Goal: Transaction & Acquisition: Purchase product/service

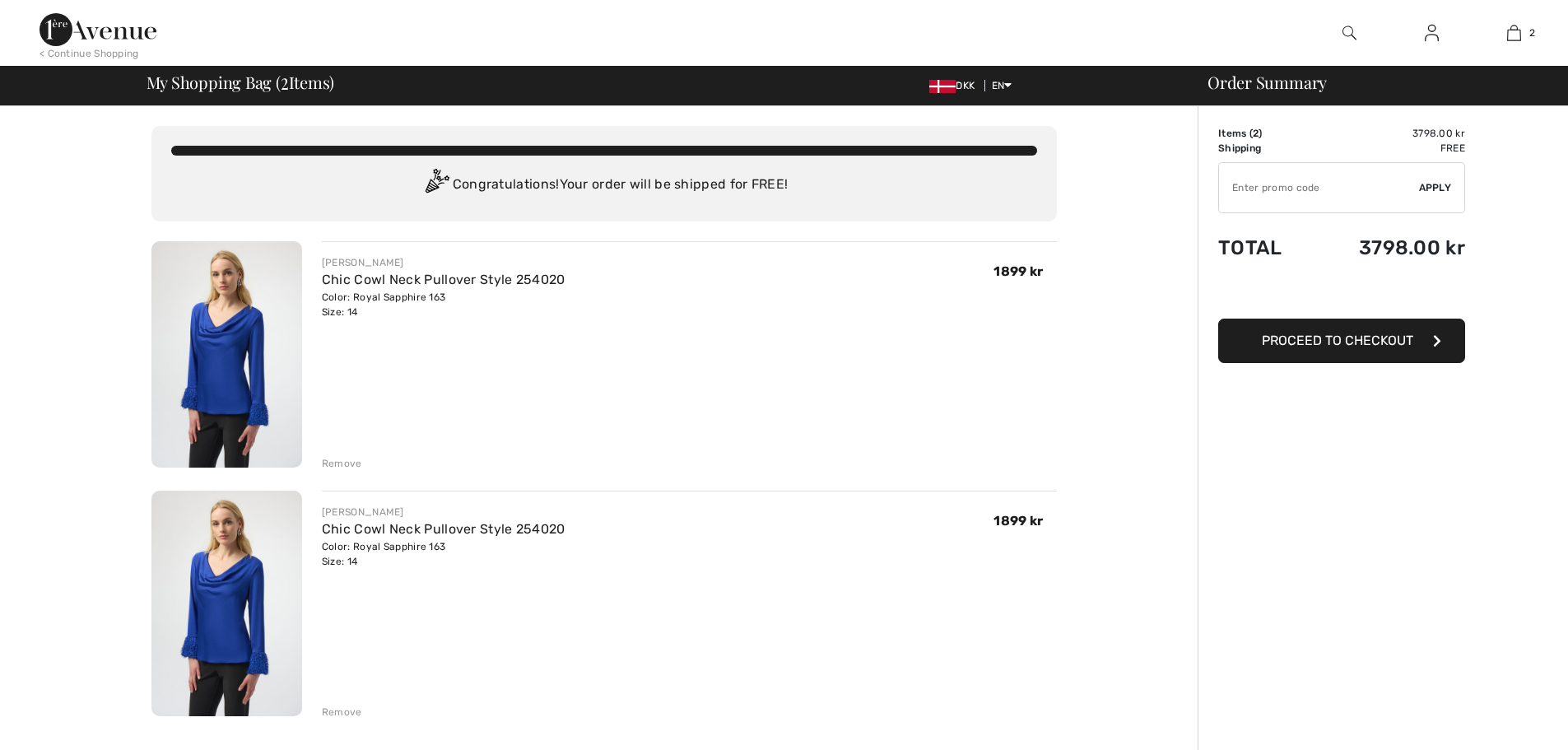
click at [346, 712] on div "Remove" at bounding box center [342, 712] width 40 height 15
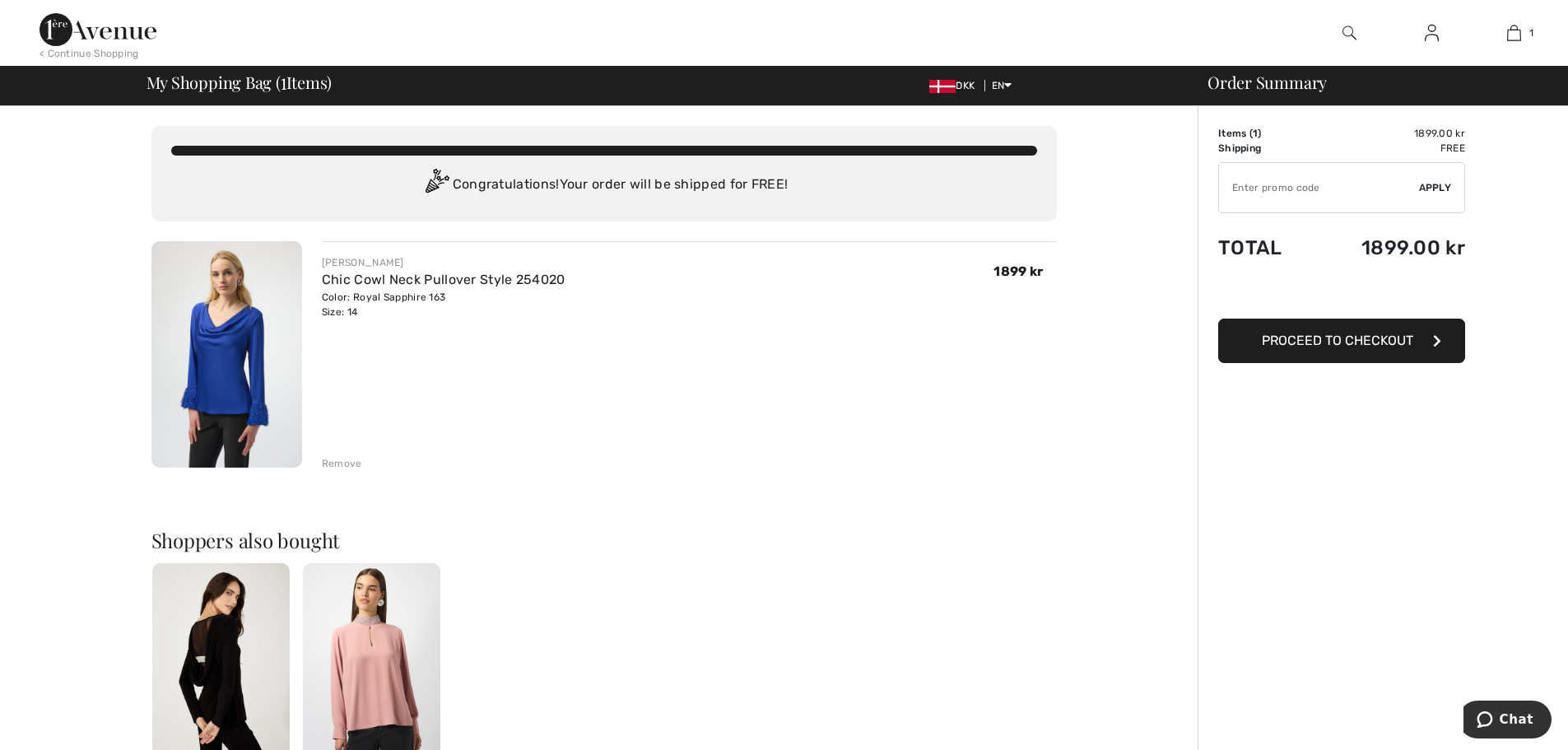
click at [1341, 346] on span "Proceed to Checkout" at bounding box center [1337, 340] width 152 height 16
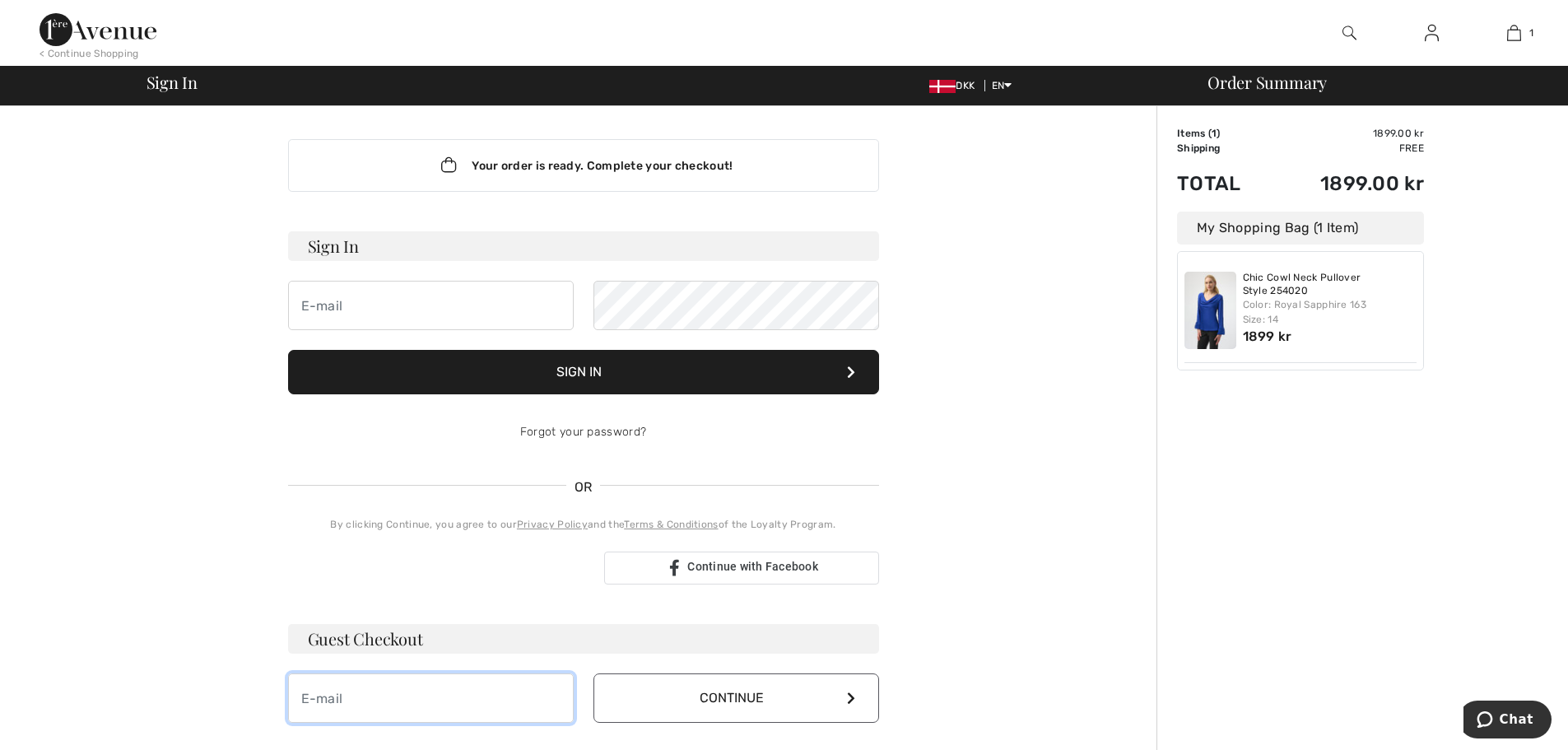
click at [337, 696] on input "email" at bounding box center [431, 698] width 286 height 49
type input "bsc@pc.dk"
click at [698, 699] on button "Continue" at bounding box center [736, 698] width 286 height 49
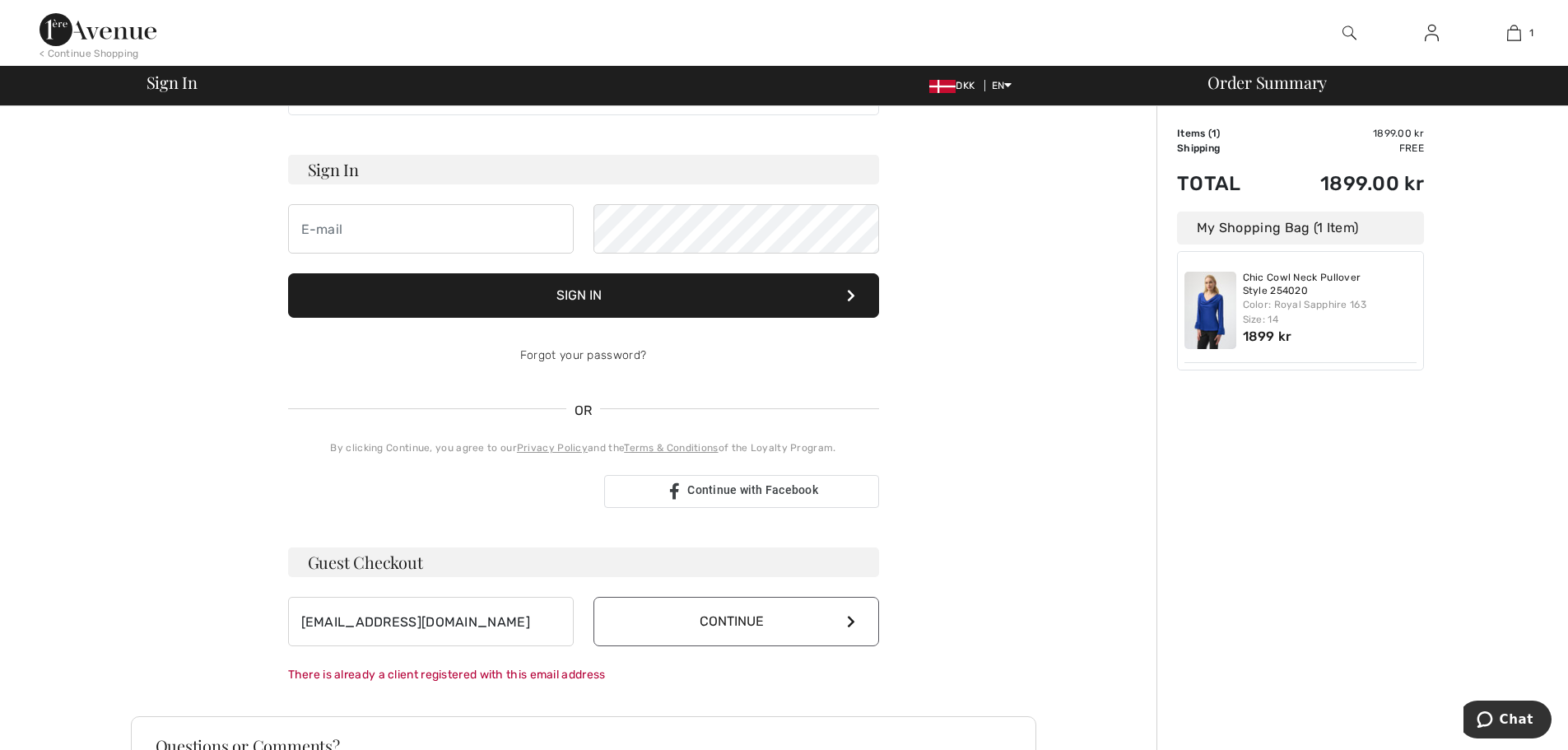
scroll to position [302, 0]
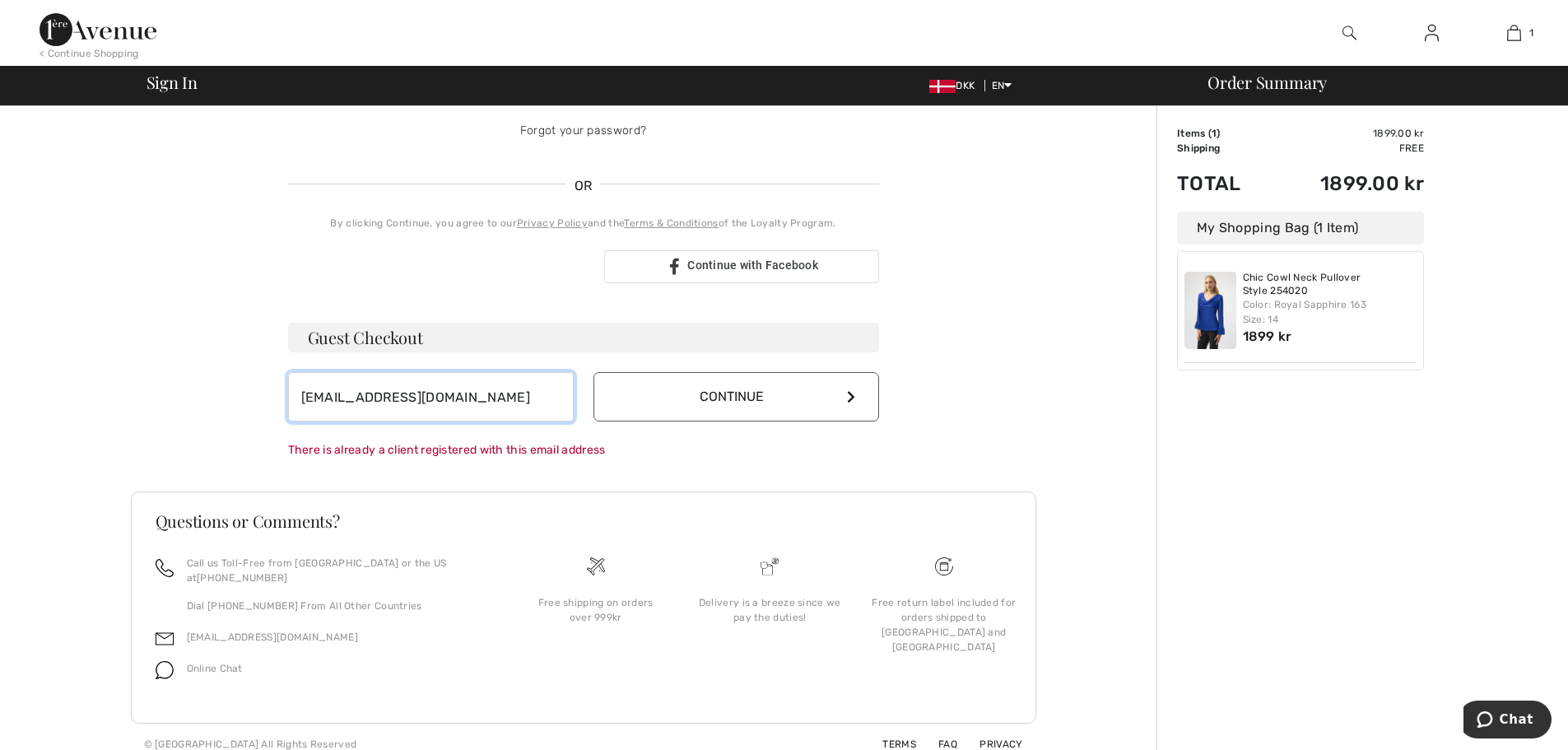
drag, startPoint x: 397, startPoint y: 398, endPoint x: 223, endPoint y: 402, distance: 174.0
click at [223, 402] on div "Your order is ready. Complete your checkout! Sign In Sign In Forgot your passwo…" at bounding box center [583, 285] width 906 height 960
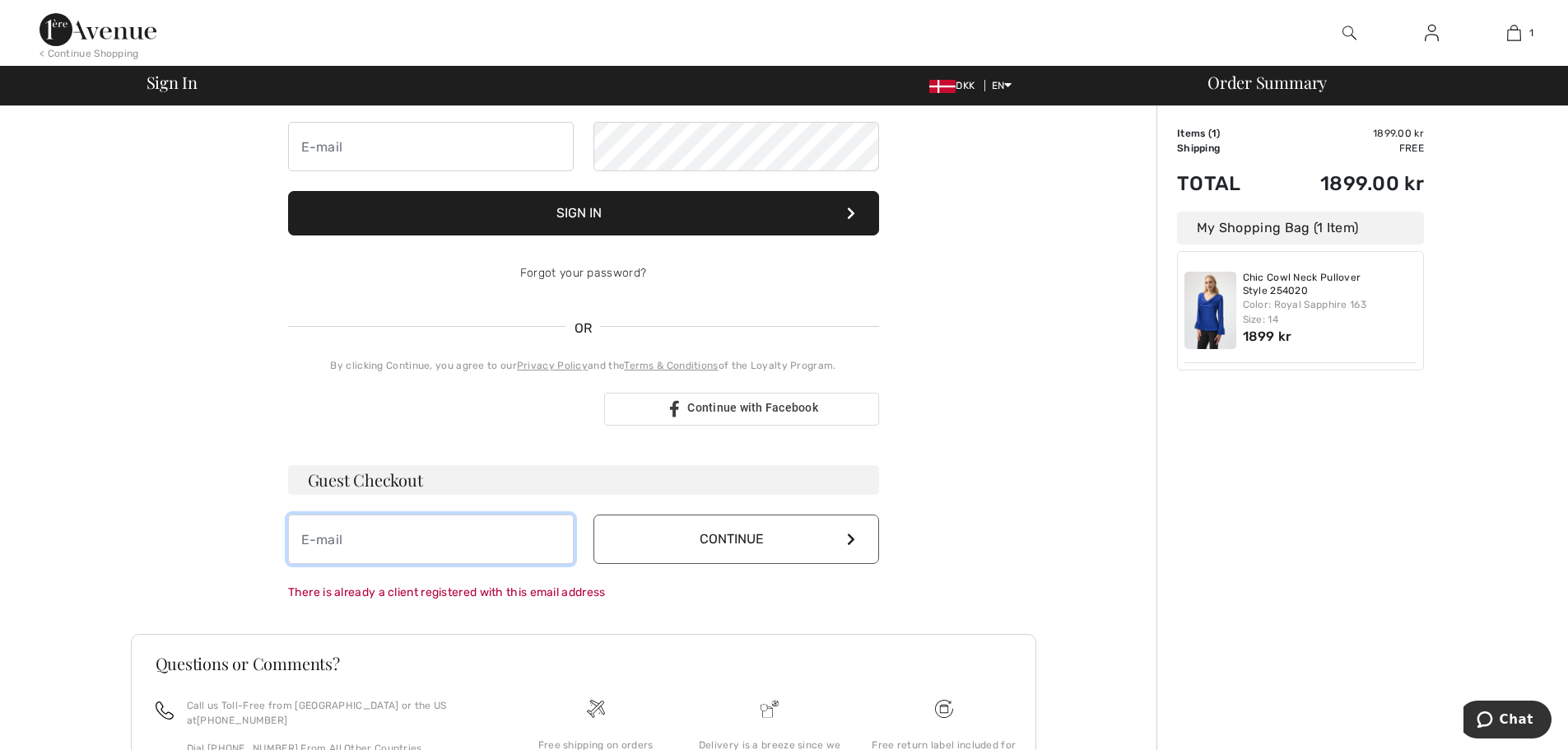
scroll to position [0, 0]
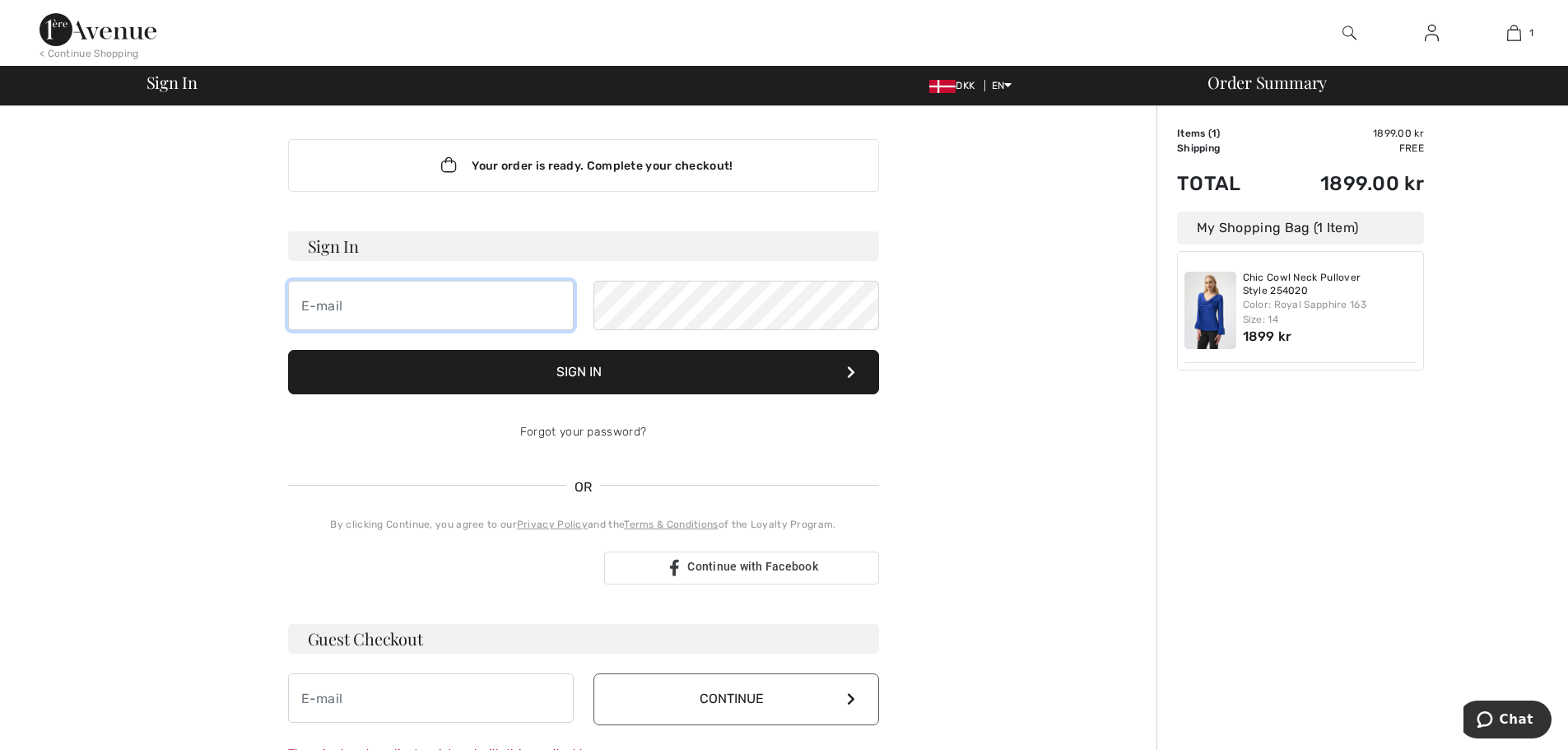
drag, startPoint x: 349, startPoint y: 308, endPoint x: 191, endPoint y: 305, distance: 158.0
click at [191, 305] on div "Your order is ready. Complete your checkout! Sign In Sign In Forgot your passwo…" at bounding box center [583, 587] width 906 height 962
type input "bsc@pc.dk"
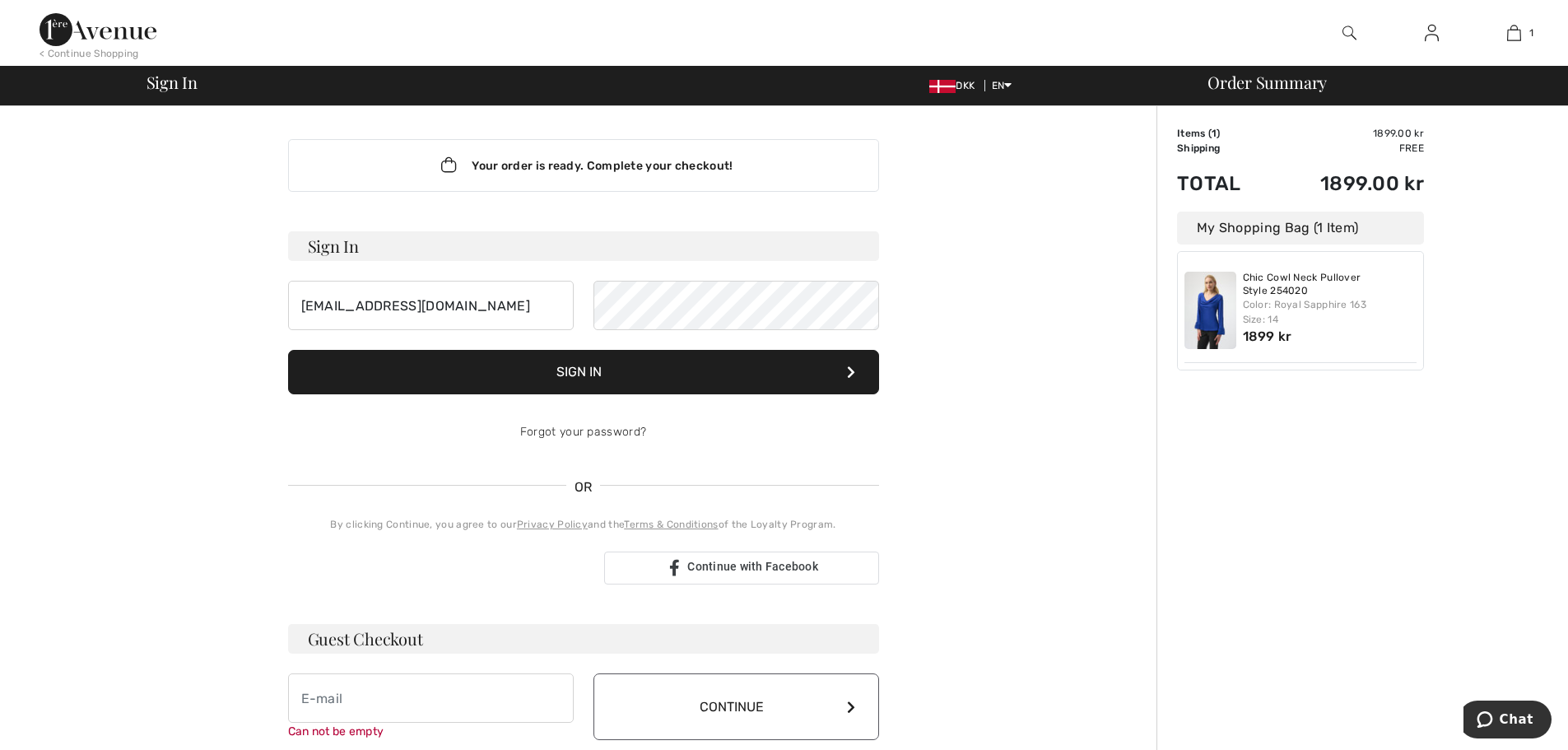
click at [567, 376] on button "Sign In" at bounding box center [583, 372] width 591 height 44
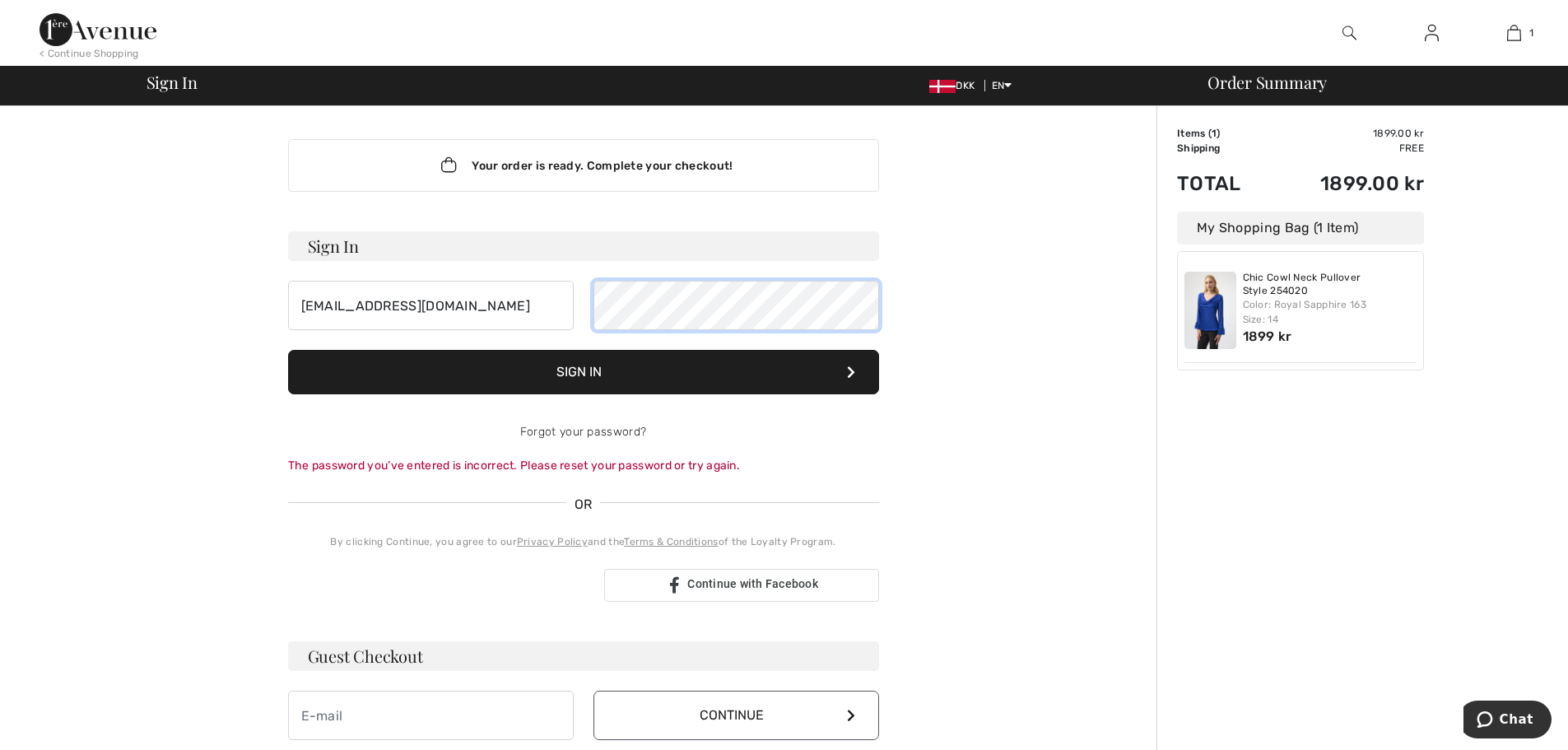
click at [388, 314] on div "[EMAIL_ADDRESS][DOMAIN_NAME]" at bounding box center [583, 305] width 591 height 49
click at [565, 367] on button "Sign In" at bounding box center [583, 372] width 591 height 44
click at [588, 435] on link "Forgot your password?" at bounding box center [582, 432] width 126 height 14
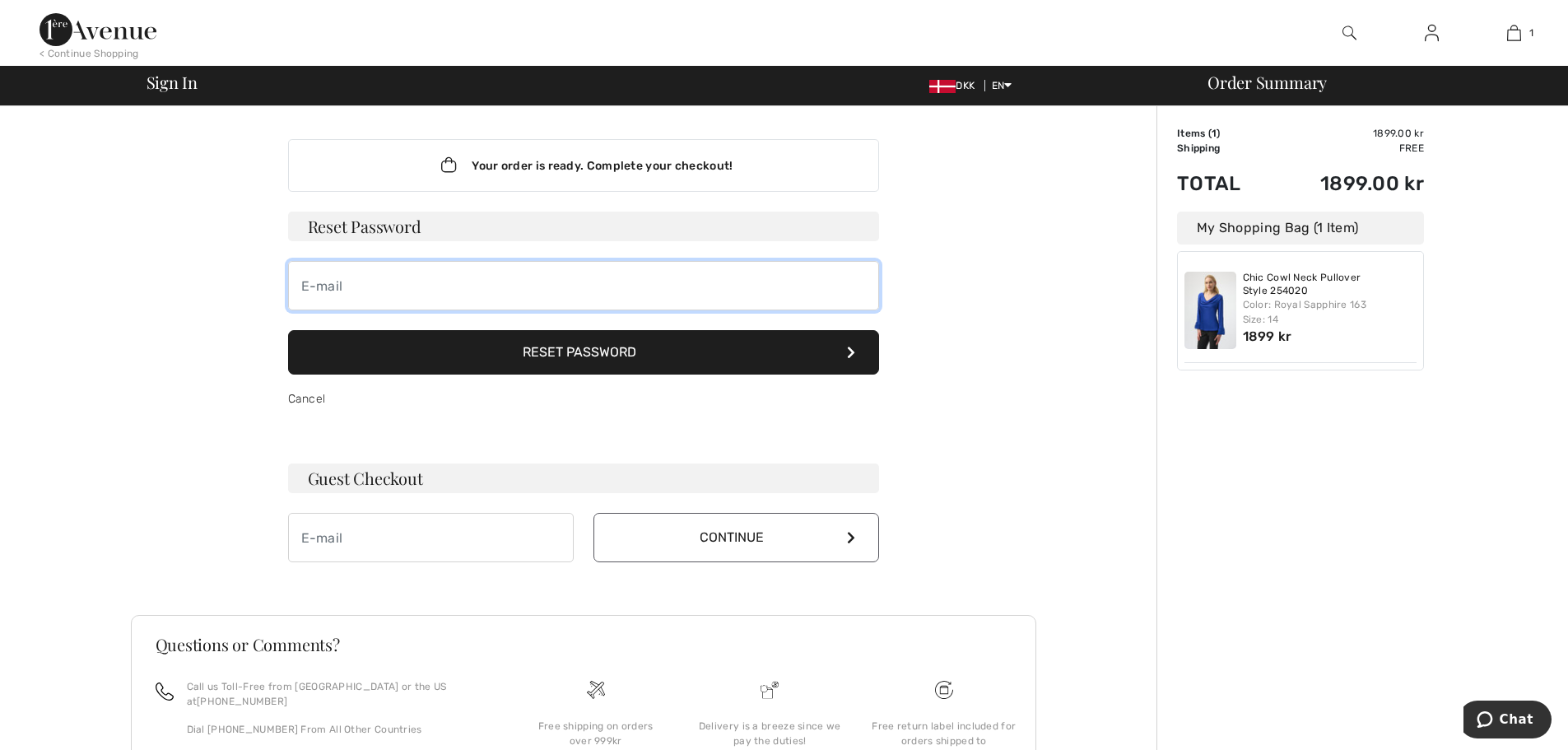
drag, startPoint x: 369, startPoint y: 285, endPoint x: 315, endPoint y: 285, distance: 54.0
click at [315, 285] on input "email" at bounding box center [583, 285] width 591 height 49
click at [329, 285] on input "bsc"pc.dk" at bounding box center [583, 285] width 591 height 49
type input "bsc@pc.dk"
click at [612, 359] on button "Reset Password" at bounding box center [583, 352] width 591 height 44
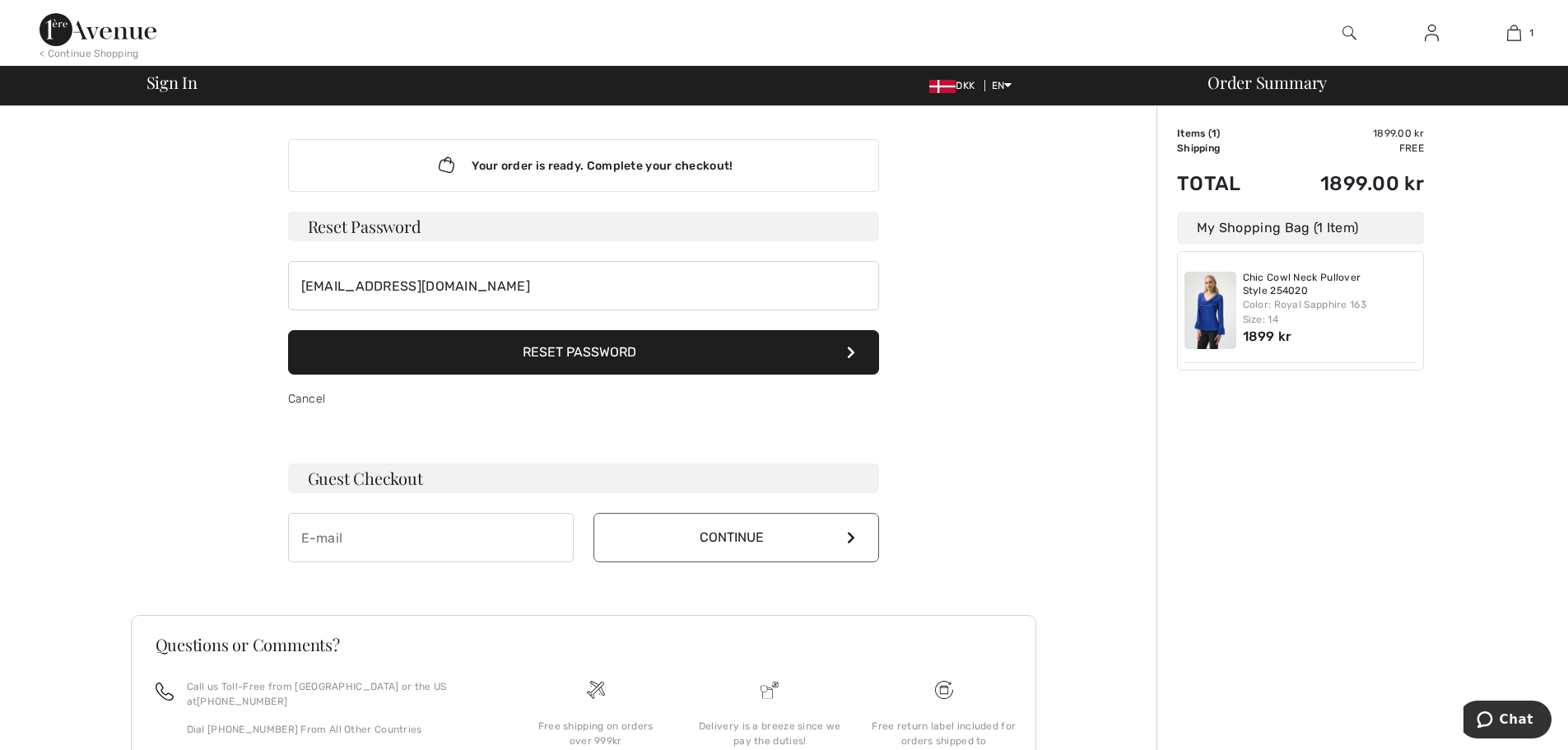
click at [850, 352] on icon at bounding box center [851, 352] width 8 height 13
drag, startPoint x: 390, startPoint y: 288, endPoint x: 282, endPoint y: 284, distance: 108.1
click at [282, 284] on div "Your order is ready. Complete your checkout! Sign In bsc@pc.dk Sign In Forgot y…" at bounding box center [583, 350] width 617 height 489
click at [327, 544] on input "email" at bounding box center [431, 537] width 286 height 49
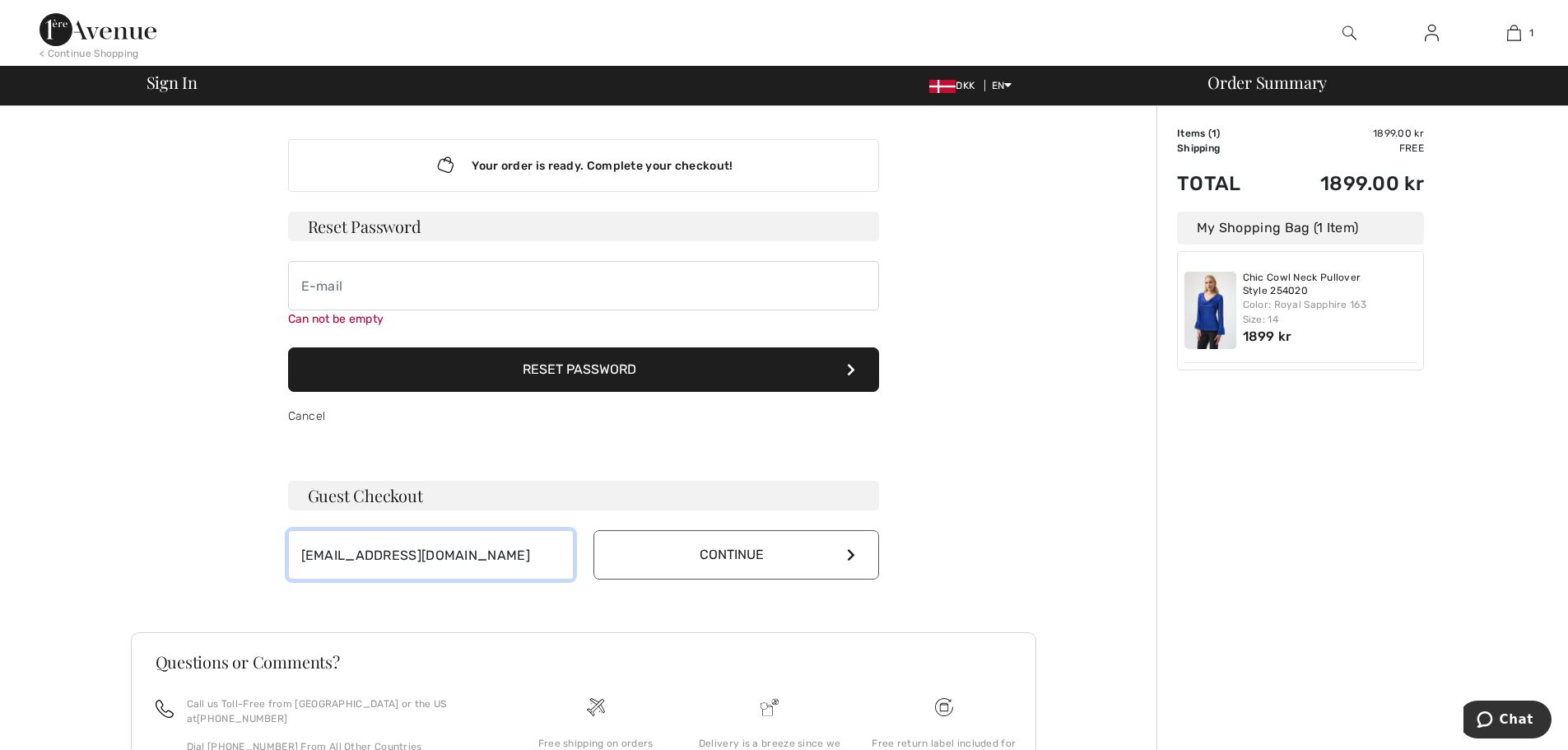
type input "bsc@pc.dk"
click at [736, 552] on button "Continue" at bounding box center [736, 554] width 286 height 49
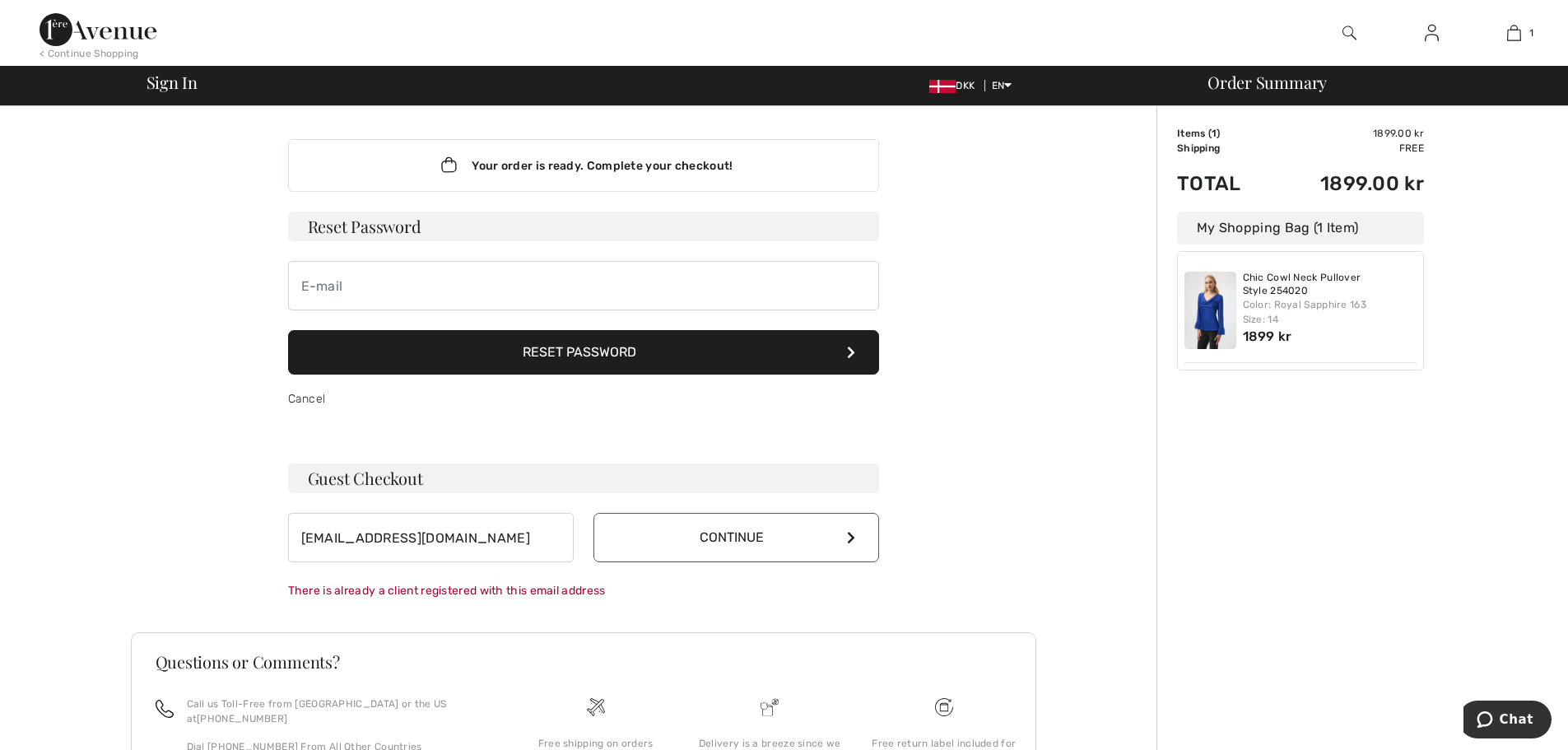
scroll to position [141, 0]
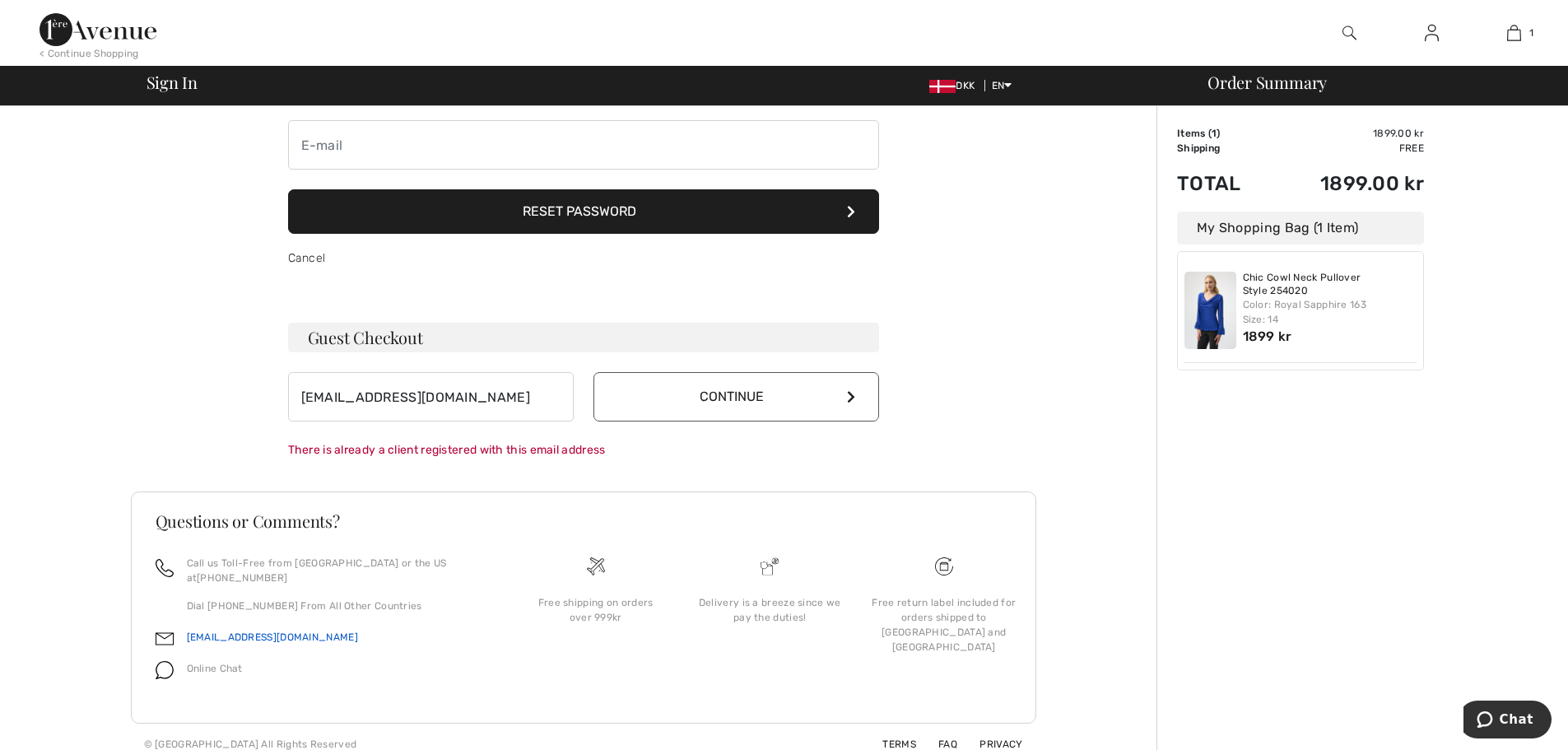
click at [202, 632] on link "[EMAIL_ADDRESS][DOMAIN_NAME]" at bounding box center [272, 638] width 171 height 12
click at [157, 630] on img at bounding box center [165, 639] width 18 height 18
click at [301, 627] on div "[EMAIL_ADDRESS][DOMAIN_NAME]" at bounding box center [322, 642] width 333 height 32
drag, startPoint x: 299, startPoint y: 622, endPoint x: 182, endPoint y: 612, distance: 117.4
click at [182, 627] on div "[EMAIL_ADDRESS][DOMAIN_NAME]" at bounding box center [322, 642] width 333 height 32
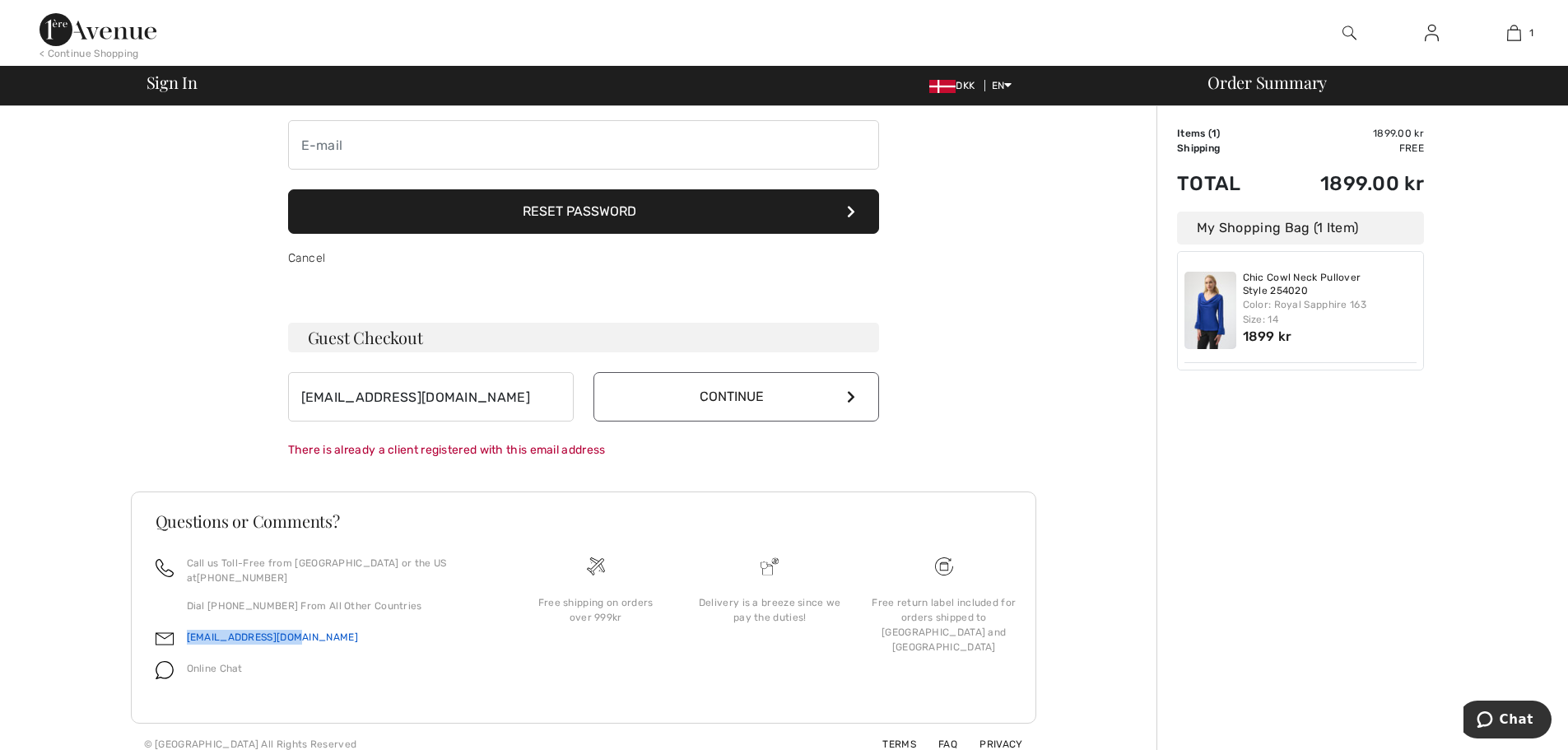
copy link "[EMAIL_ADDRESS][DOMAIN_NAME]"
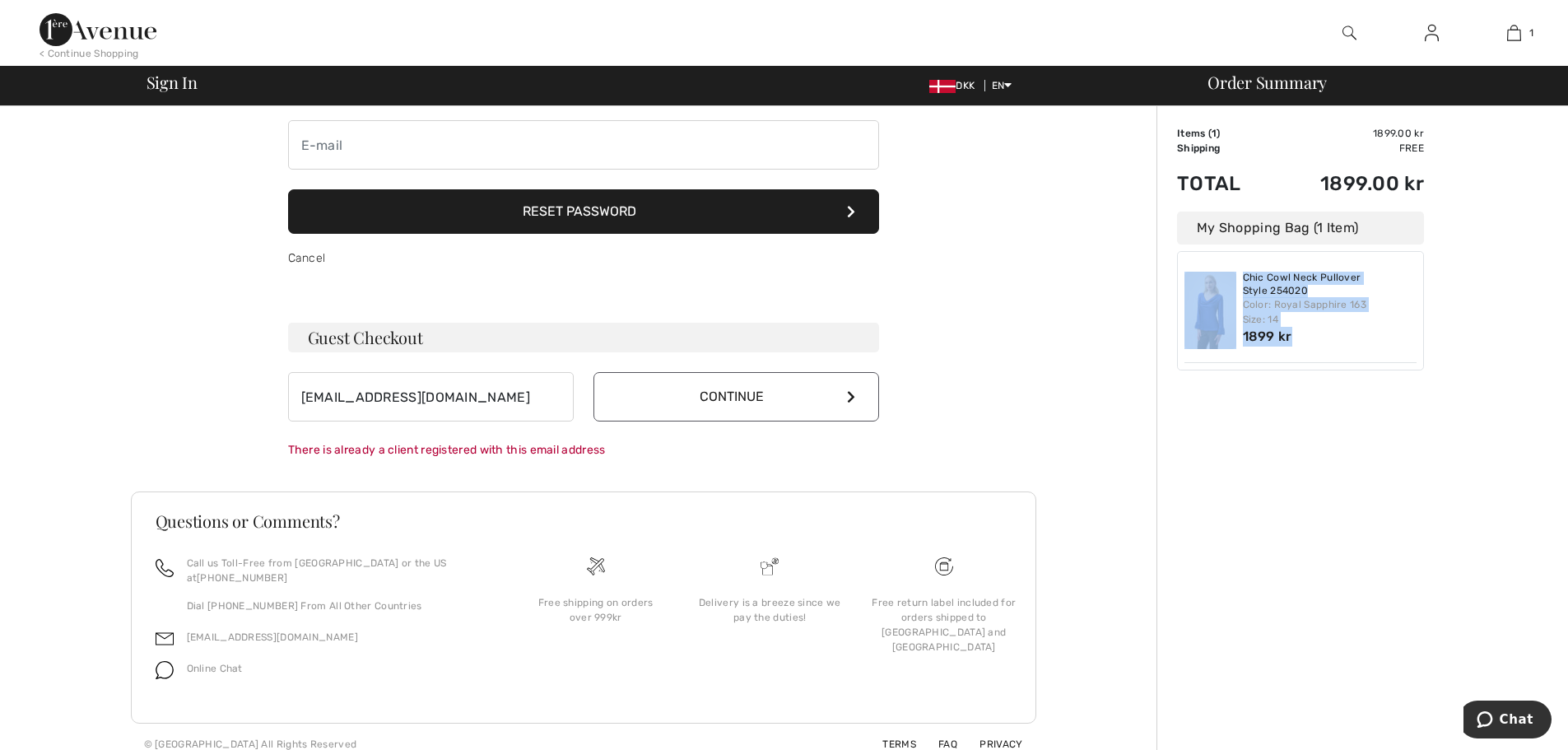
drag, startPoint x: 1199, startPoint y: 262, endPoint x: 1311, endPoint y: 332, distance: 132.1
click at [1311, 332] on div "Chic Cowl Neck Pullover Style 254020 Color: Royal Sapphire 163 Size: 14 1899 kr" at bounding box center [1300, 310] width 232 height 104
copy div "Chic Cowl Neck Pullover Style 254020 Color: Royal Sapphire 163 Size: 14 1899 kr"
drag, startPoint x: 1231, startPoint y: 331, endPoint x: 1256, endPoint y: 329, distance: 25.1
click at [1231, 330] on img at bounding box center [1210, 310] width 52 height 78
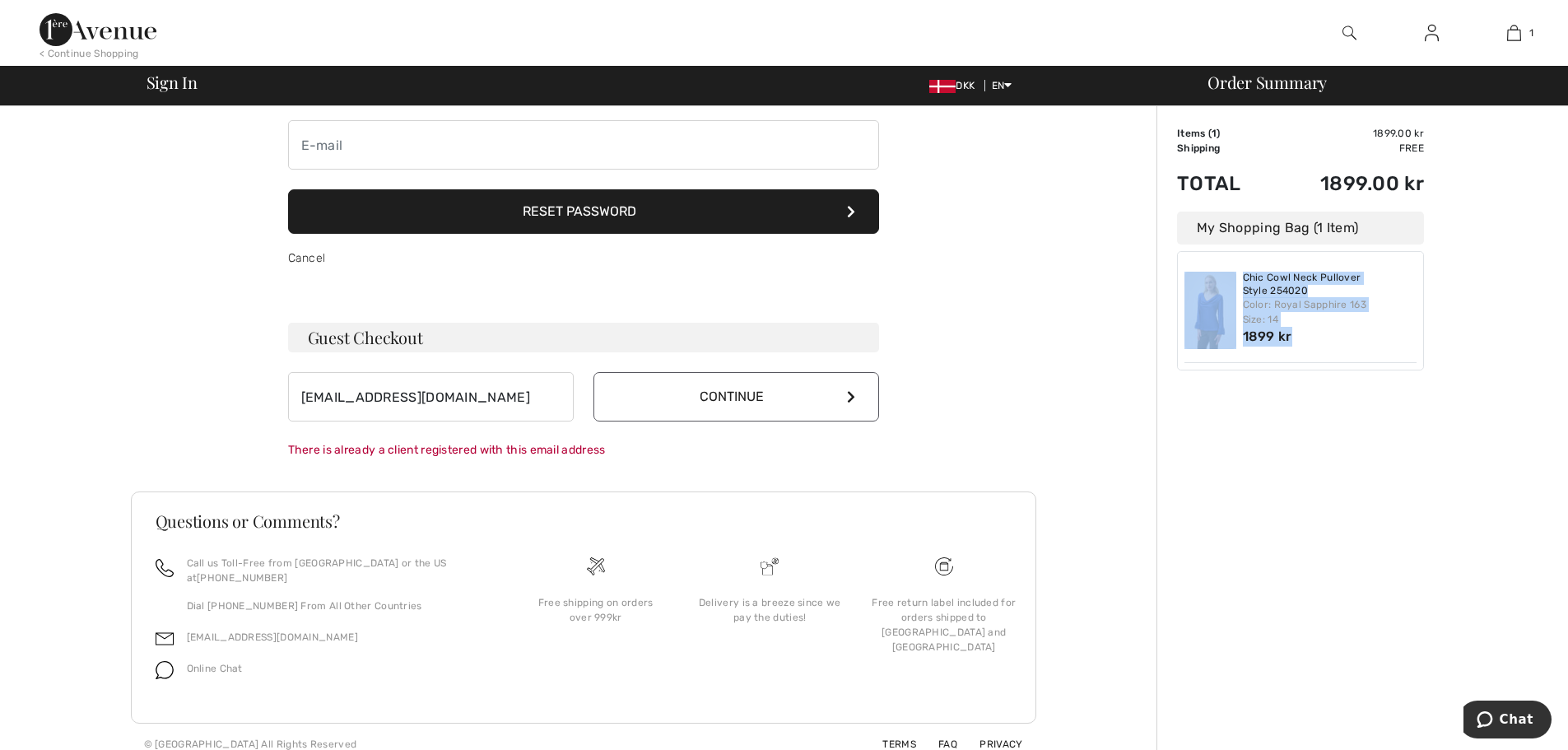
click at [1289, 308] on div "Color: Royal Sapphire 163 Size: 14" at bounding box center [1329, 312] width 174 height 30
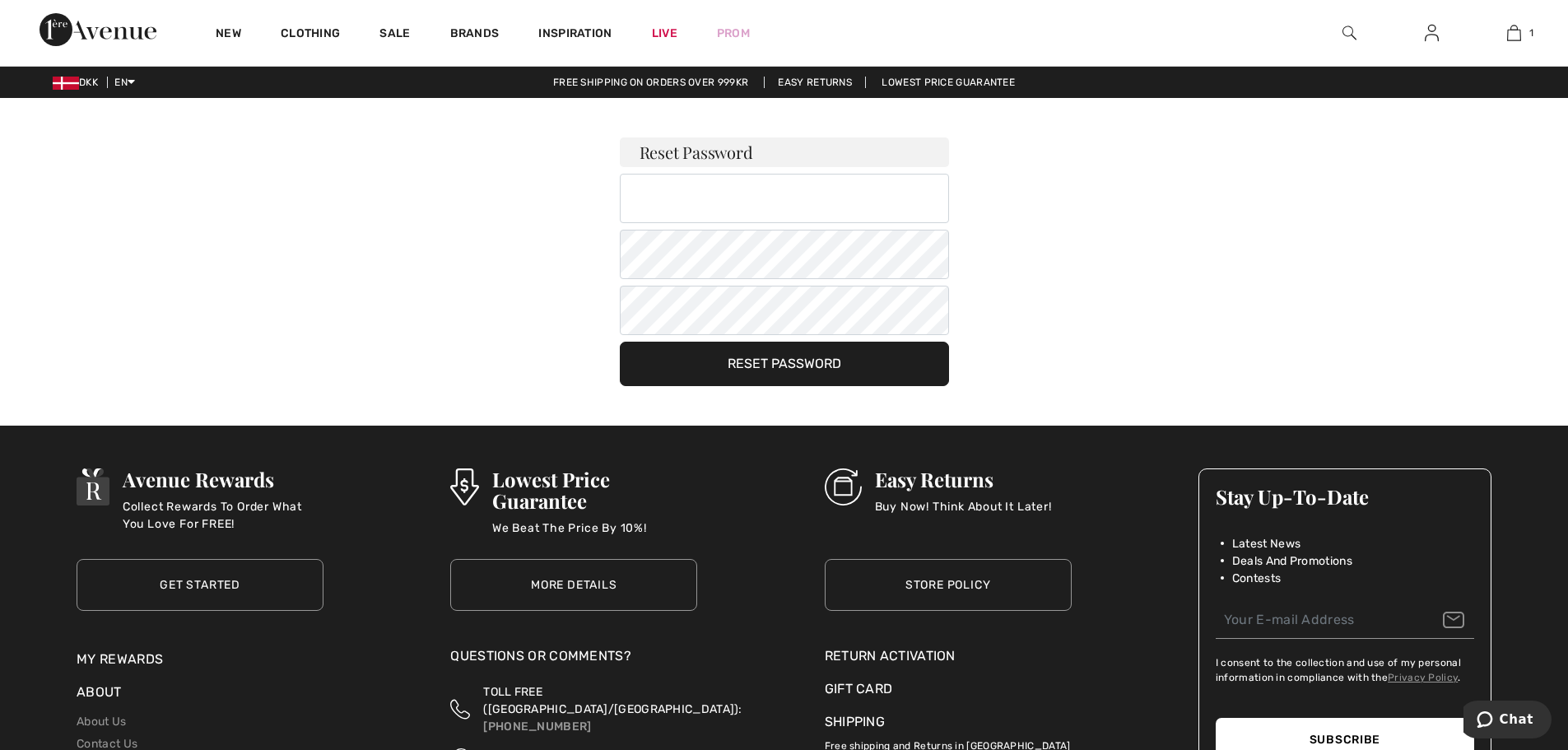
click at [810, 357] on button "Reset Password" at bounding box center [784, 363] width 329 height 44
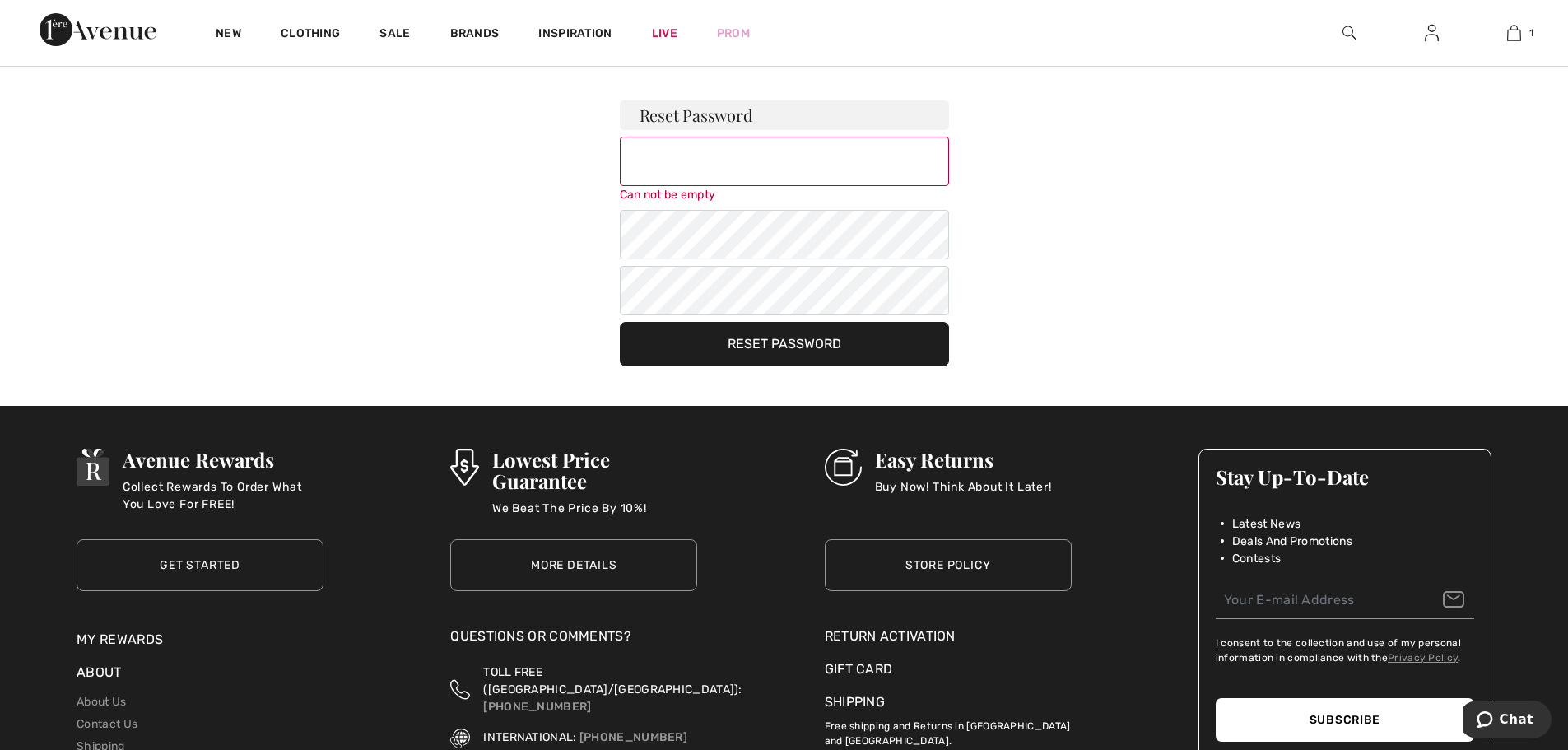
scroll to position [42, 0]
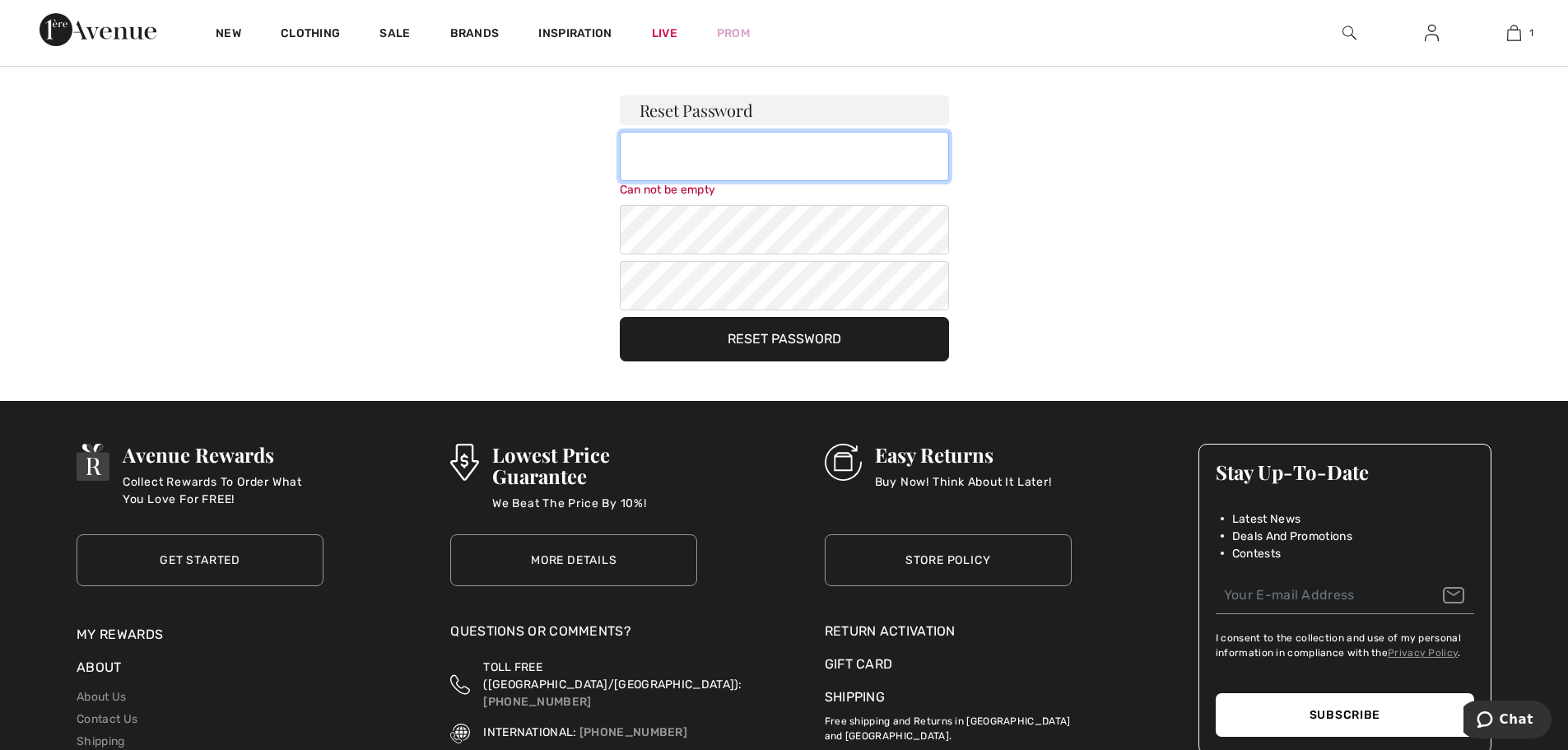
click at [652, 151] on input "email" at bounding box center [784, 156] width 329 height 49
type input "[EMAIL_ADDRESS][DOMAIN_NAME]"
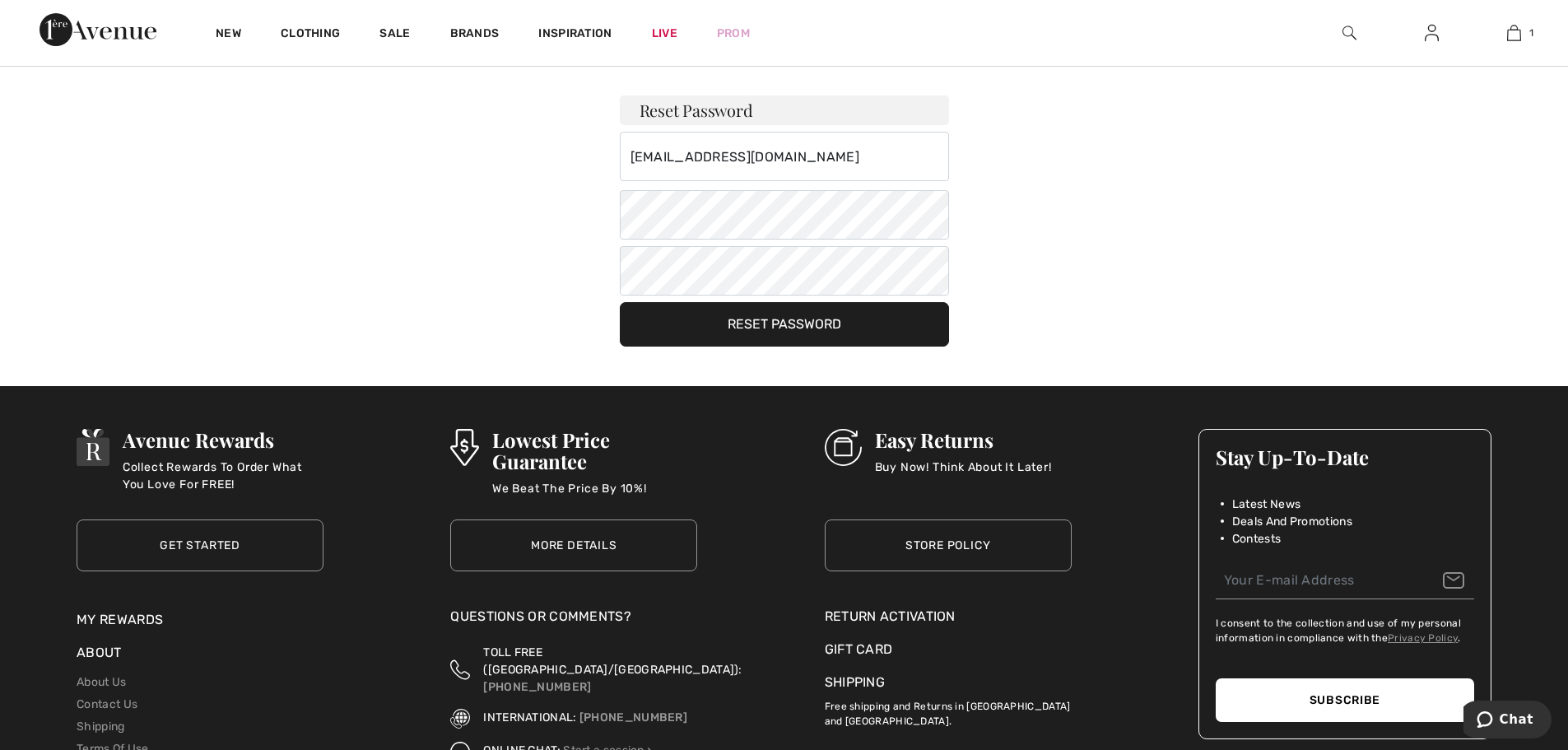
click at [880, 345] on button "Reset Password" at bounding box center [784, 324] width 329 height 44
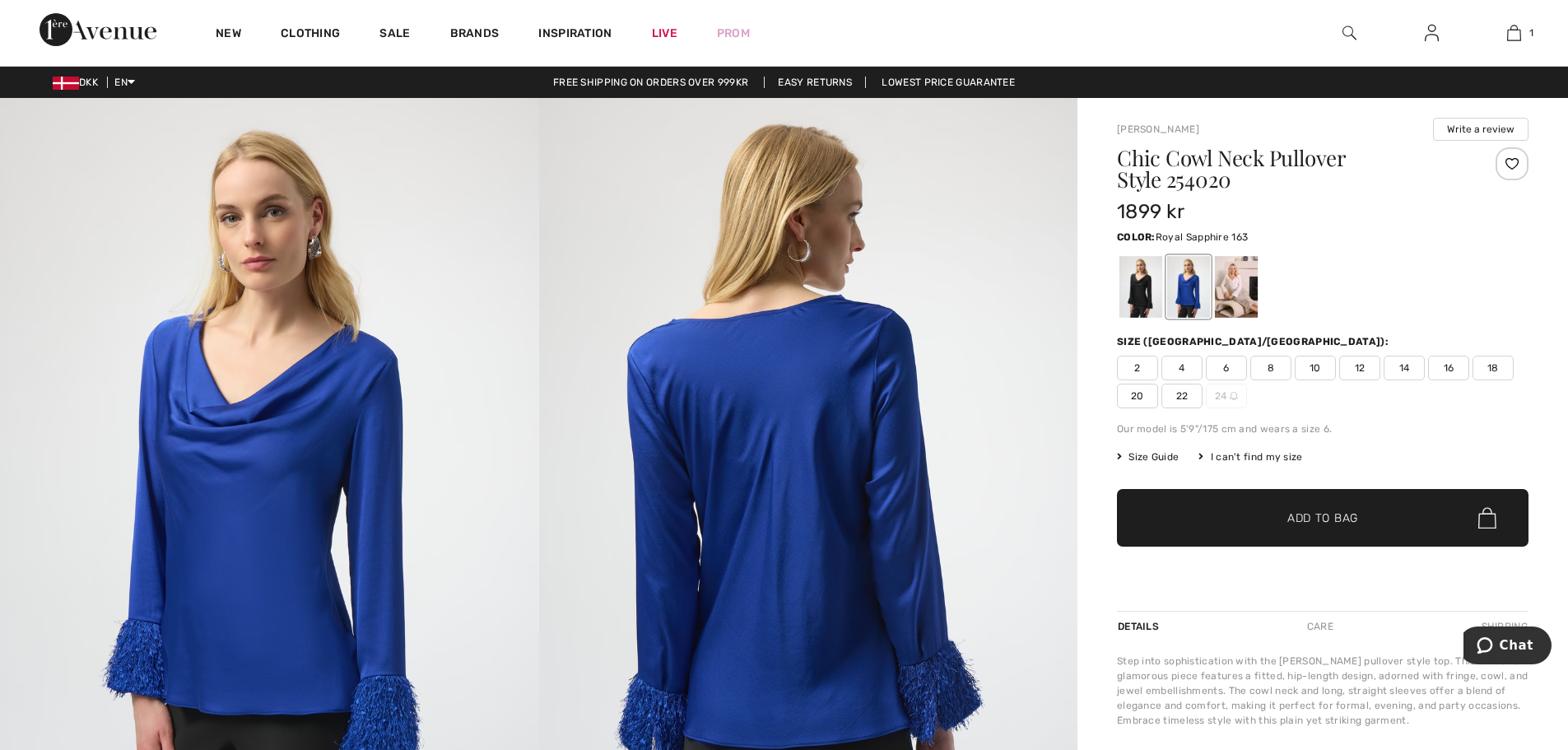
drag, startPoint x: 1197, startPoint y: 285, endPoint x: 1499, endPoint y: 241, distance: 305.2
click at [1499, 241] on div "Color: Royal Sapphire 163 Royal Sapphire 163" at bounding box center [1322, 237] width 412 height 20
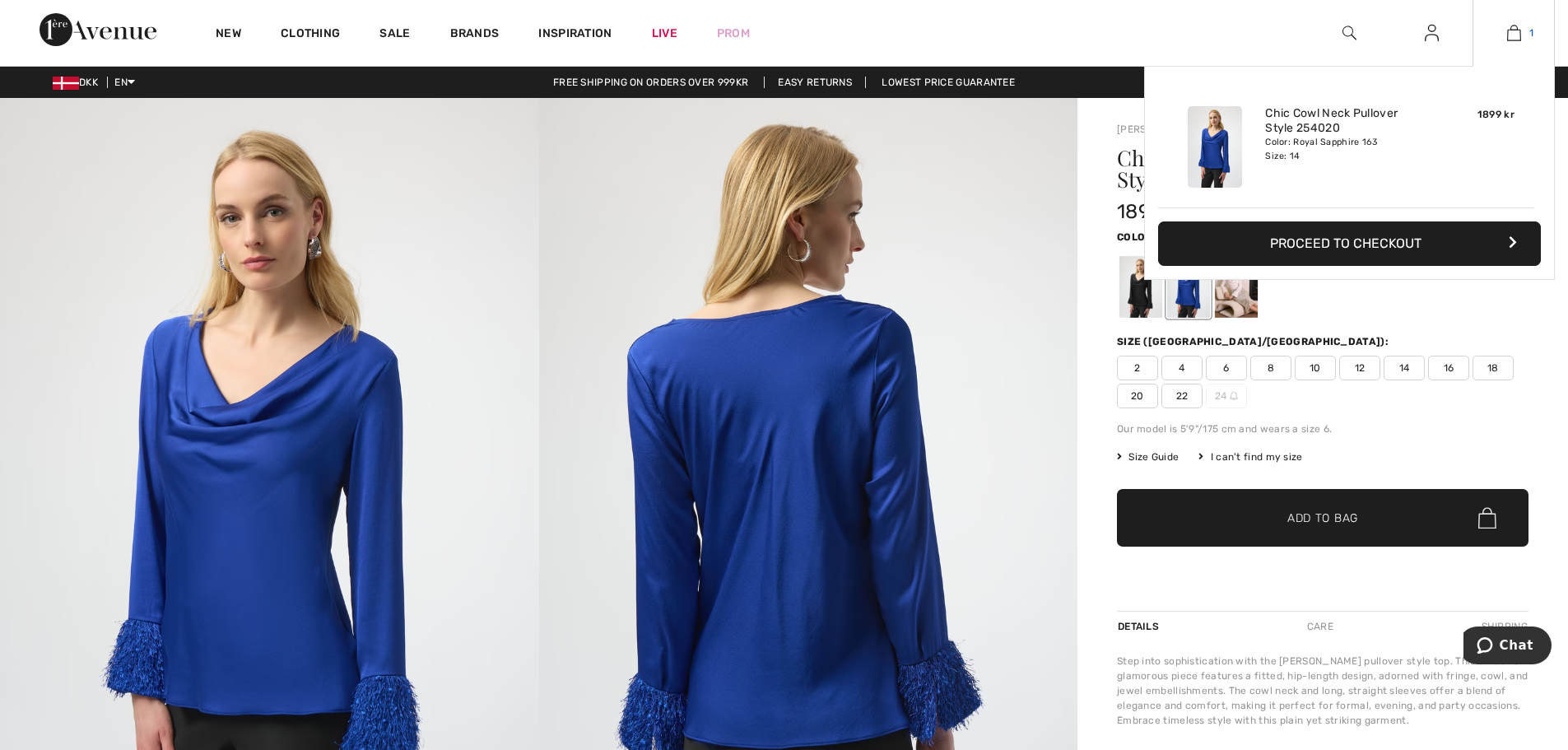
click at [1516, 37] on img at bounding box center [1514, 33] width 14 height 20
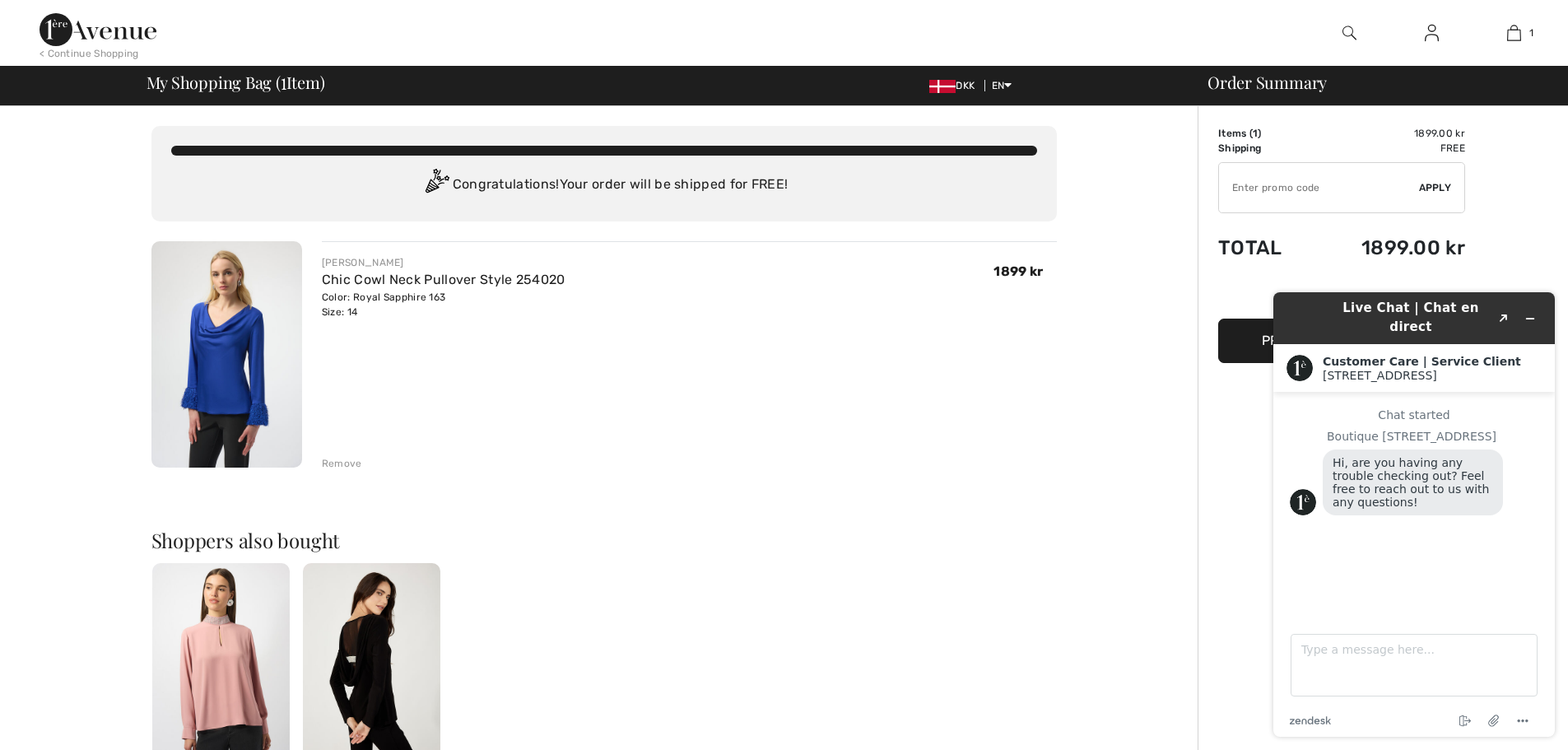
click at [758, 303] on div "JOSEPH RIBKOFF Chic Cowl Neck Pullover Style 254020 Color: Royal Sapphire 163 S…" at bounding box center [689, 287] width 735 height 64
paste textarea "I just received my big credit of ¨1314.00 DDK Please help me buy this blouse. I…"
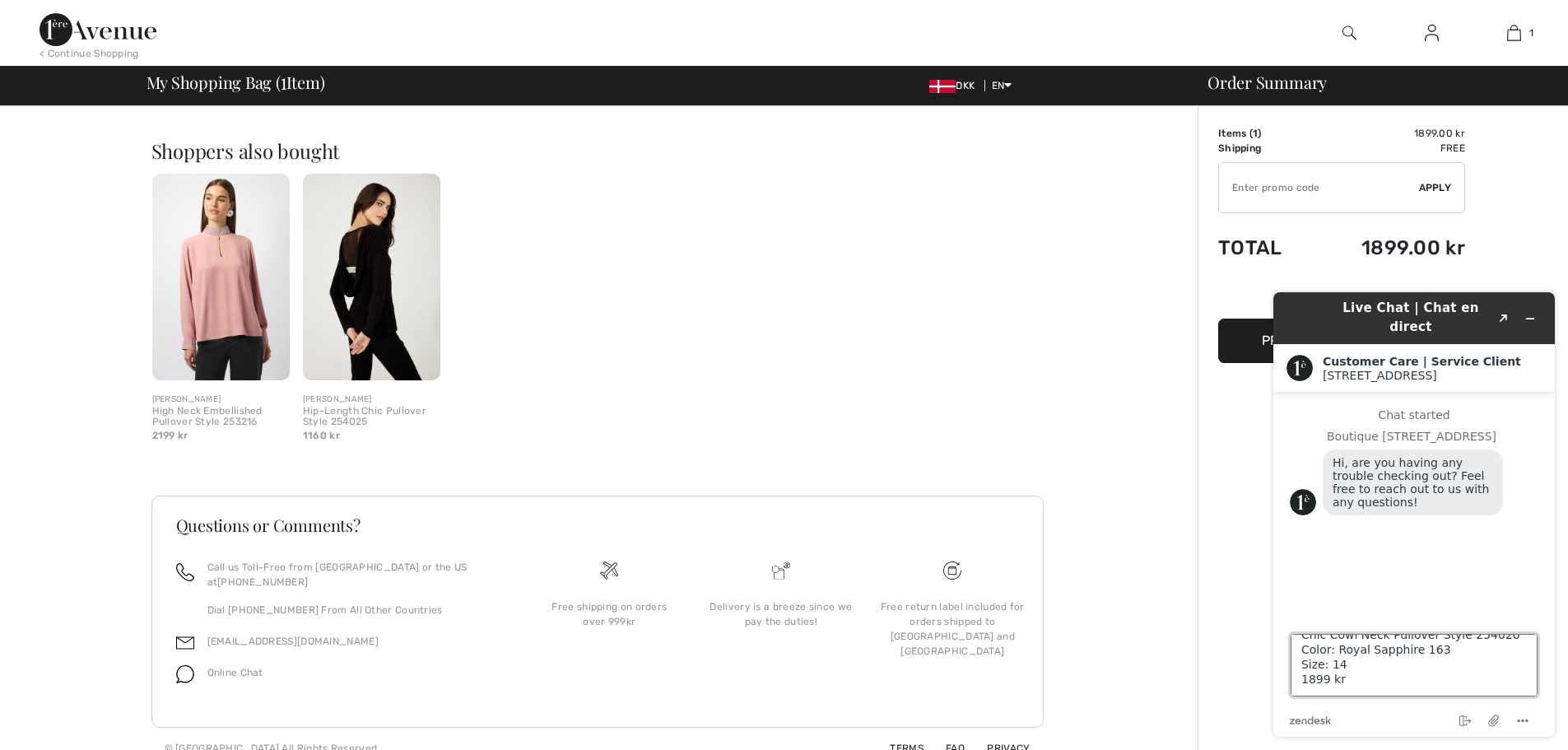
scroll to position [393, 0]
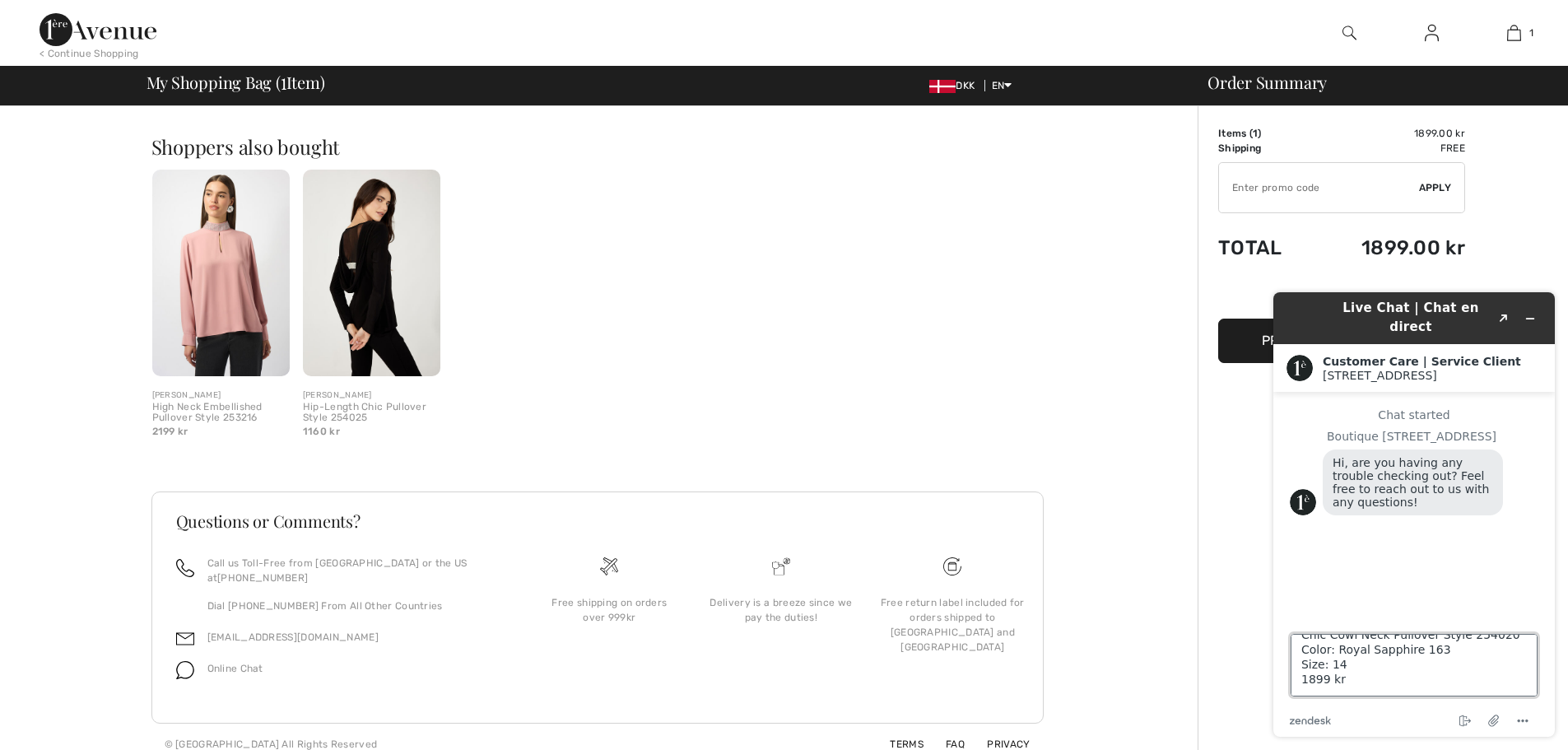
drag, startPoint x: 1575, startPoint y: 641, endPoint x: 287, endPoint y: 408, distance: 1308.9
type textarea "I just received my big credit of ¨1314.00 DDK Please help me buy this blouse. I…"
click at [1505, 314] on icon "Created with Sketch." at bounding box center [1504, 318] width 10 height 8
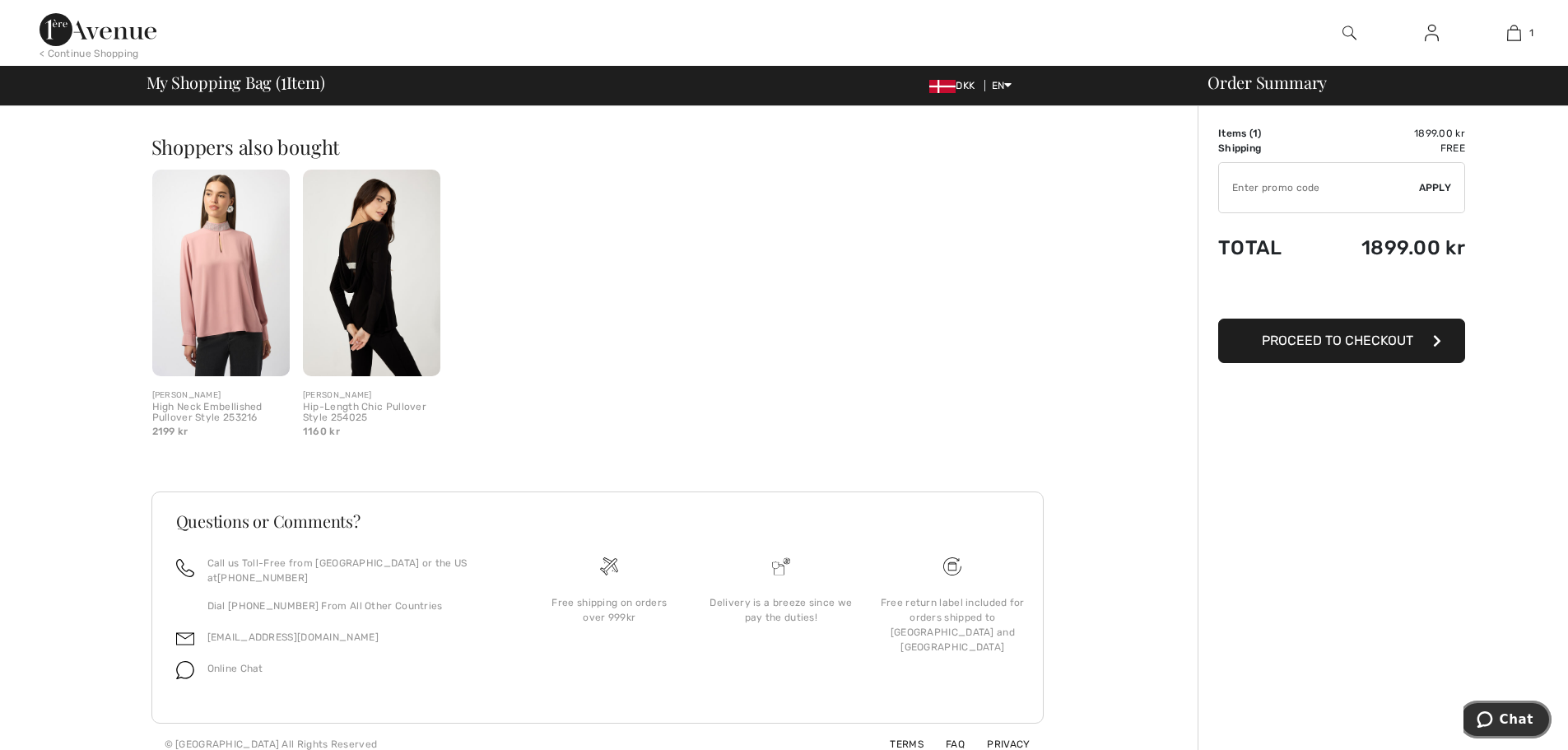
click at [1487, 708] on button "Chat" at bounding box center [1505, 719] width 93 height 38
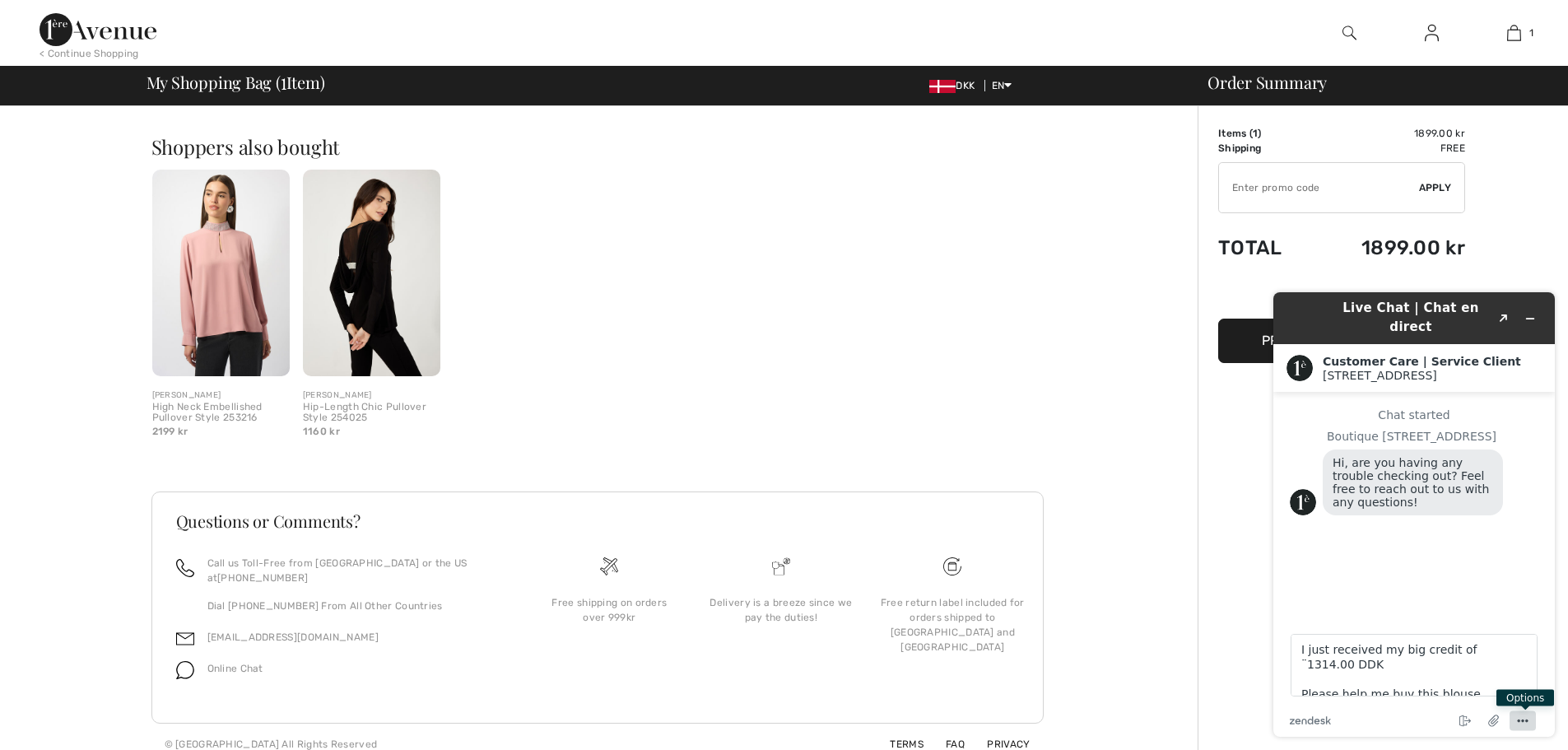
click at [1527, 719] on icon "Menu" at bounding box center [1522, 721] width 20 height 20
click at [1212, 535] on div "Order Summary Details Items ( 1 ) 1899.00 kr Promo code 0.00 kr Shipping Free T…" at bounding box center [1382, 238] width 370 height 1052
click at [1510, 711] on button "Menu" at bounding box center [1523, 721] width 27 height 20
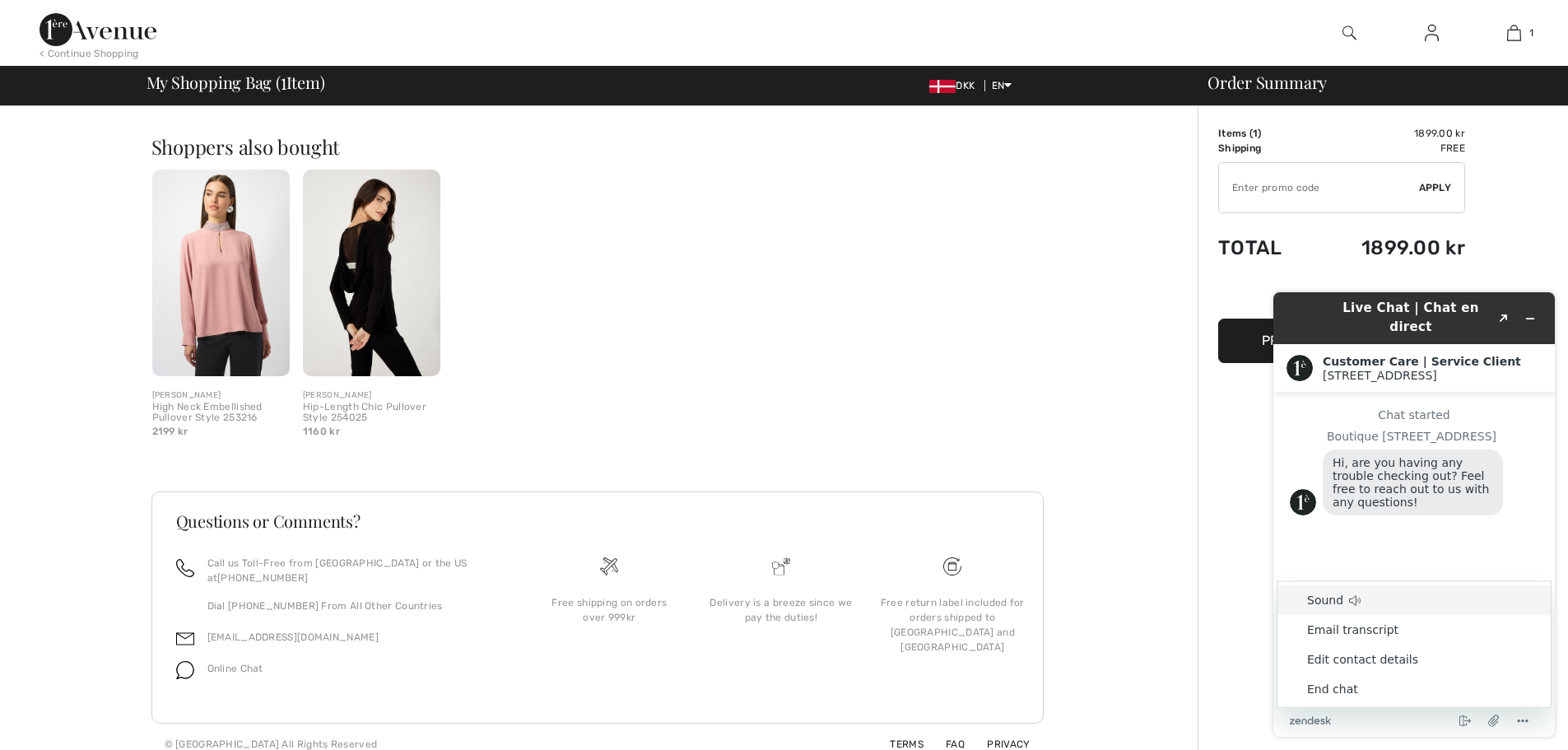
click at [1466, 567] on div "Chat started Boutique 1ère Avenue Hi, are you having any trouble checking out? …" at bounding box center [1414, 498] width 248 height 181
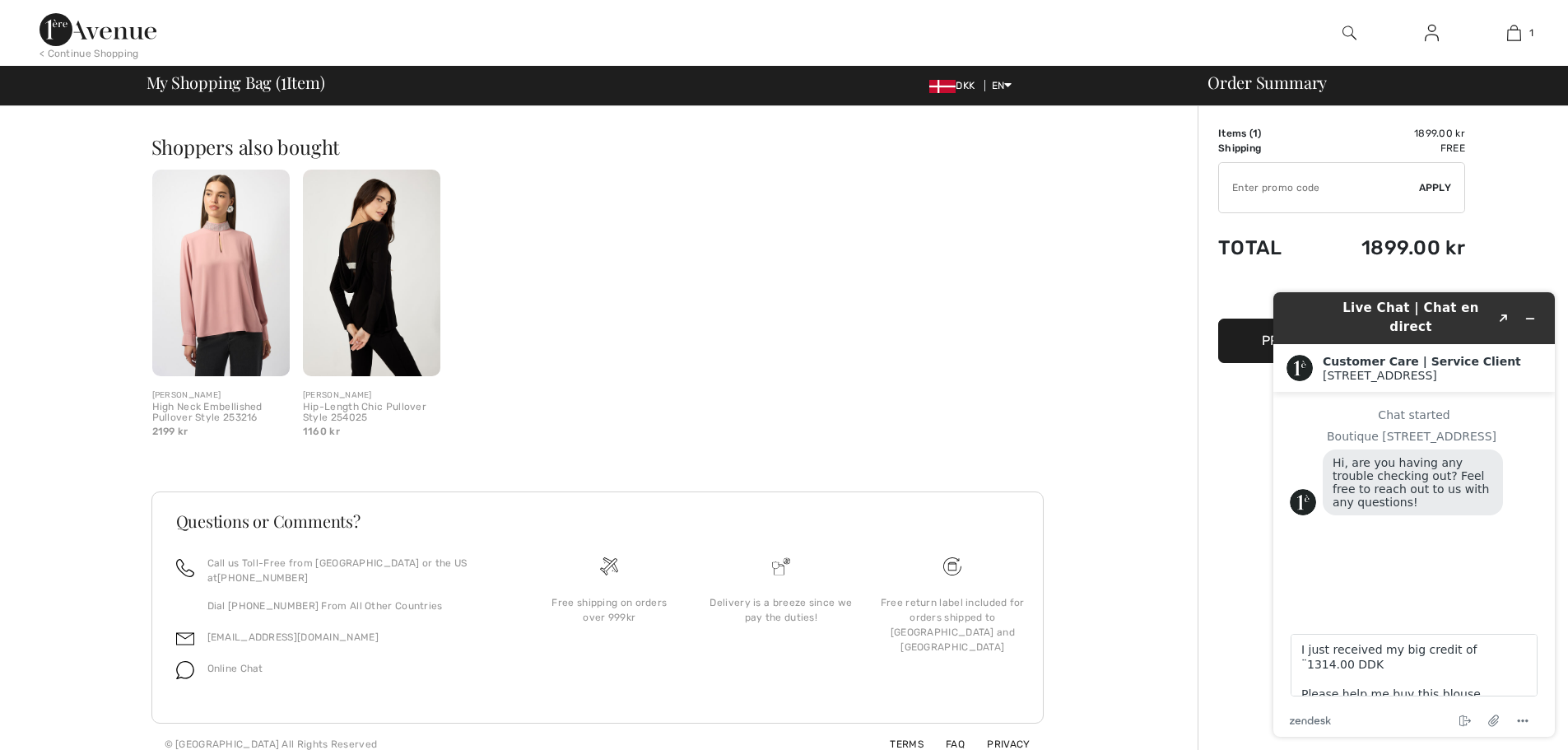
click at [1395, 584] on div "Chat started Boutique 1ère Avenue Hi, are you having any trouble checking out? …" at bounding box center [1414, 498] width 248 height 181
click at [1466, 311] on h1 "Live Chat | Chat en direct" at bounding box center [1411, 318] width 160 height 37
click at [1508, 314] on icon "Created with Sketch." at bounding box center [1504, 318] width 10 height 8
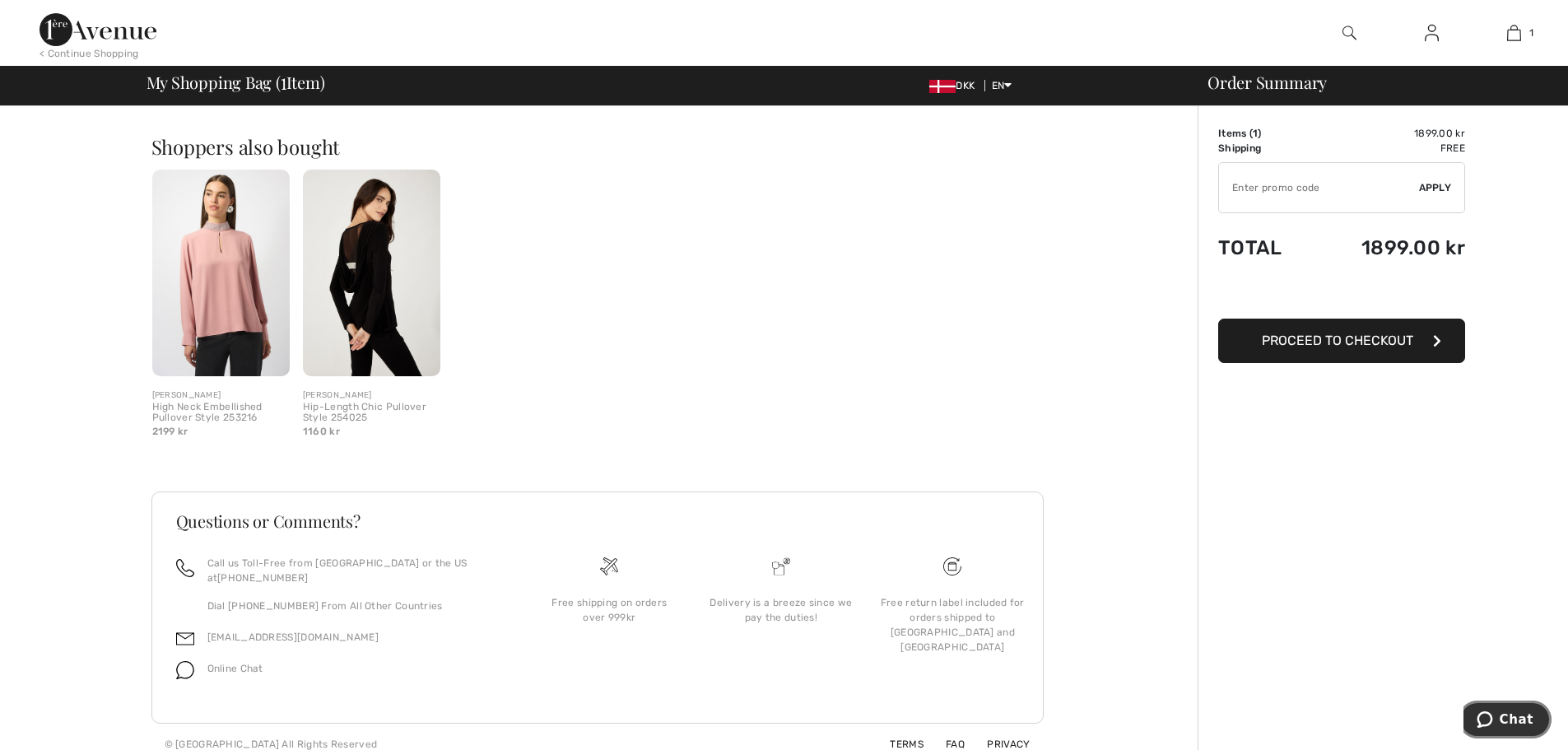
click at [1511, 723] on span "Chat" at bounding box center [1516, 719] width 33 height 15
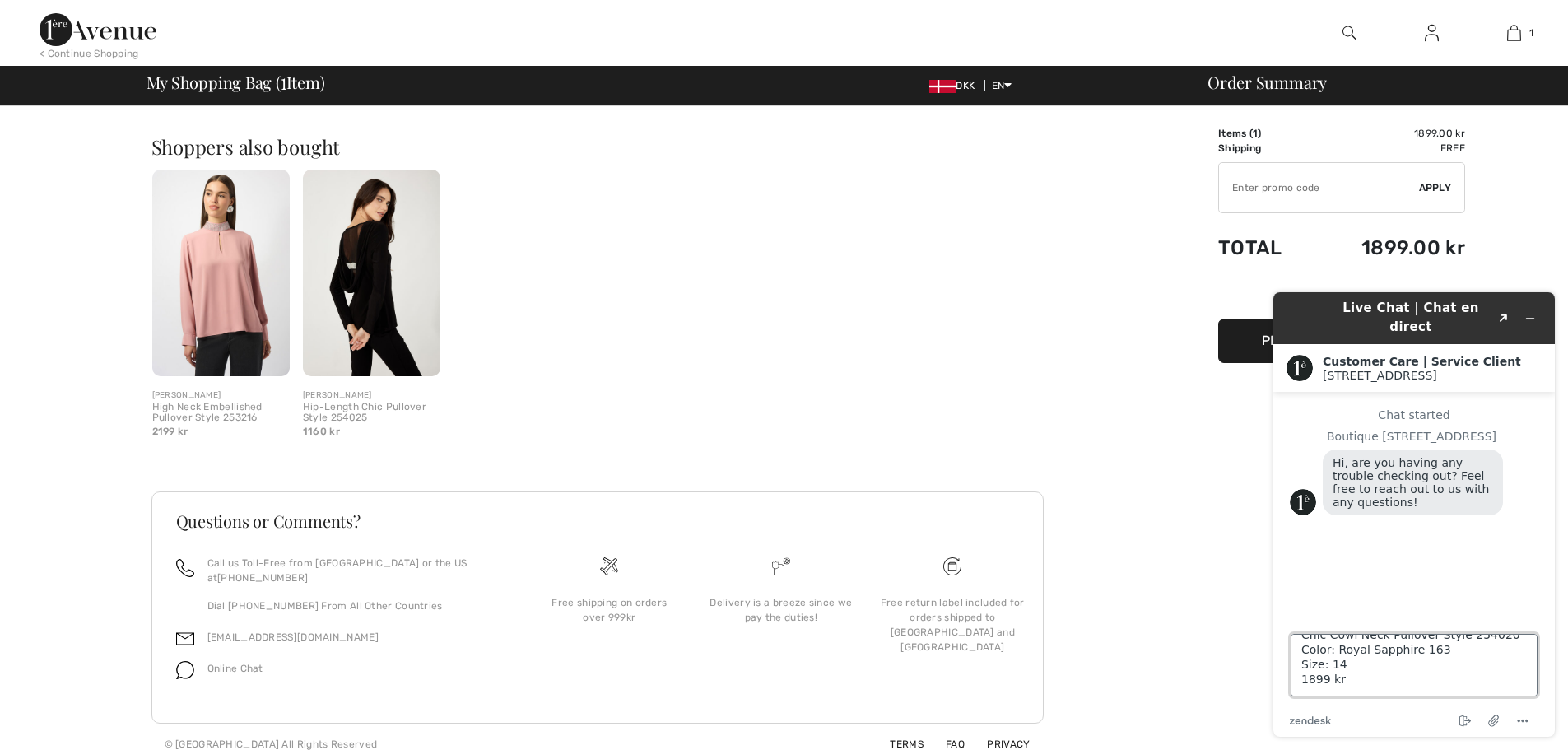
scroll to position [174, 0]
click at [1499, 596] on main "Chat started Boutique 1ère Avenue Hi, are you having any trouble checking out? …" at bounding box center [1416, 503] width 269 height 223
click at [1502, 667] on textarea "I just received my big credit of ¨1314.00 DDK Please help me buy this blouse. I…" at bounding box center [1414, 665] width 247 height 62
click at [1071, 195] on div "You are only 0.00 kr away from FREE SHIPPING! Continue Shopping > Congratulatio…" at bounding box center [603, 238] width 1187 height 1052
click at [981, 322] on div "Quick view JOSEPH RIBKOFF High Neck Embellished Pullover Style 253216 2199 kr Q…" at bounding box center [604, 311] width 906 height 283
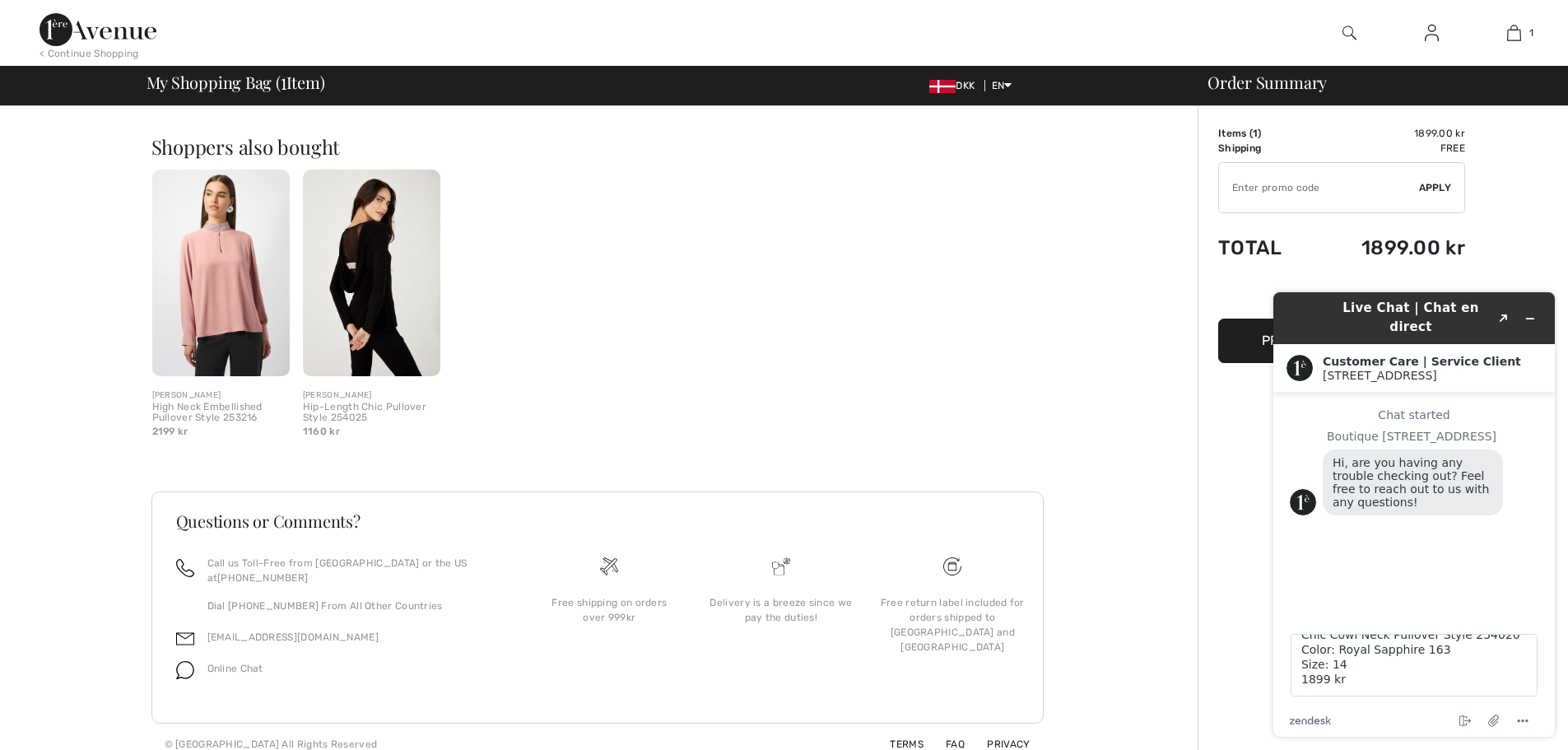
click at [1536, 209] on div "Order Summary Details Items ( 1 ) 1899.00 kr Promo code 0.00 kr Shipping Free T…" at bounding box center [1382, 238] width 370 height 1052
click at [1244, 453] on div "Order Summary Details Items ( 1 ) 1899.00 kr Promo code 0.00 kr Shipping Free T…" at bounding box center [1382, 238] width 370 height 1052
click at [1221, 688] on div "Order Summary Details Items ( 1 ) 1899.00 kr Promo code 0.00 kr Shipping Free T…" at bounding box center [1382, 238] width 370 height 1052
click at [1528, 721] on icon "Menu" at bounding box center [1522, 721] width 20 height 20
click at [1191, 413] on div "You are only 0.00 kr away from FREE SHIPPING! Continue Shopping > Congratulatio…" at bounding box center [603, 238] width 1187 height 1052
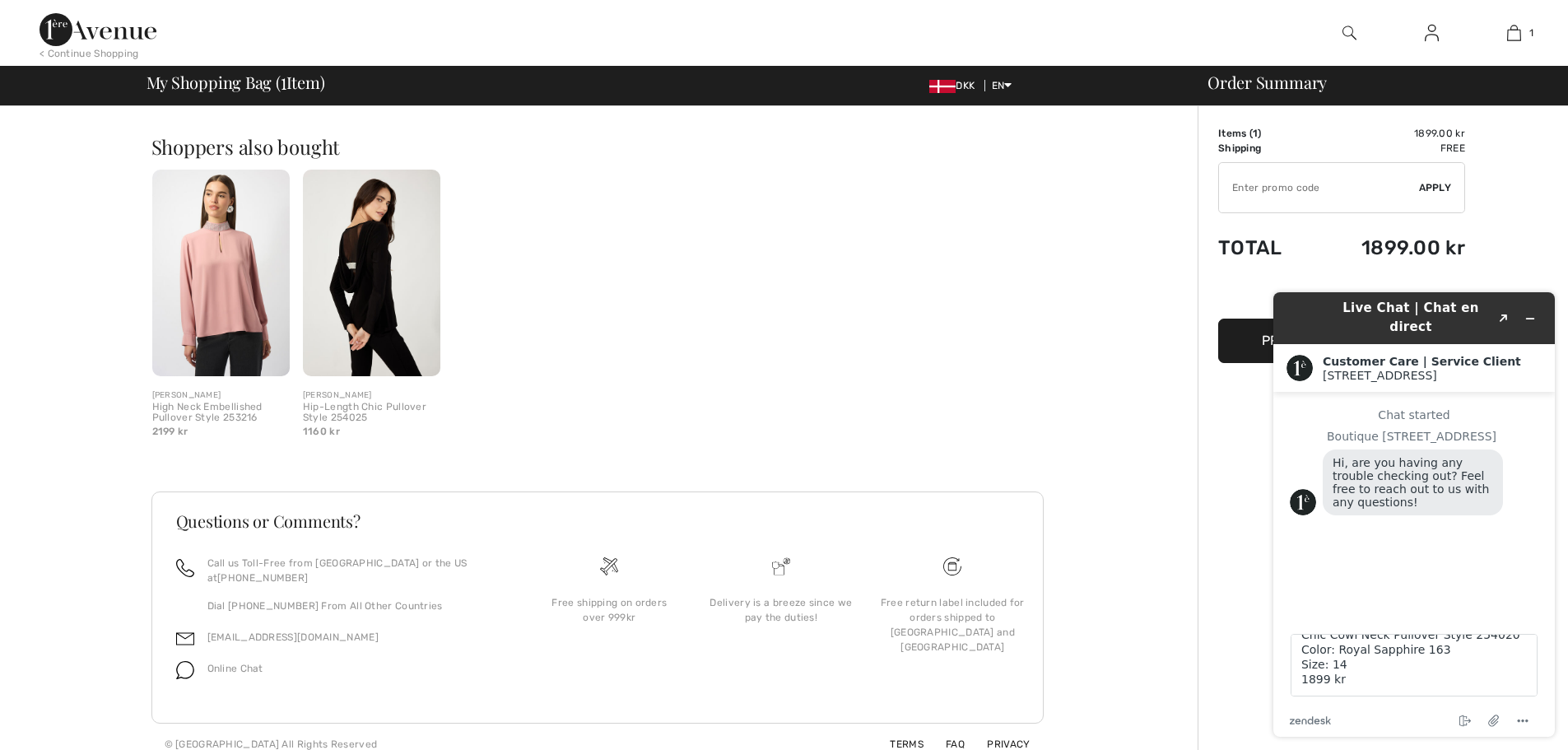
click at [1507, 237] on div "Order Summary Details Items ( 1 ) 1899.00 kr Promo code 0.00 kr Shipping Free T…" at bounding box center [1382, 238] width 370 height 1052
click at [818, 256] on div "Quick view JOSEPH RIBKOFF High Neck Embellished Pullover Style 253216 2199 kr Q…" at bounding box center [604, 311] width 906 height 283
click at [1507, 314] on icon "Popout" at bounding box center [1504, 318] width 8 height 8
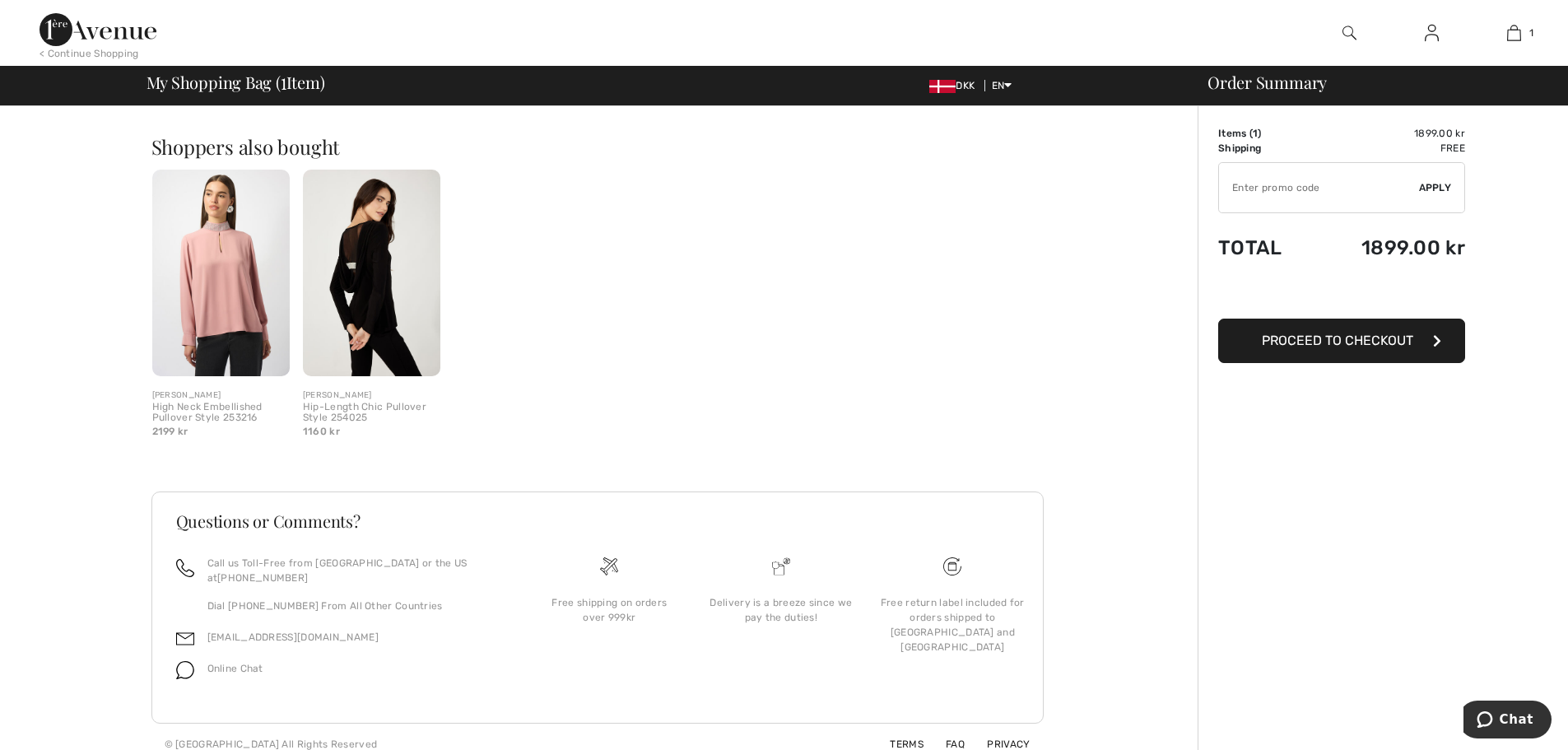
click at [1368, 343] on span "Proceed to Checkout" at bounding box center [1337, 340] width 152 height 16
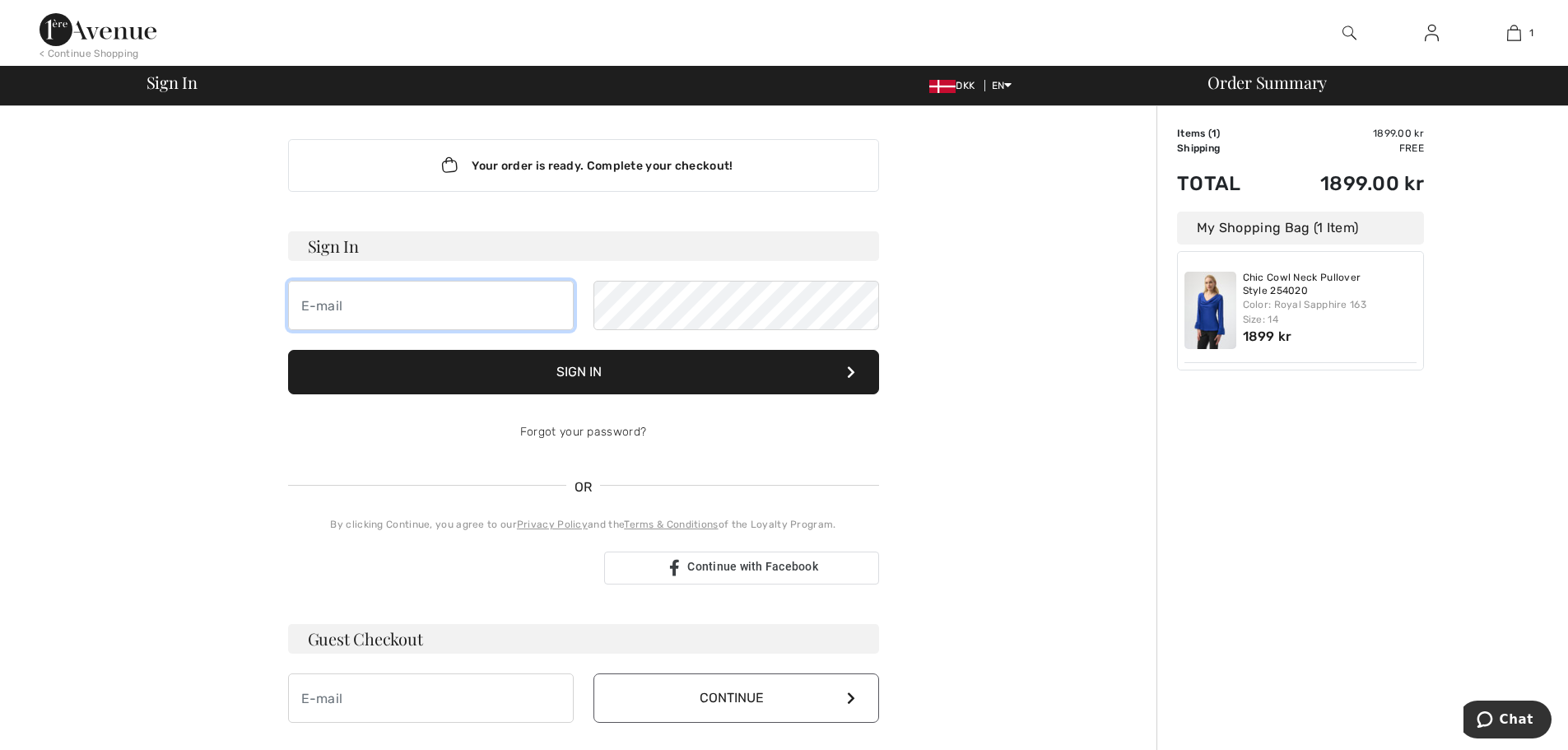
click at [353, 304] on input "email" at bounding box center [431, 305] width 286 height 49
type input "[EMAIL_ADDRESS][DOMAIN_NAME]"
click at [607, 363] on button "Sign In" at bounding box center [583, 372] width 591 height 44
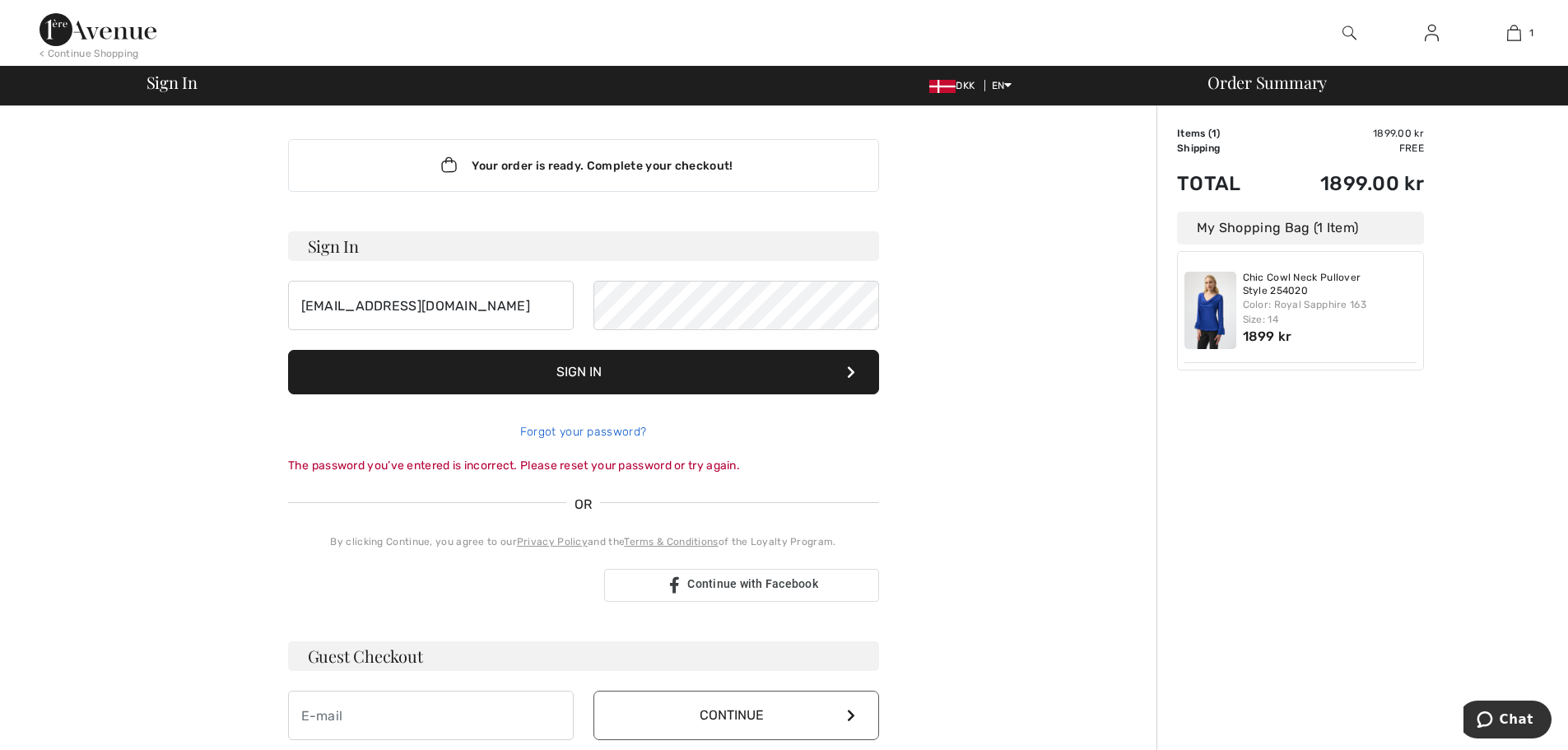
click at [589, 435] on link "Forgot your password?" at bounding box center [582, 432] width 126 height 14
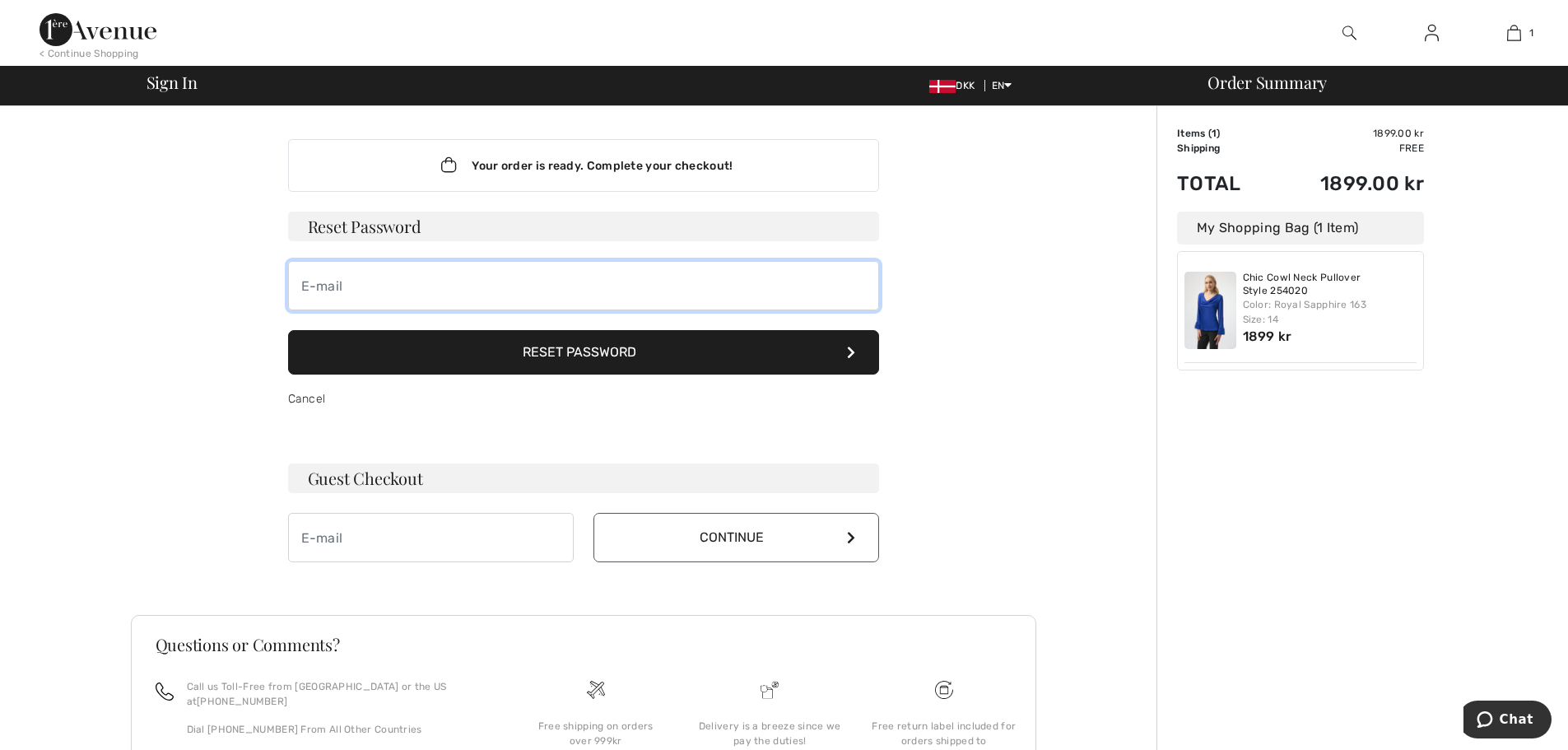
click at [345, 288] on input "email" at bounding box center [583, 285] width 591 height 49
click at [605, 354] on button "Reset Password" at bounding box center [583, 352] width 591 height 44
click at [578, 359] on button "Reset Password" at bounding box center [583, 352] width 591 height 44
click at [853, 352] on icon at bounding box center [851, 352] width 8 height 13
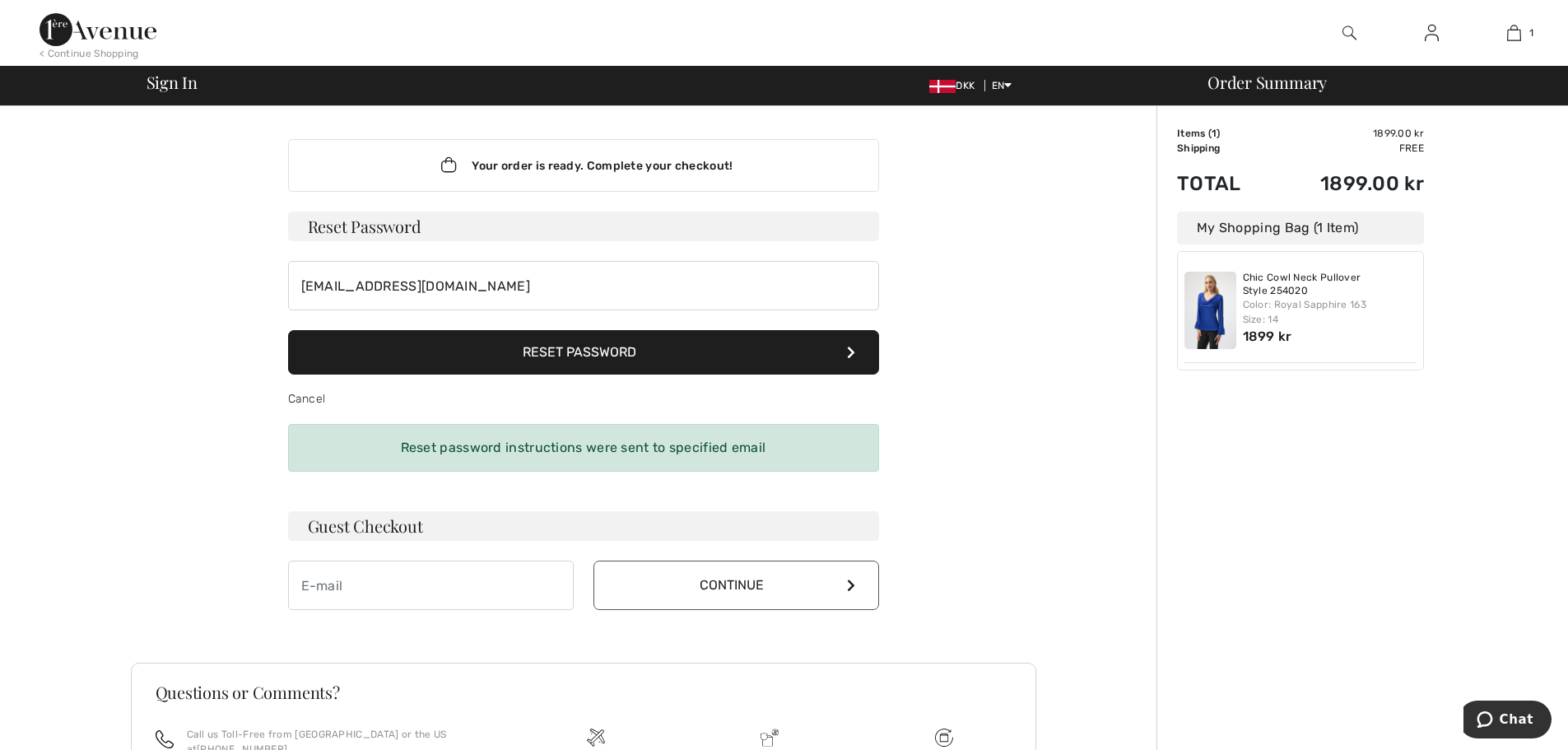
click at [841, 437] on div "Reset password instructions were sent to specified email" at bounding box center [583, 448] width 591 height 48
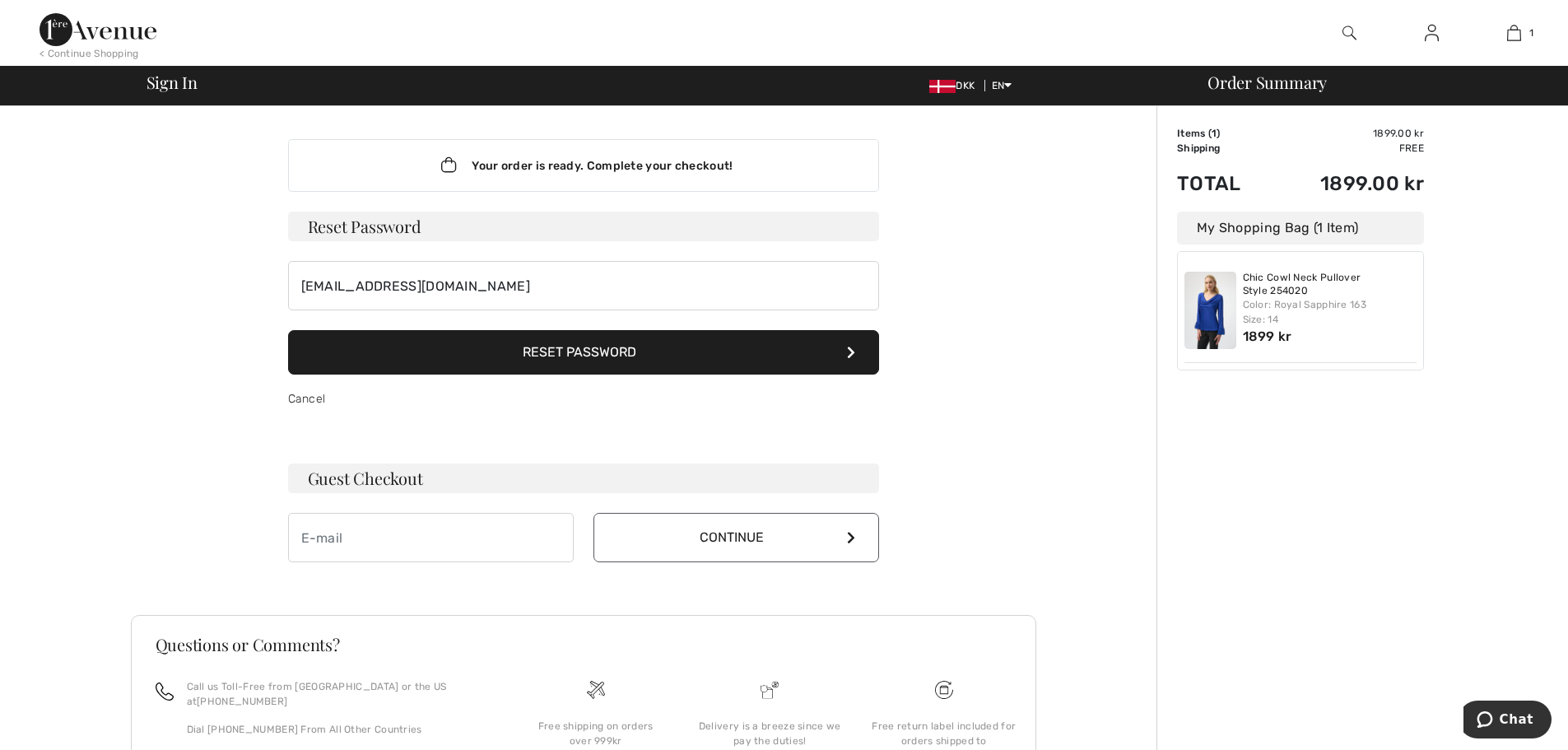
click at [851, 349] on icon at bounding box center [851, 352] width 8 height 13
drag, startPoint x: 411, startPoint y: 289, endPoint x: 258, endPoint y: 282, distance: 153.2
click at [258, 282] on div "Your order is ready. Complete your checkout! Sign In bsc@pc.dk Sign In Forgot y…" at bounding box center [583, 497] width 906 height 782
type input "H"
type input "[EMAIL_ADDRESS][DOMAIN_NAME]"
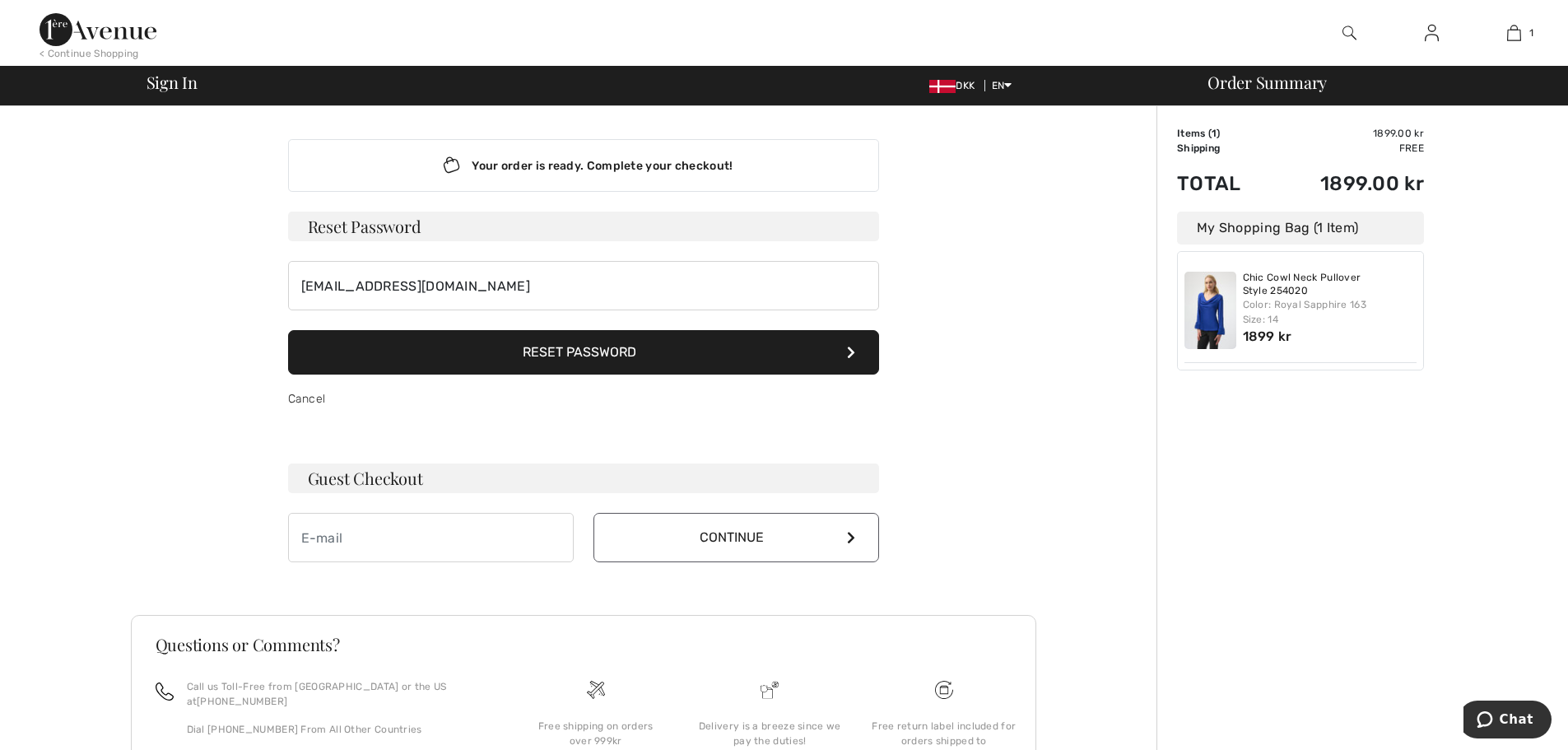
click at [614, 348] on button "Reset Password" at bounding box center [583, 352] width 591 height 44
click at [370, 542] on input "email" at bounding box center [431, 537] width 286 height 49
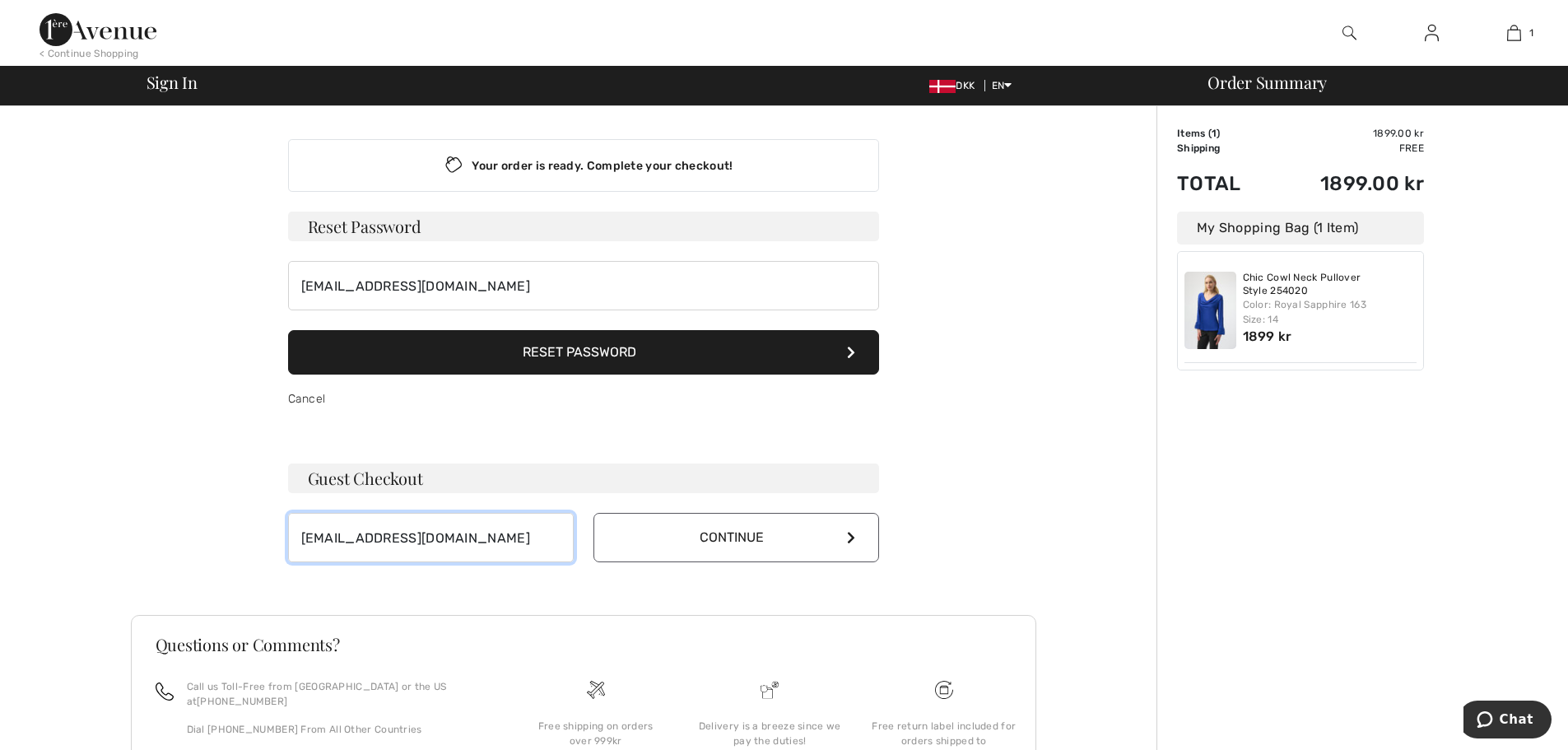
type input "bsc@pc.dk"
click at [796, 520] on button "Continue" at bounding box center [736, 537] width 286 height 49
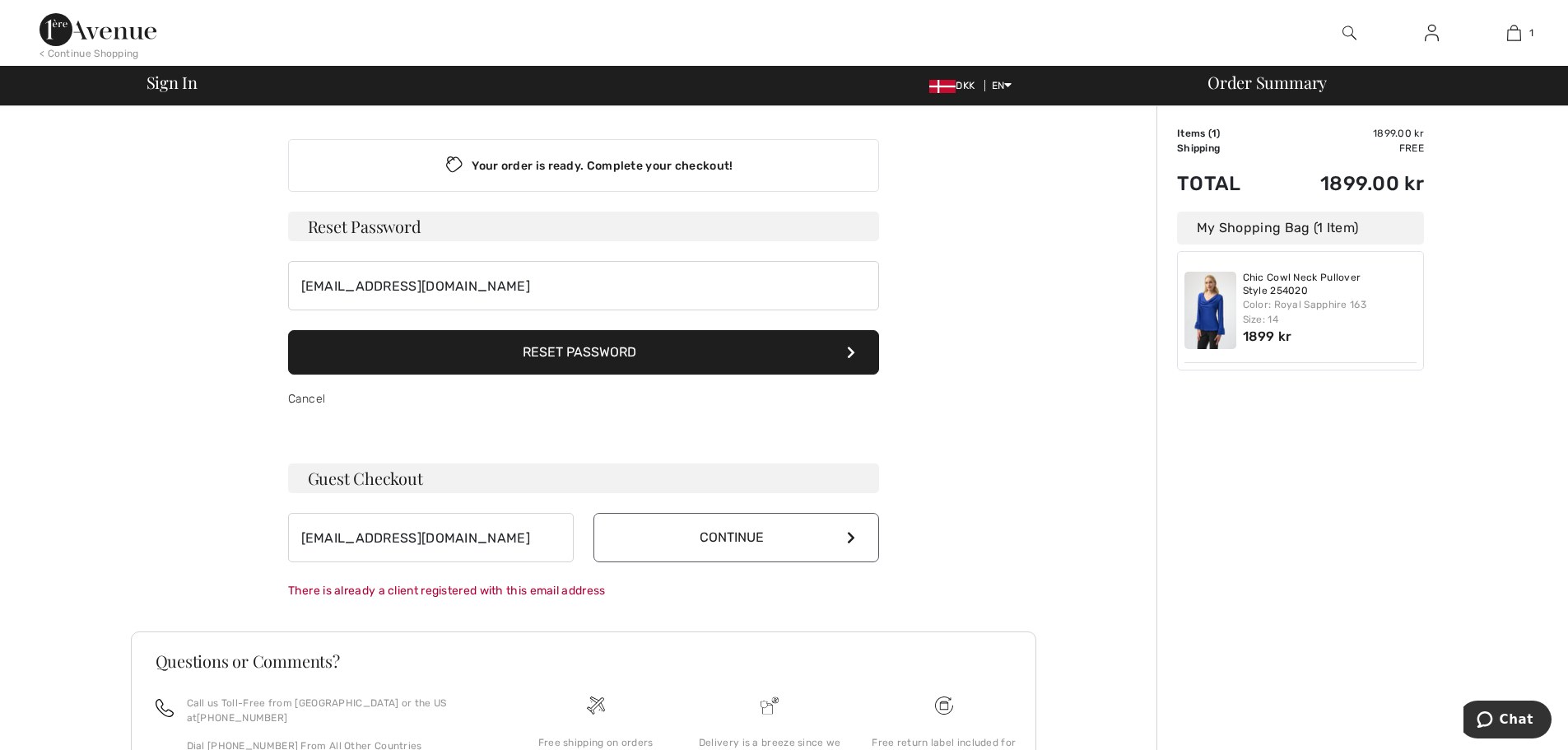
click at [795, 532] on button "Continue" at bounding box center [736, 537] width 286 height 49
click at [795, 534] on button "Continue" at bounding box center [736, 537] width 286 height 49
click at [831, 538] on button "Continue" at bounding box center [736, 537] width 286 height 49
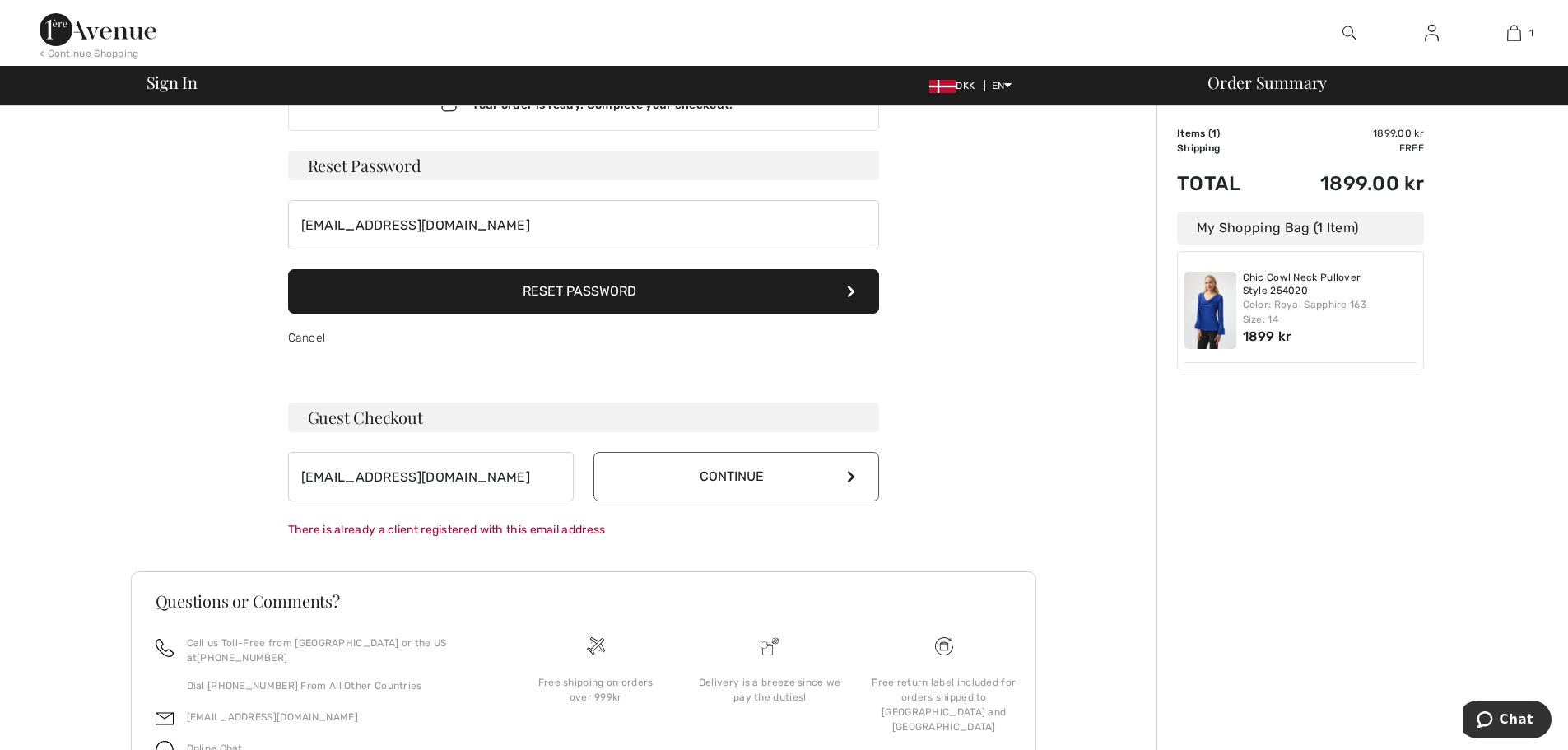
scroll to position [141, 0]
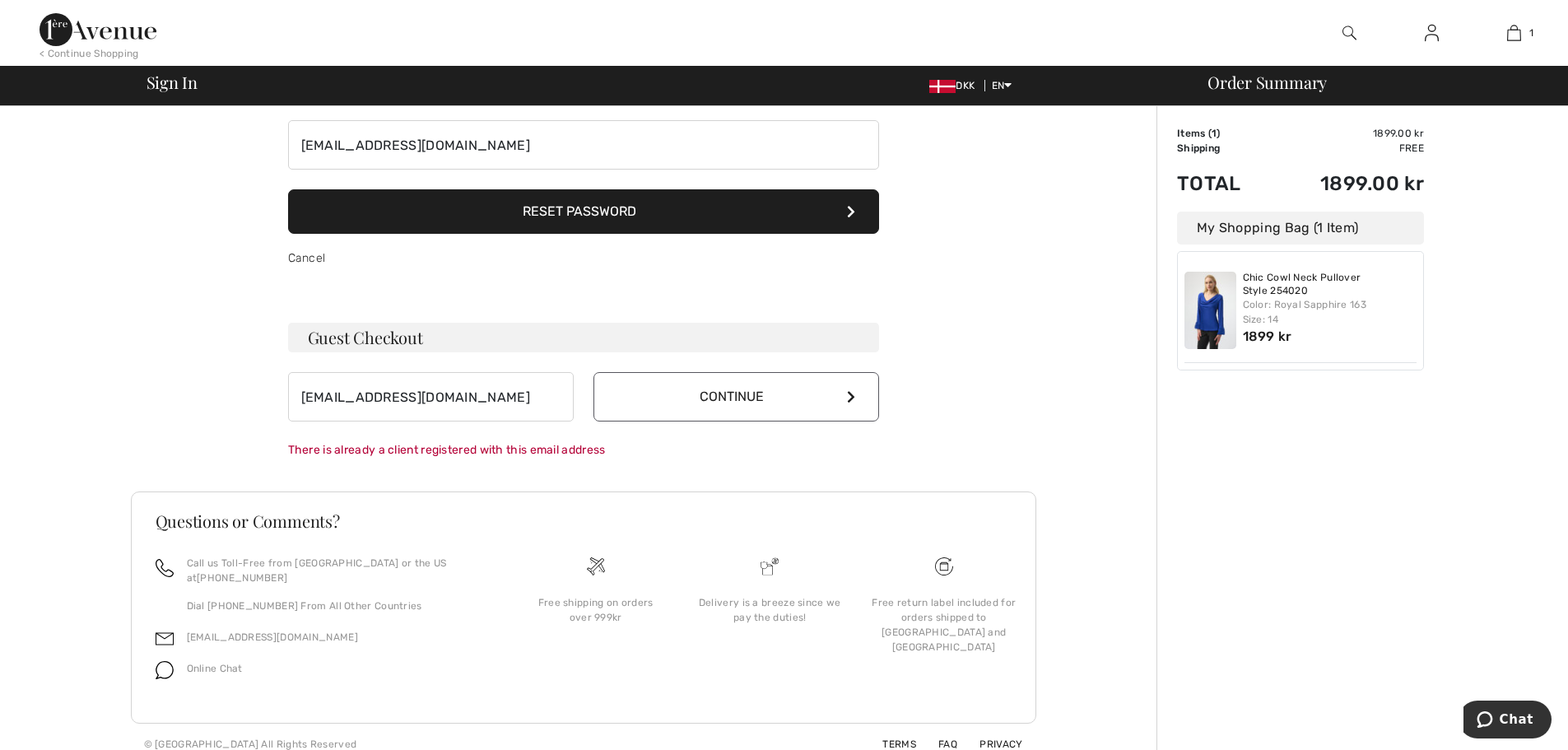
click at [286, 447] on div "Your order is ready. Complete your checkout! Sign In bsc@pc.dk Sign In Forgot y…" at bounding box center [583, 218] width 617 height 506
drag, startPoint x: 616, startPoint y: 447, endPoint x: 271, endPoint y: 442, distance: 345.0
click at [272, 442] on div "Your order is ready. Complete your checkout! Sign In bsc@pc.dk Sign In Forgot y…" at bounding box center [583, 365] width 906 height 799
copy div "There is already a client registered with this email address"
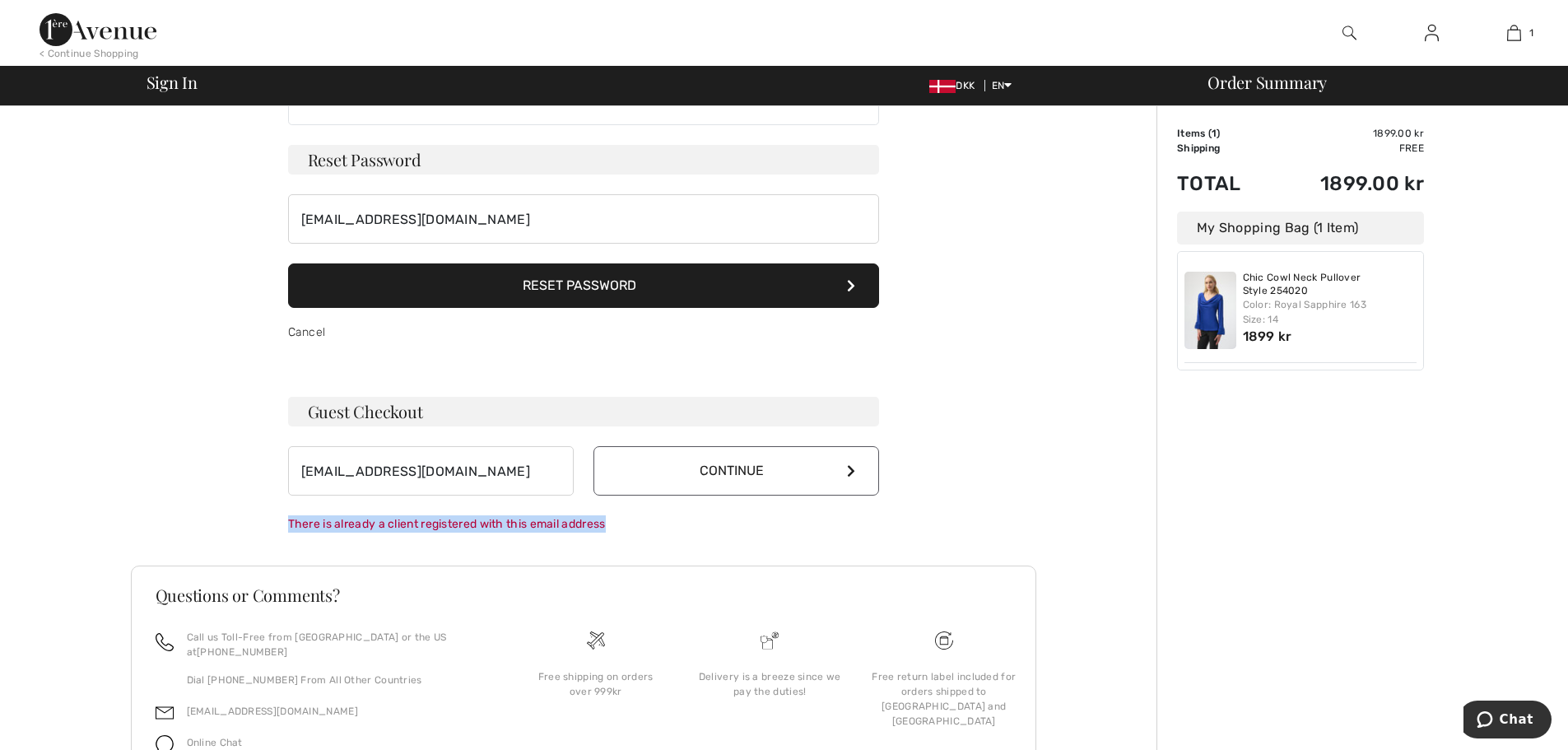
scroll to position [0, 0]
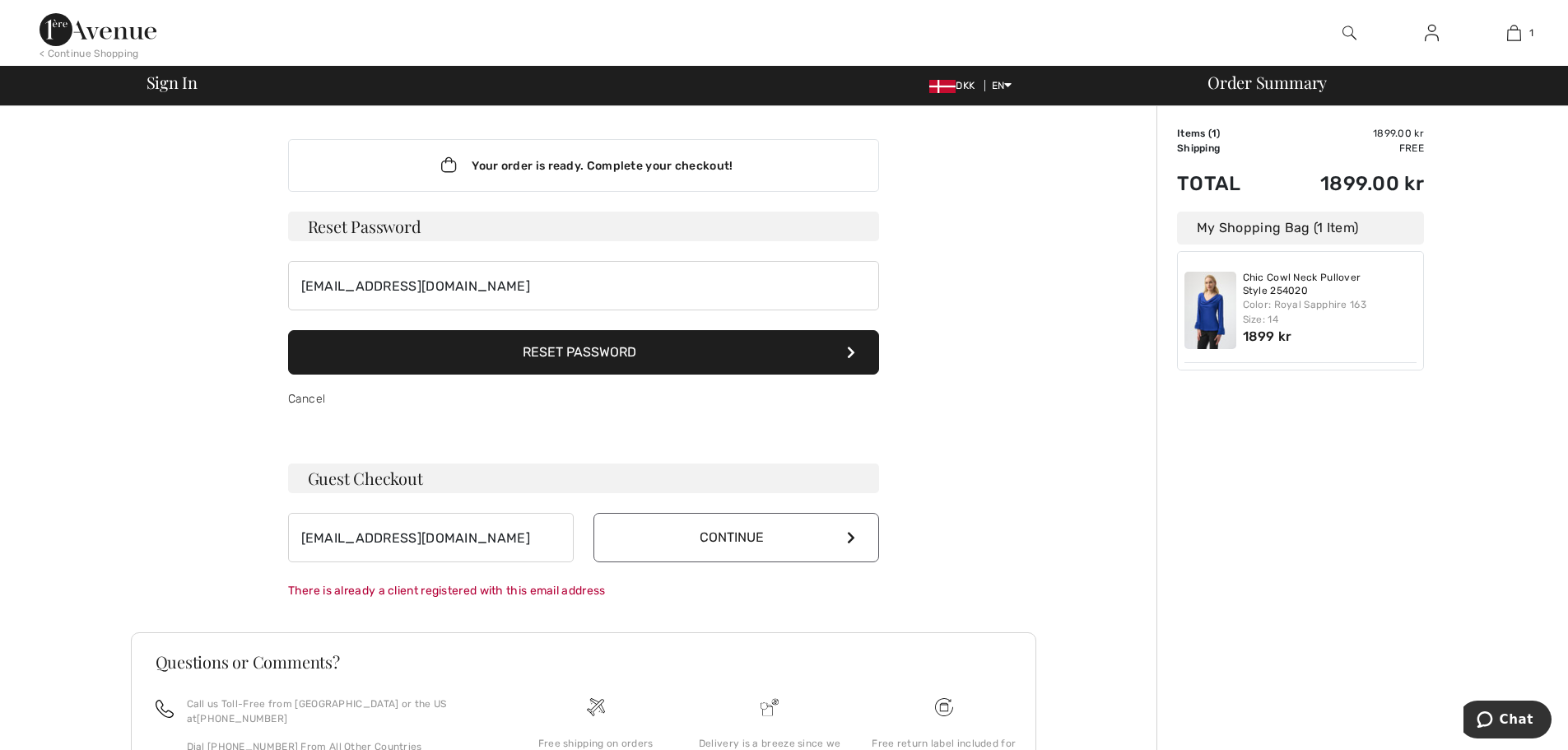
click at [180, 88] on span "Sign In" at bounding box center [172, 82] width 51 height 17
click at [949, 86] on img at bounding box center [942, 87] width 27 height 13
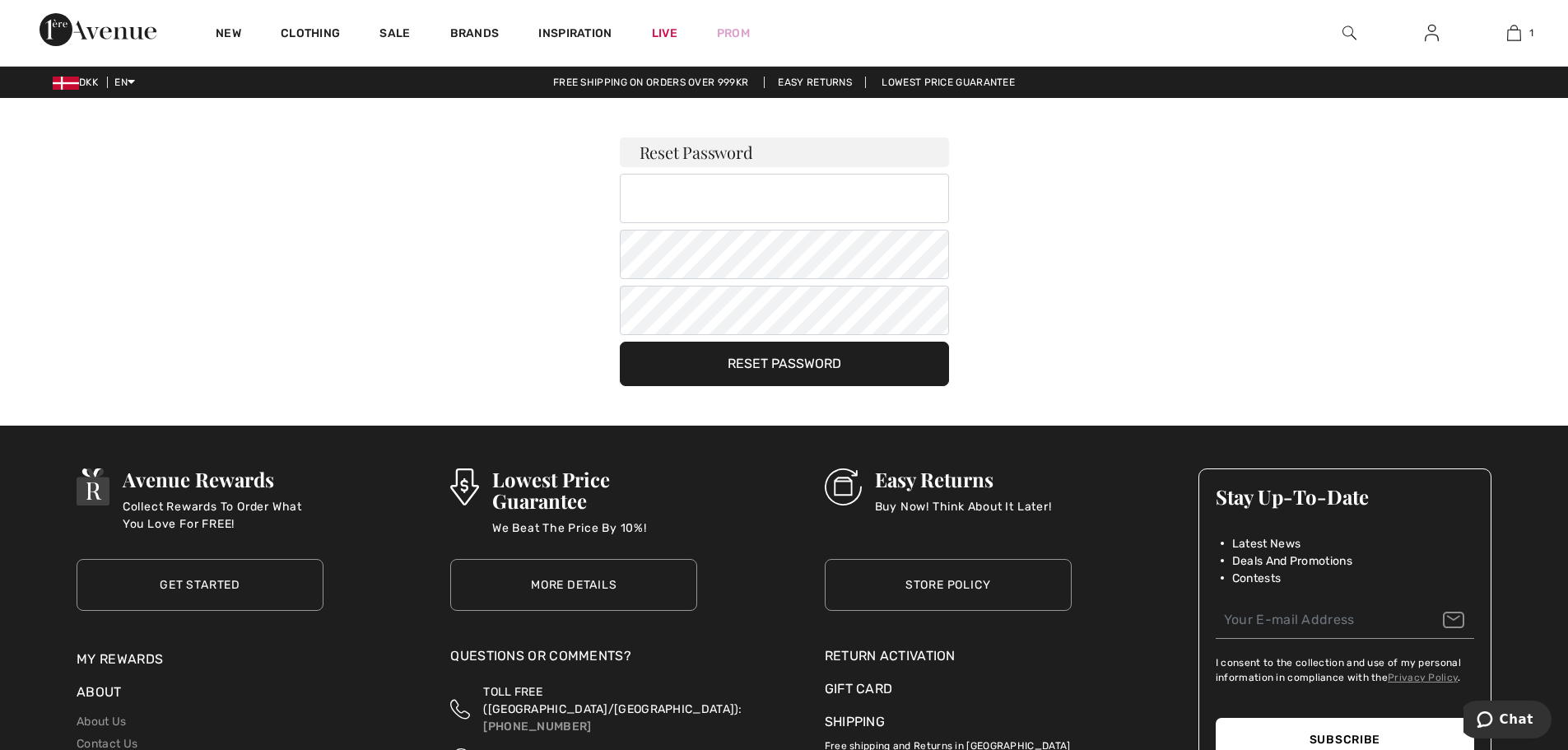
click at [785, 365] on button "Reset Password" at bounding box center [784, 363] width 329 height 44
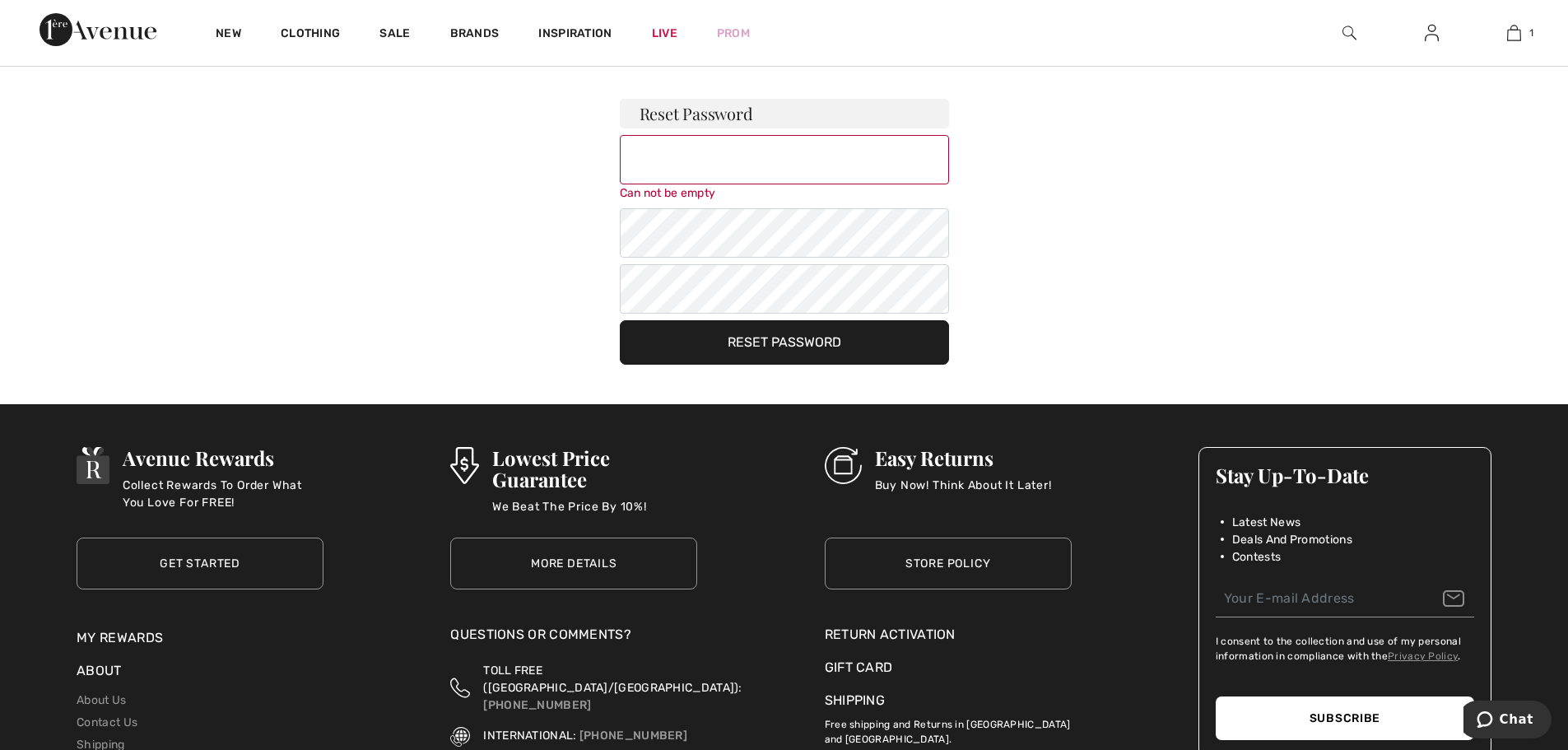
scroll to position [42, 0]
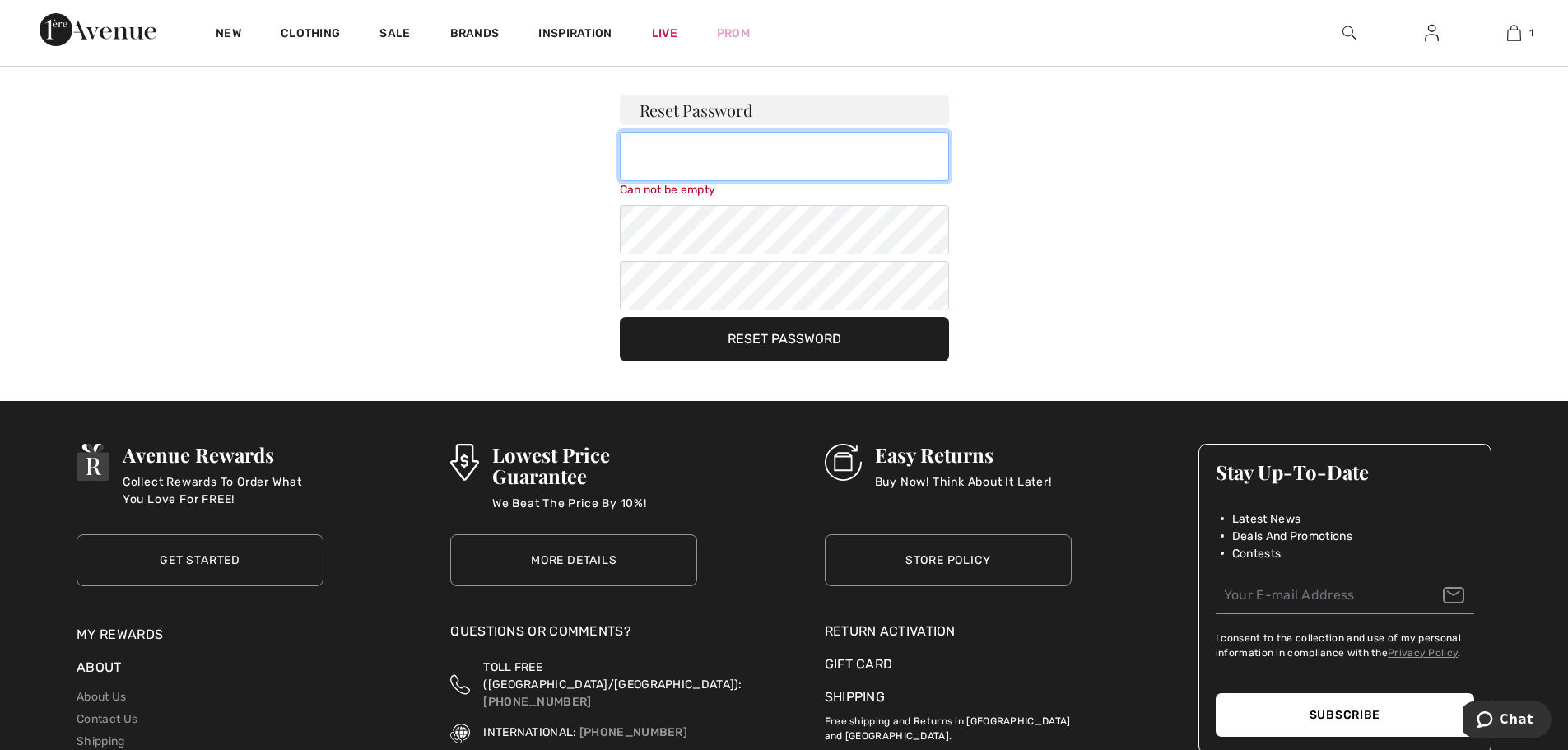
click at [693, 152] on input "email" at bounding box center [784, 156] width 329 height 49
type input "[EMAIL_ADDRESS][DOMAIN_NAME]"
click at [809, 349] on div "New Clothing Sale Brands Inspiration Live Prom 1 Added to Bag [PERSON_NAME] Chi…" at bounding box center [784, 502] width 1568 height 1087
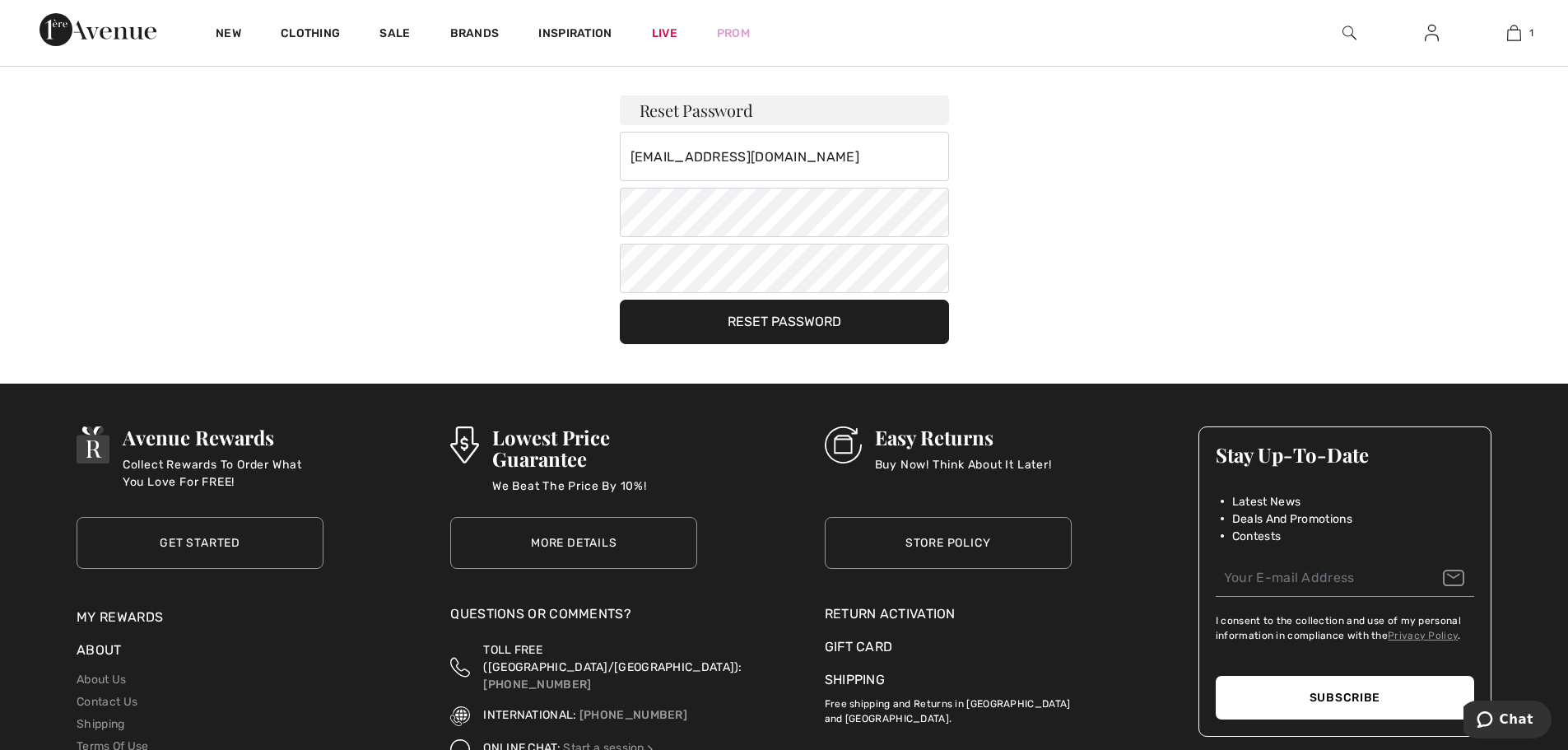
click at [815, 325] on button "Reset Password" at bounding box center [784, 322] width 329 height 44
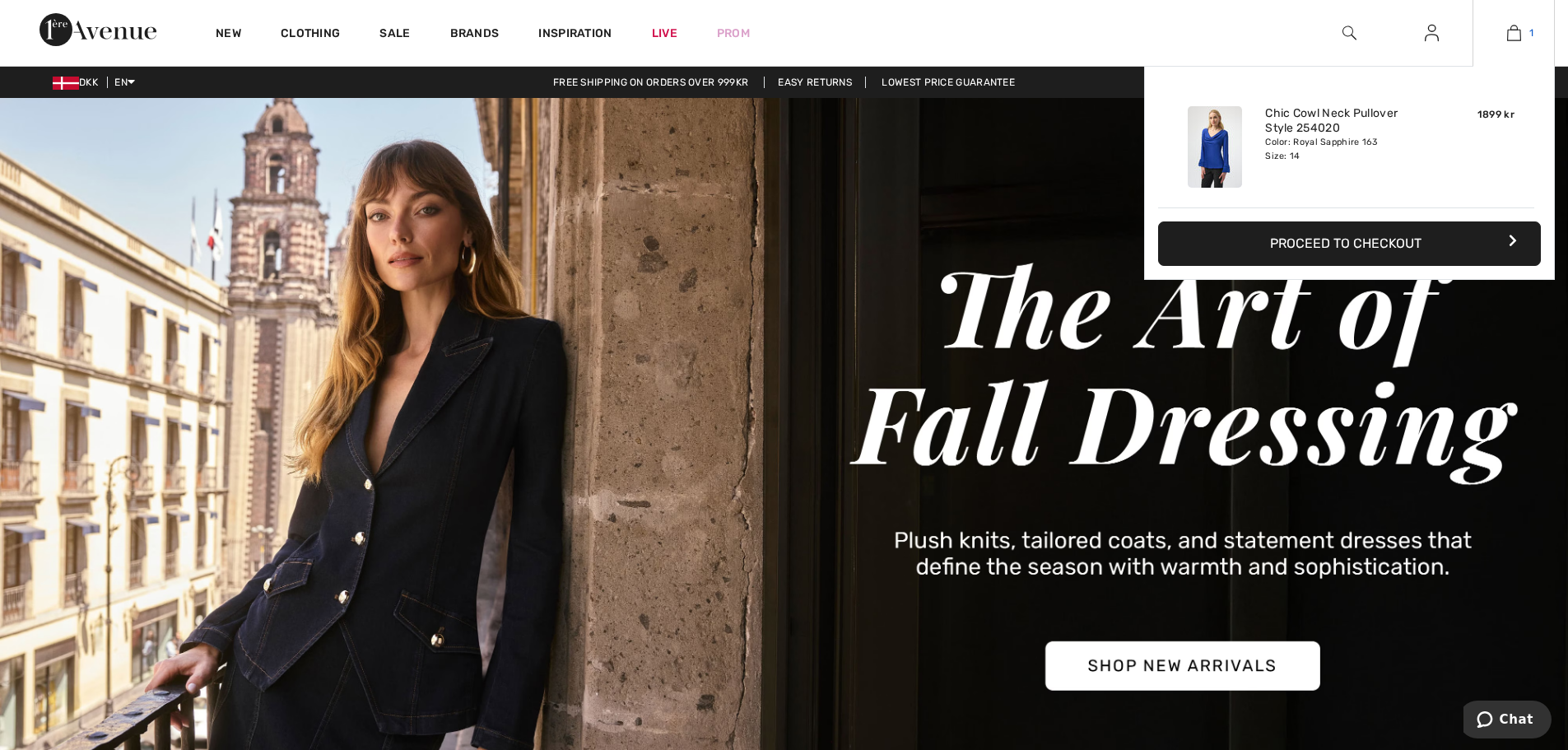
click at [1510, 29] on img at bounding box center [1514, 33] width 14 height 20
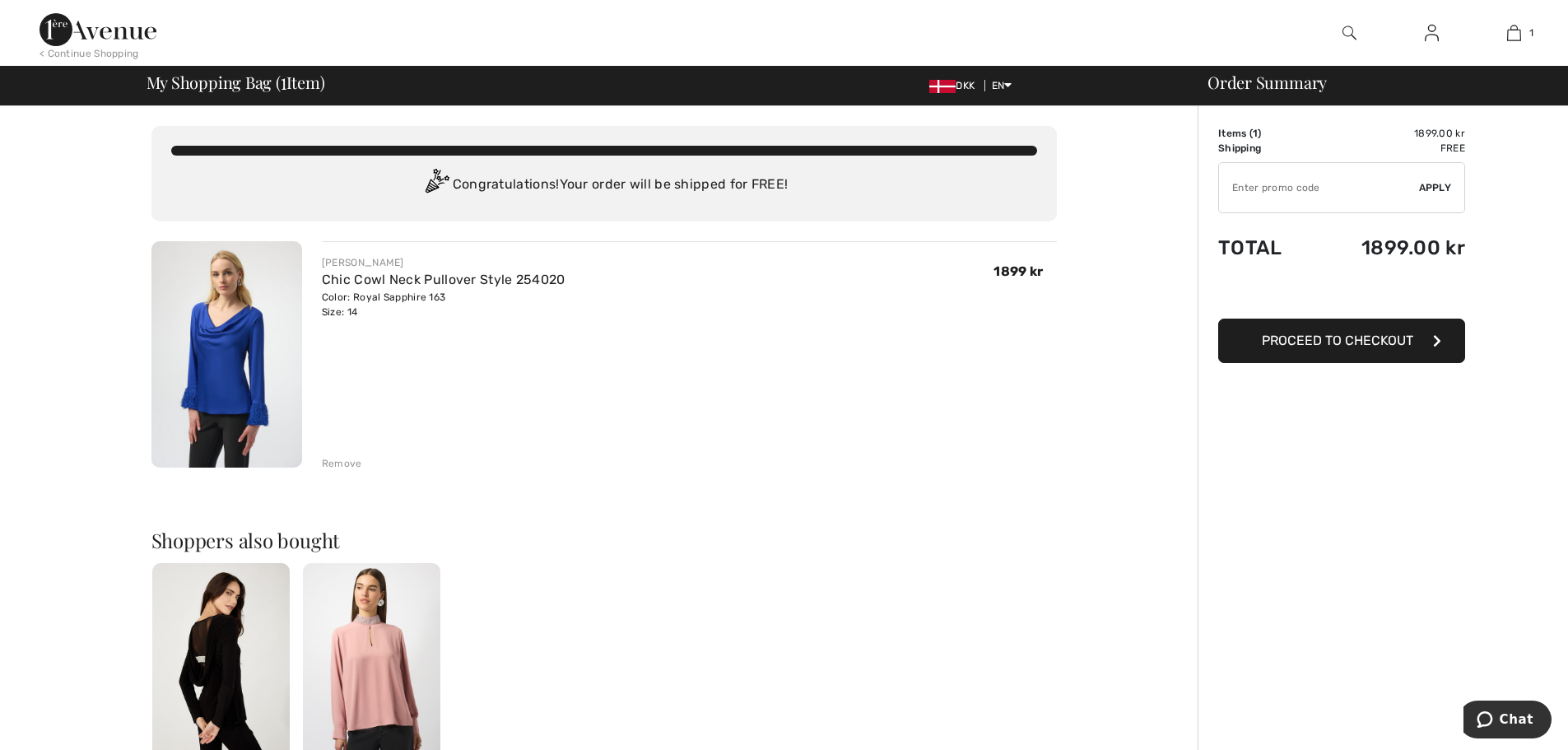
click at [1379, 341] on span "Proceed to Checkout" at bounding box center [1337, 340] width 152 height 16
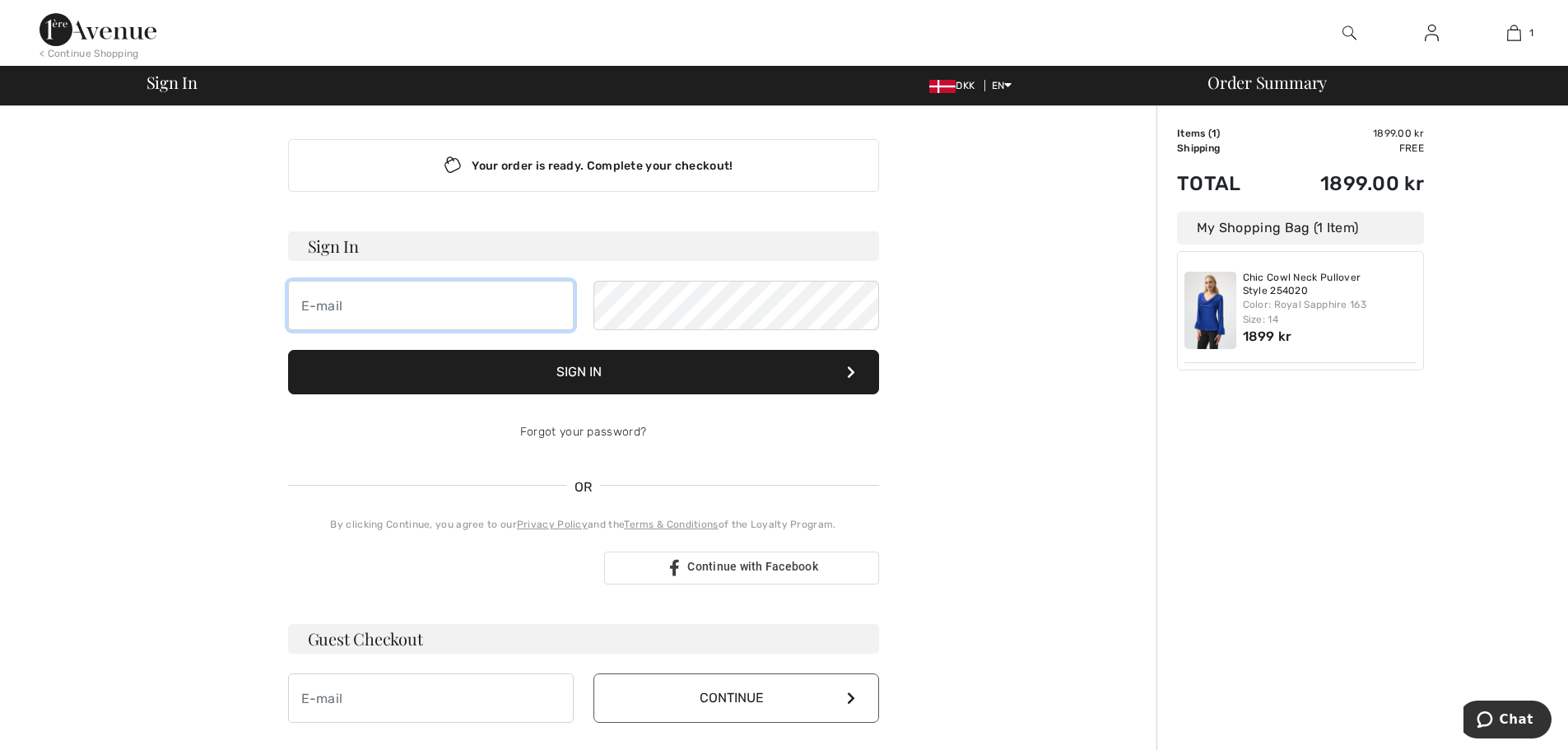
click at [347, 299] on input "email" at bounding box center [431, 305] width 286 height 49
type input "bsc@pc.dk"
click at [590, 379] on button "Sign In" at bounding box center [583, 372] width 591 height 44
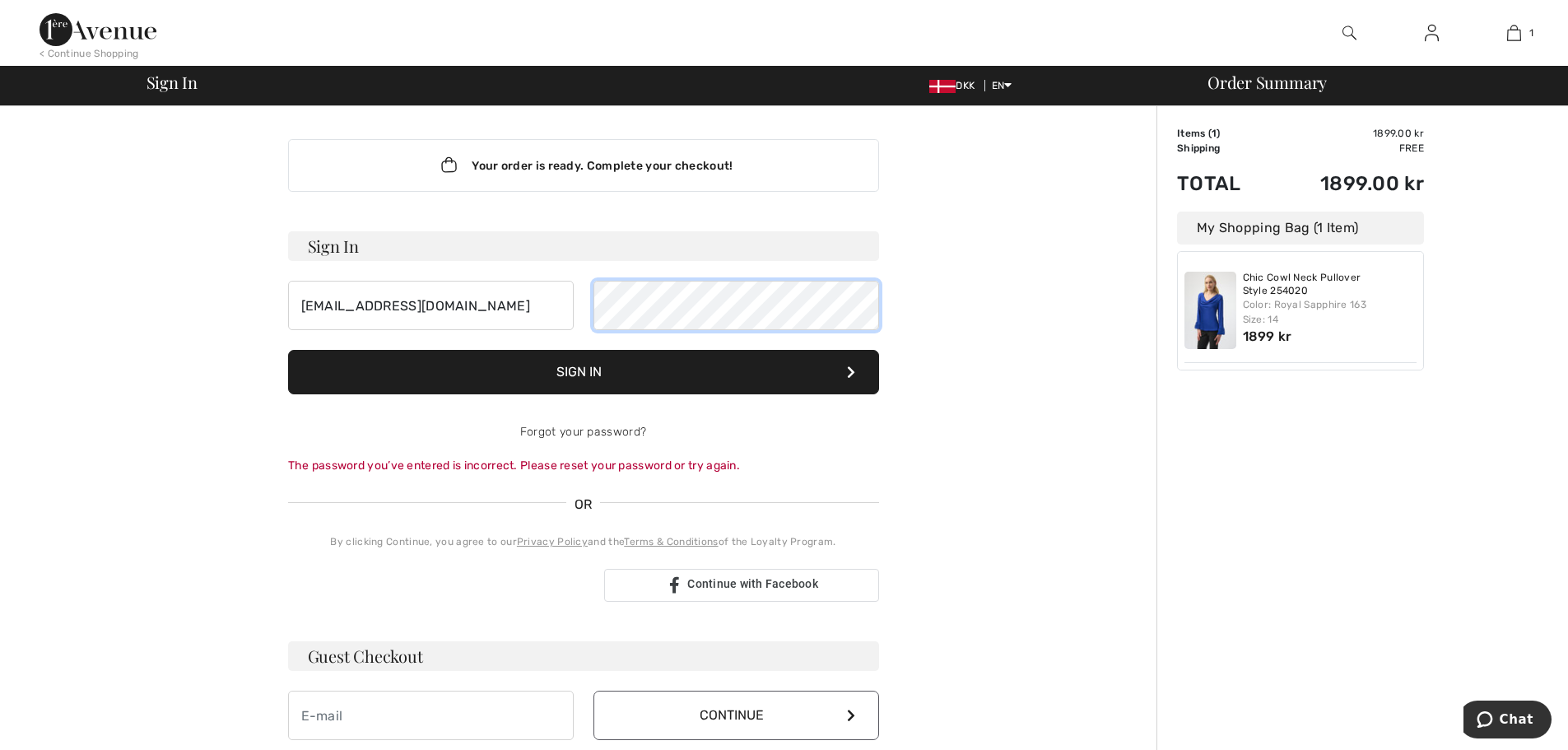
click at [540, 302] on div "bsc@pc.dk" at bounding box center [583, 305] width 591 height 49
click at [568, 372] on button "Sign In" at bounding box center [583, 372] width 591 height 44
click at [996, 295] on div "Your order is ready. Complete your checkout! Sign In bsc@pc.dk Sign In Forgot y…" at bounding box center [583, 586] width 906 height 960
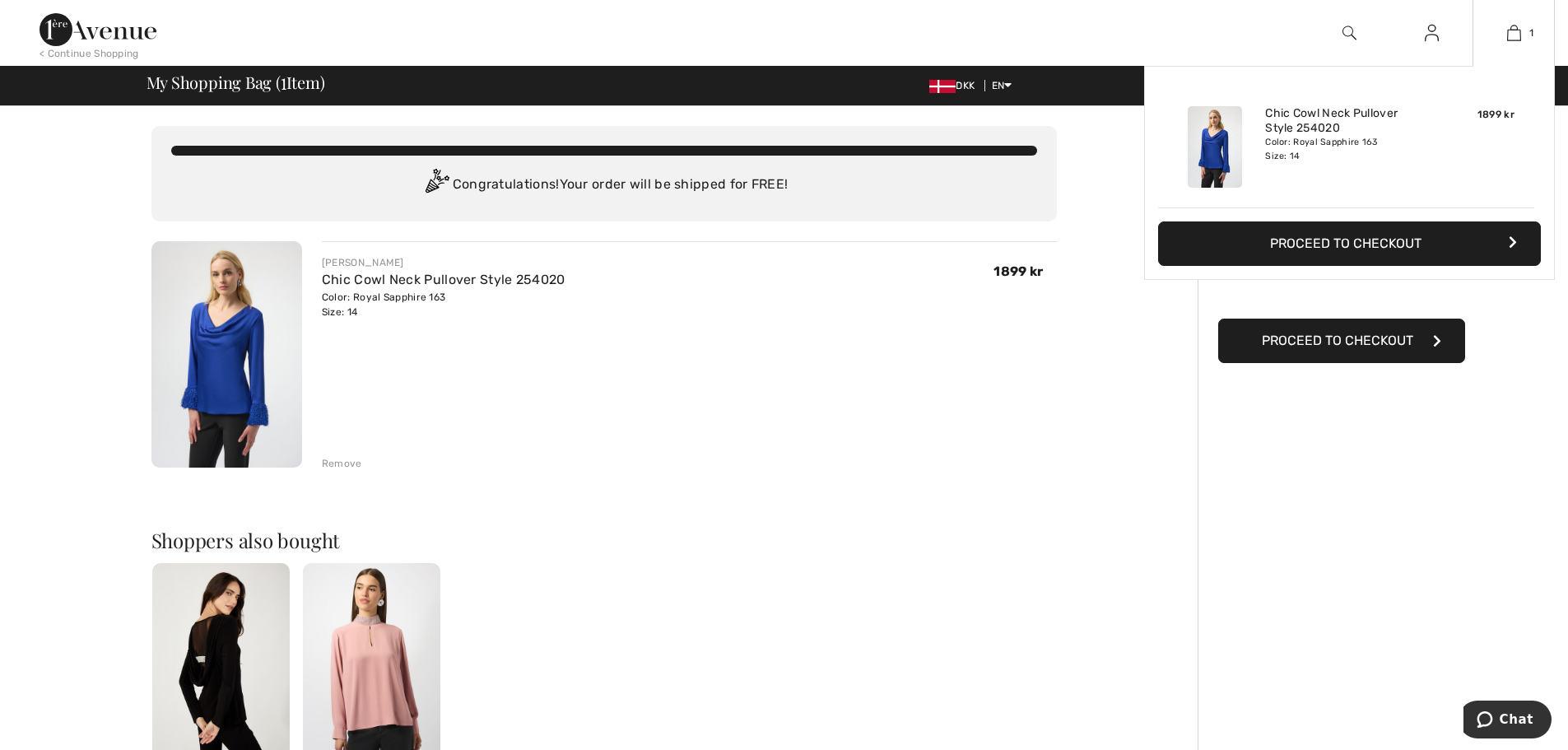
click at [1354, 248] on button "Proceed to Checkout" at bounding box center [1349, 243] width 382 height 44
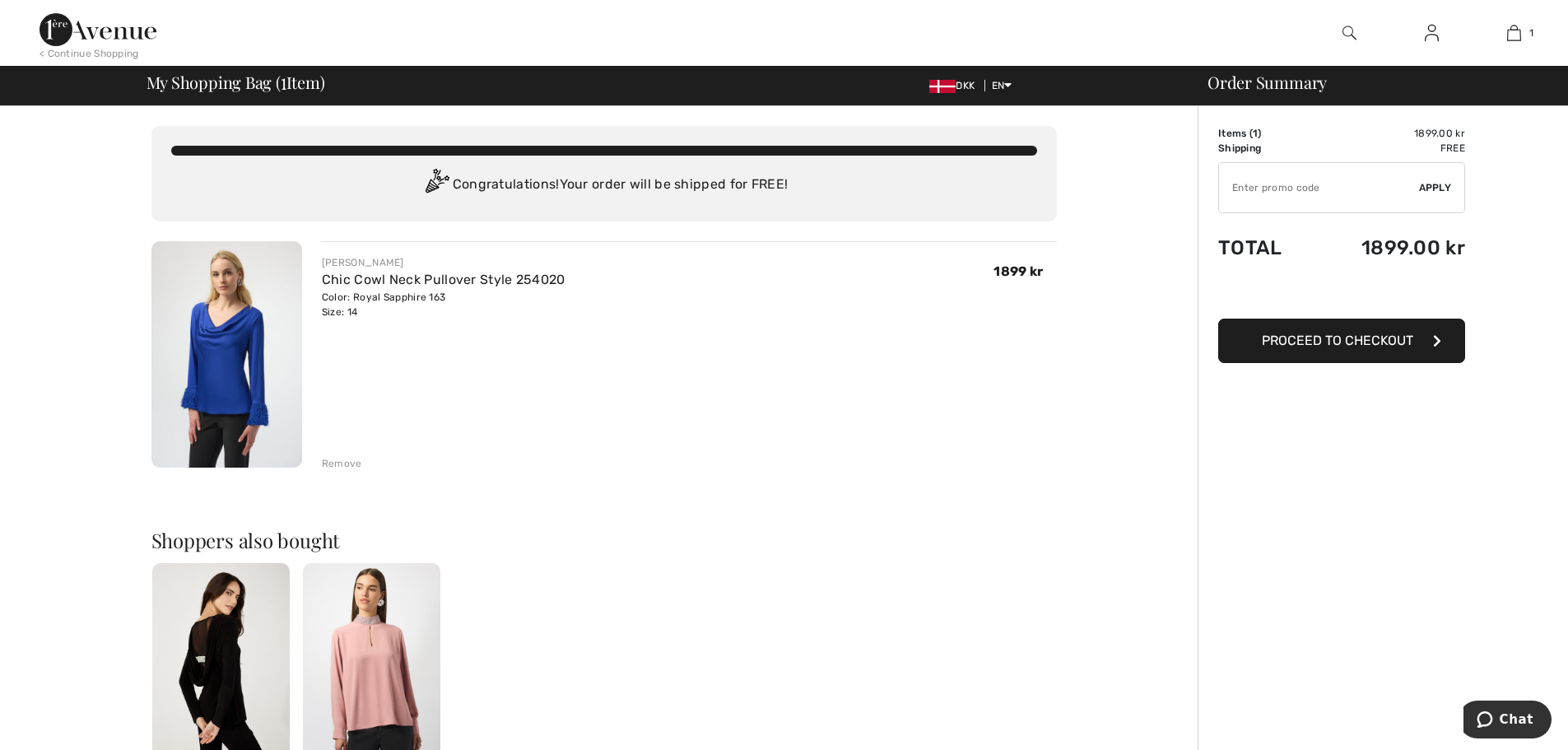
click at [1273, 342] on span "Proceed to Checkout" at bounding box center [1337, 340] width 152 height 16
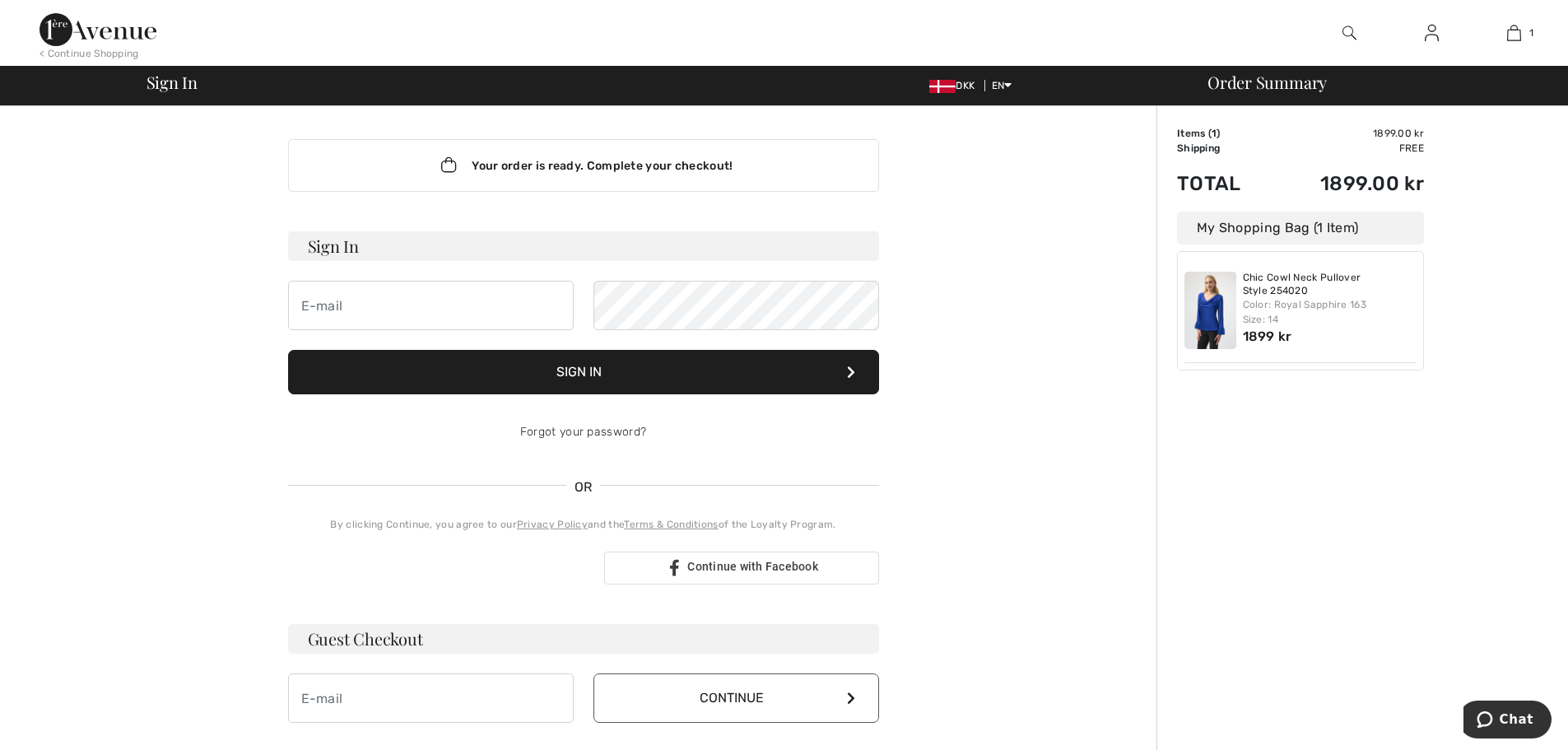
click at [943, 86] on img at bounding box center [942, 87] width 27 height 13
click at [171, 82] on span "Sign In" at bounding box center [172, 82] width 51 height 17
click at [427, 307] on input "email" at bounding box center [431, 305] width 286 height 49
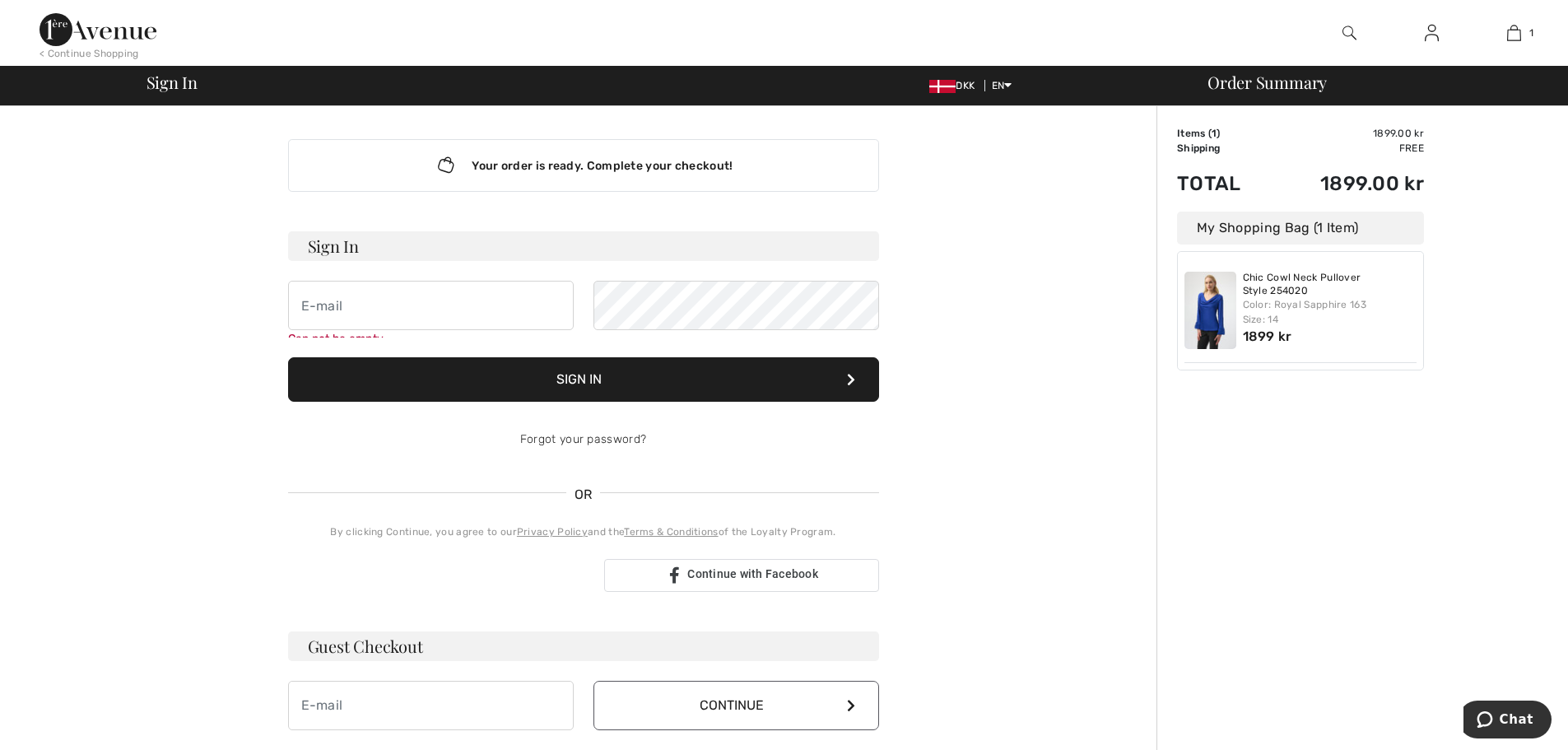
click at [1433, 39] on img at bounding box center [1431, 33] width 14 height 20
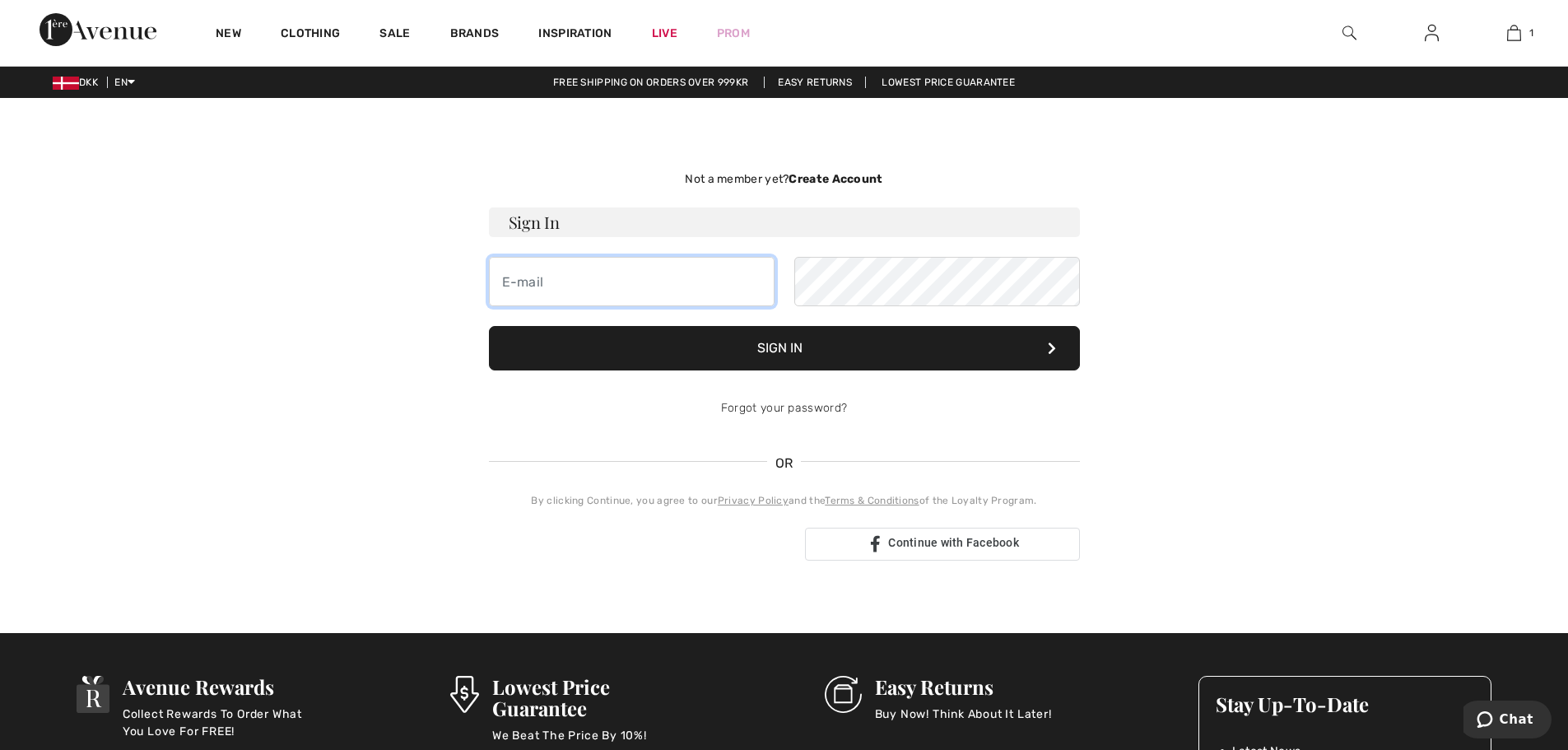
click at [656, 272] on input "email" at bounding box center [632, 281] width 286 height 49
type input "[EMAIL_ADDRESS][DOMAIN_NAME]"
click at [799, 407] on link "Forgot your password?" at bounding box center [783, 408] width 126 height 14
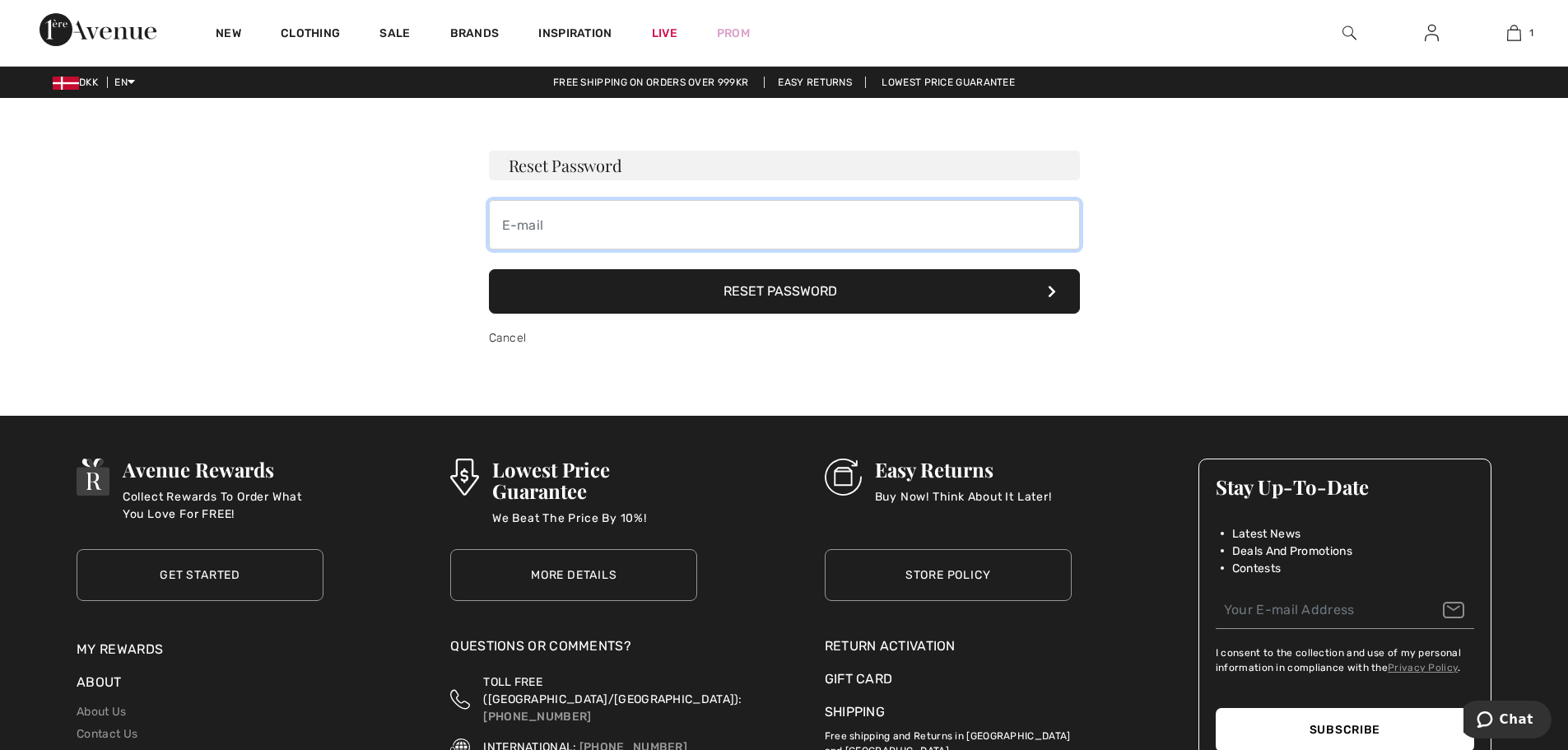
click at [567, 226] on input "email" at bounding box center [784, 224] width 591 height 49
type input "[EMAIL_ADDRESS][DOMAIN_NAME]"
click at [774, 285] on button "Reset Password" at bounding box center [784, 291] width 591 height 44
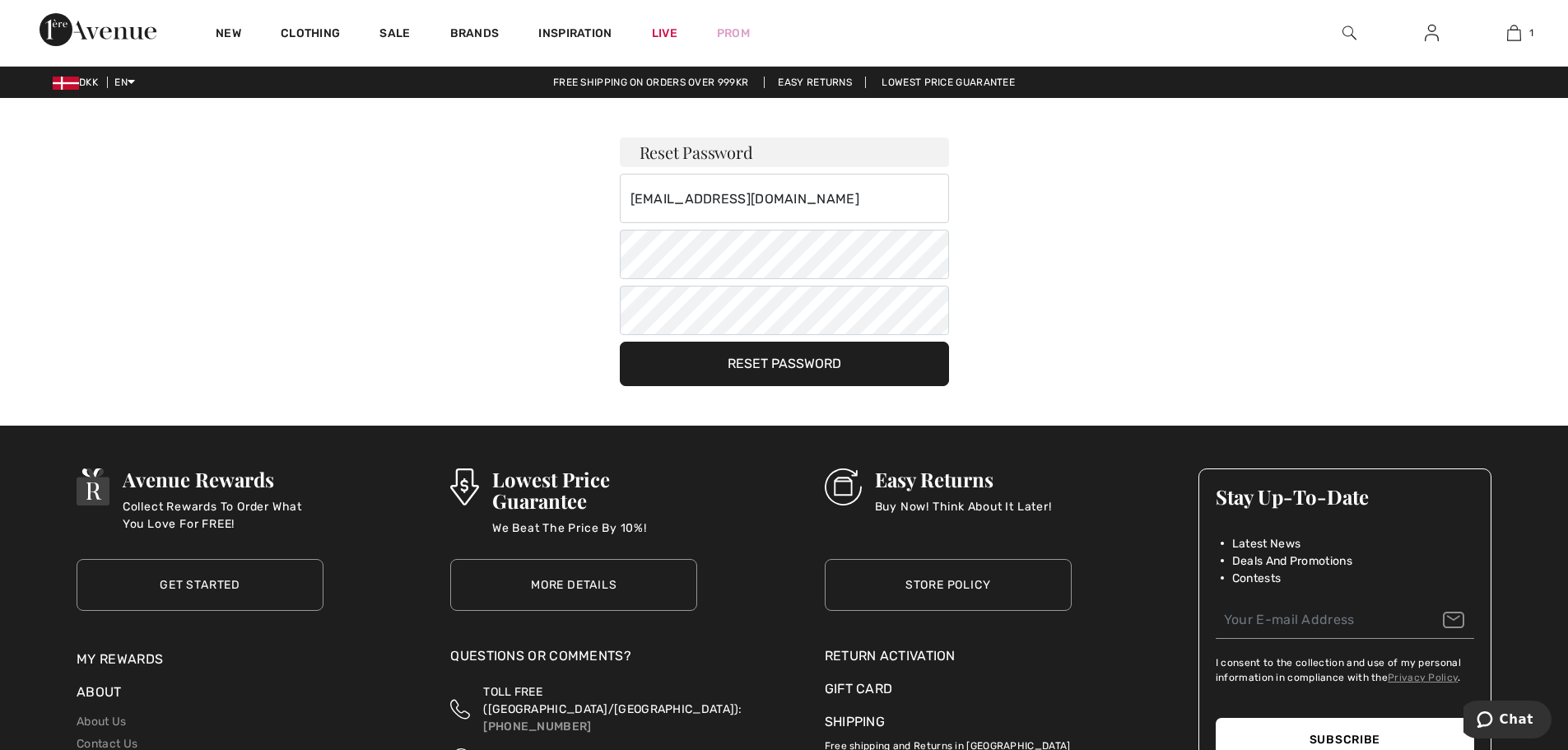
click at [790, 362] on button "Reset Password" at bounding box center [784, 363] width 329 height 44
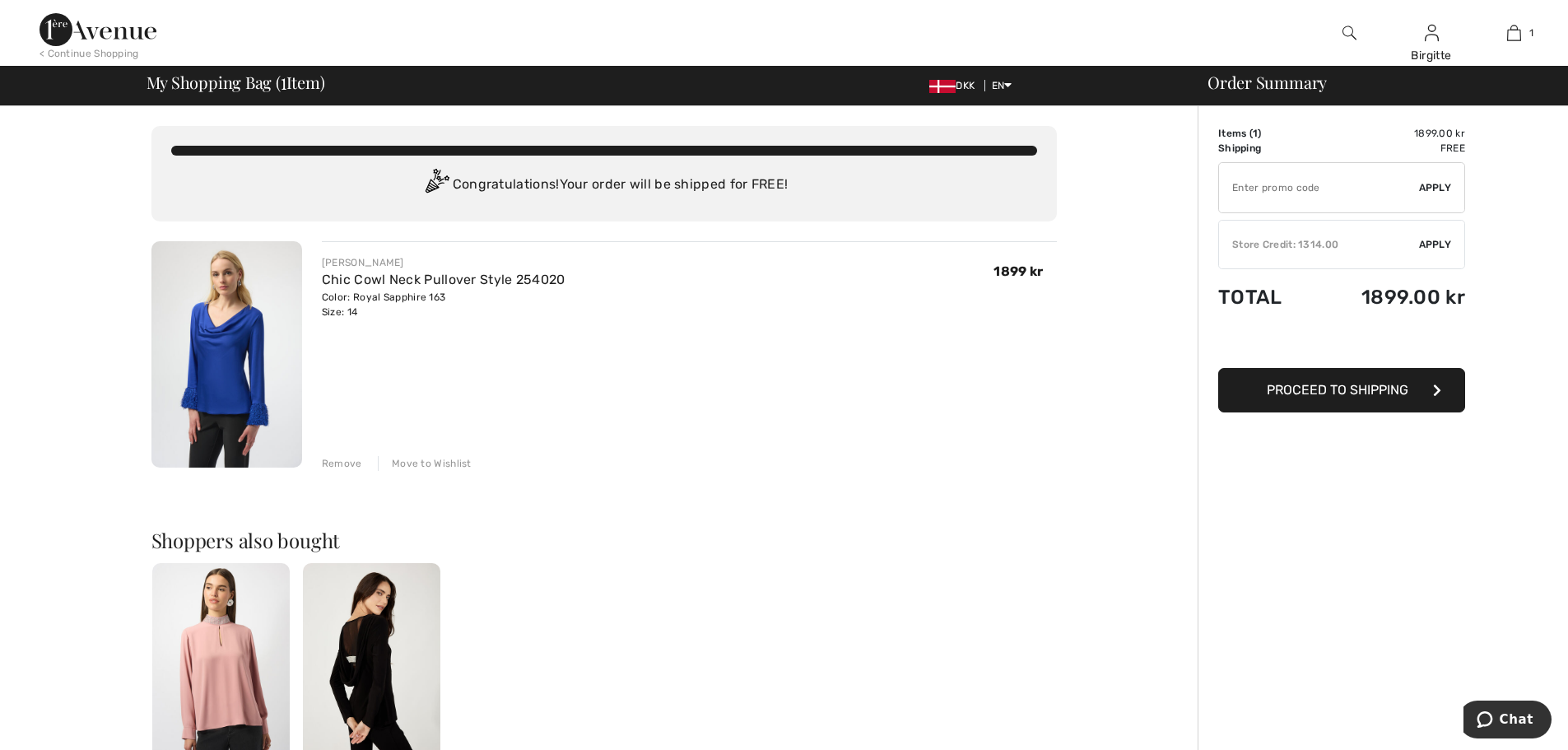
click at [1379, 387] on span "Proceed to Shipping" at bounding box center [1337, 389] width 142 height 16
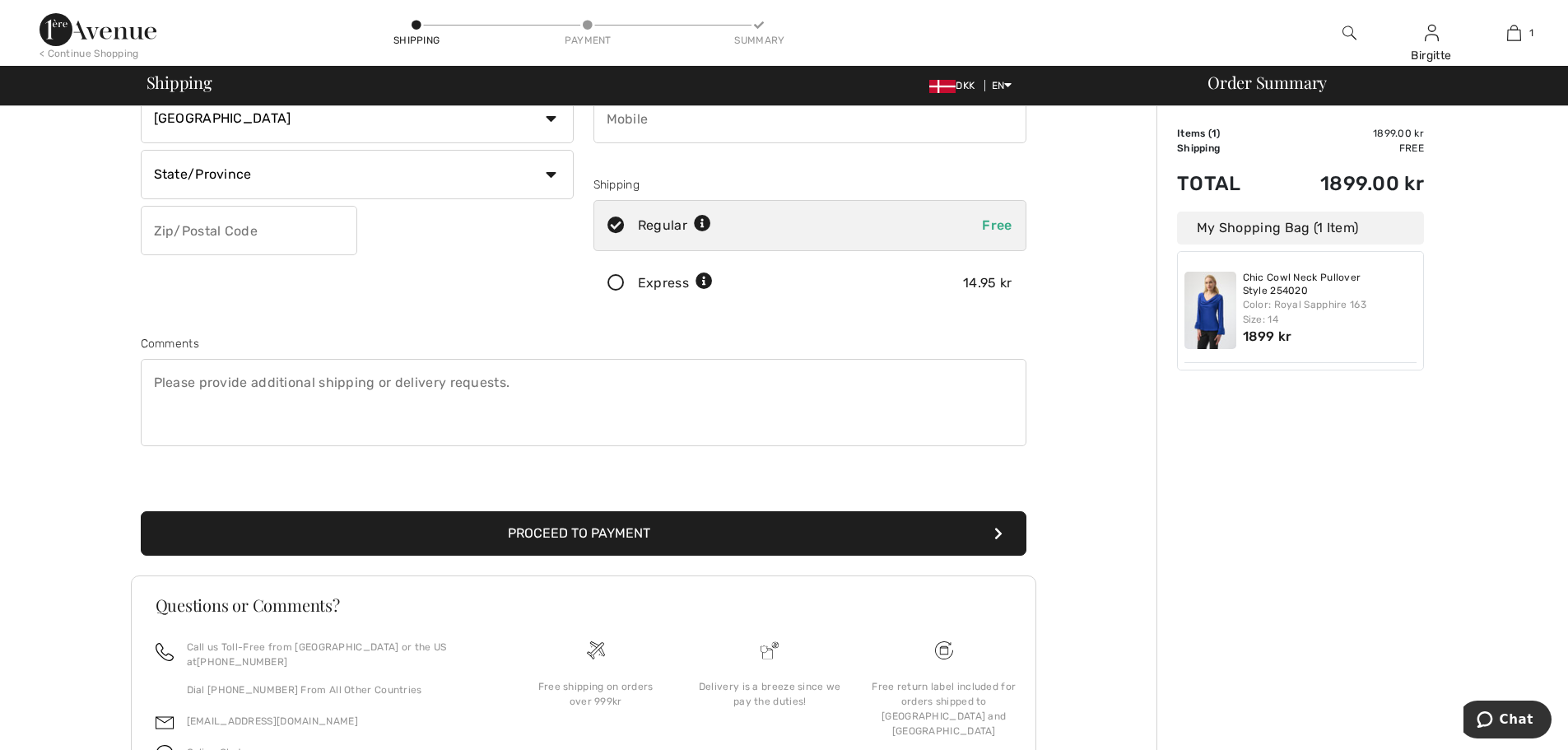
scroll to position [247, 0]
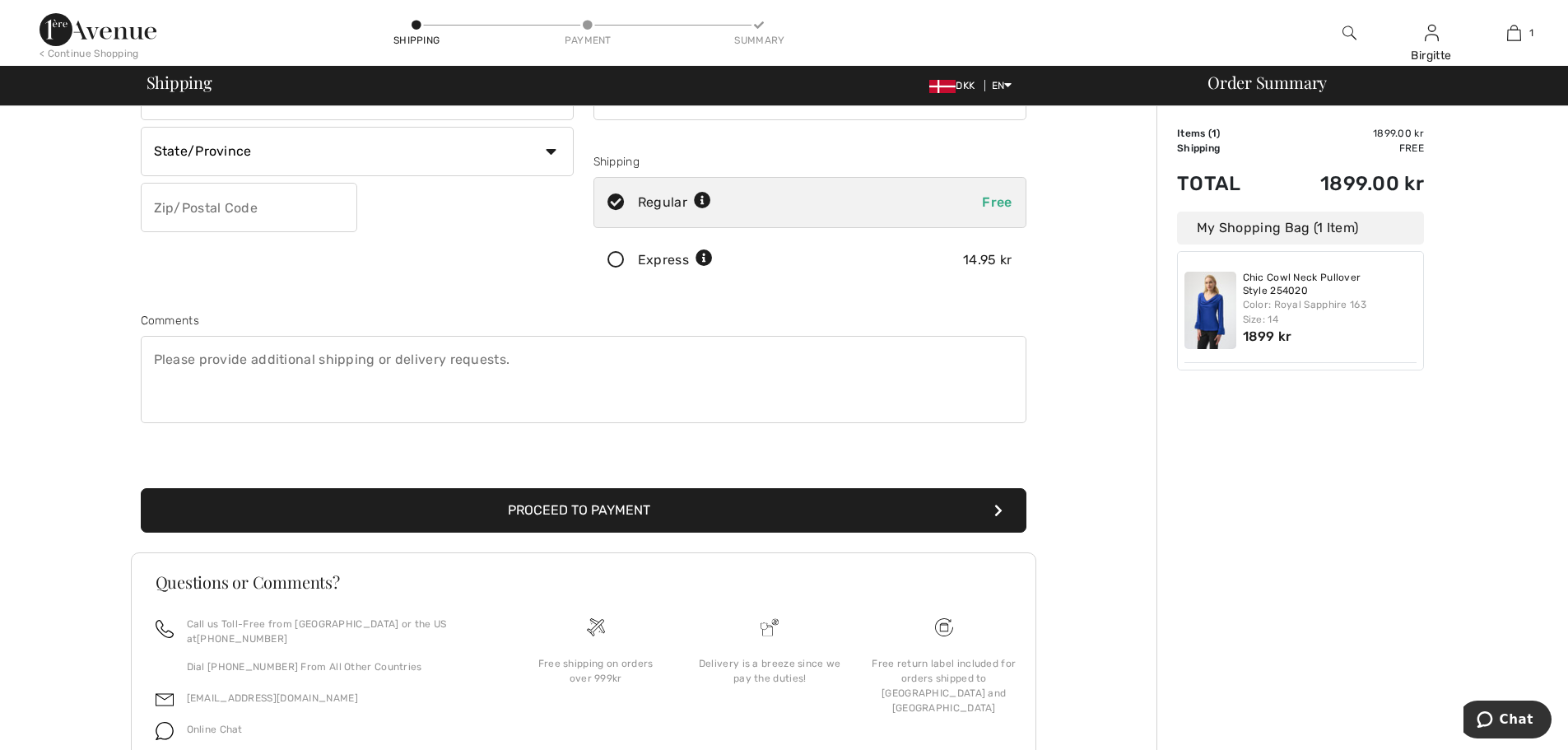
click at [1300, 229] on div "My Shopping Bag (1 Item)" at bounding box center [1300, 228] width 247 height 33
click at [1190, 231] on div "My Shopping Bag (1 Item)" at bounding box center [1300, 228] width 247 height 33
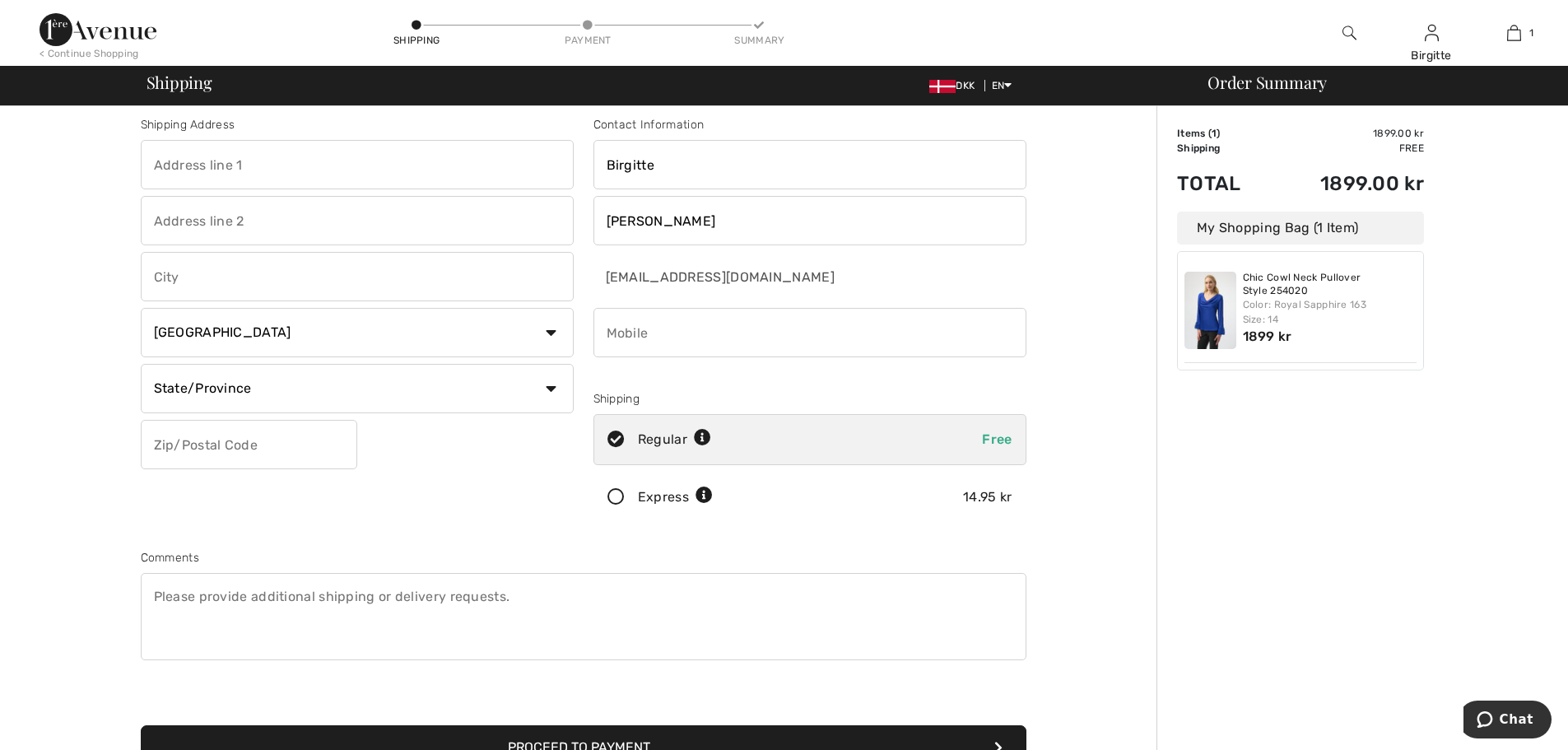
scroll to position [0, 0]
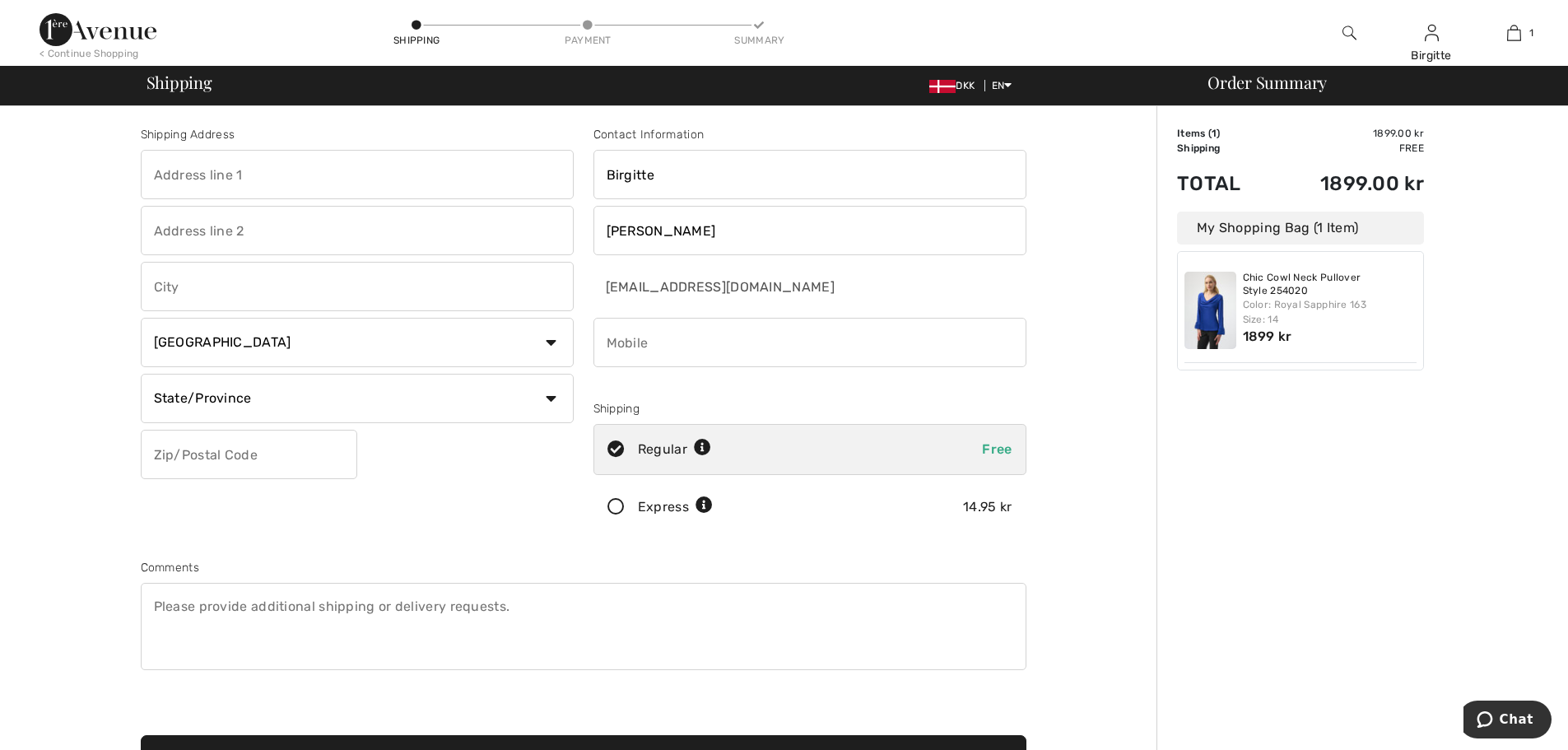
click at [1254, 91] on div "Order Summary" at bounding box center [1372, 82] width 370 height 17
click at [1214, 84] on div "Order Summary" at bounding box center [1372, 82] width 370 height 17
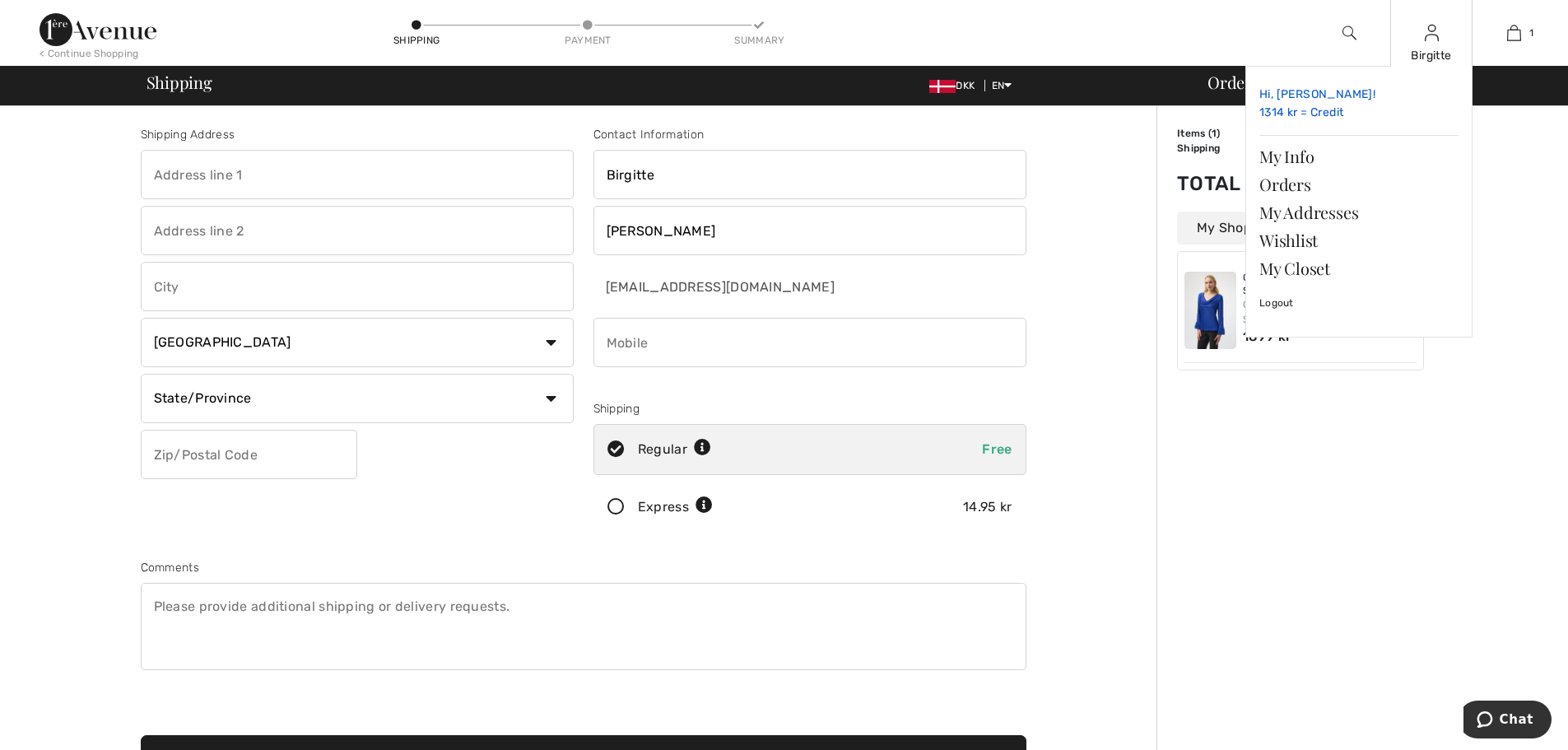
click at [1301, 108] on link "Hi, Birgitte! 1314 kr = Credit" at bounding box center [1358, 104] width 199 height 48
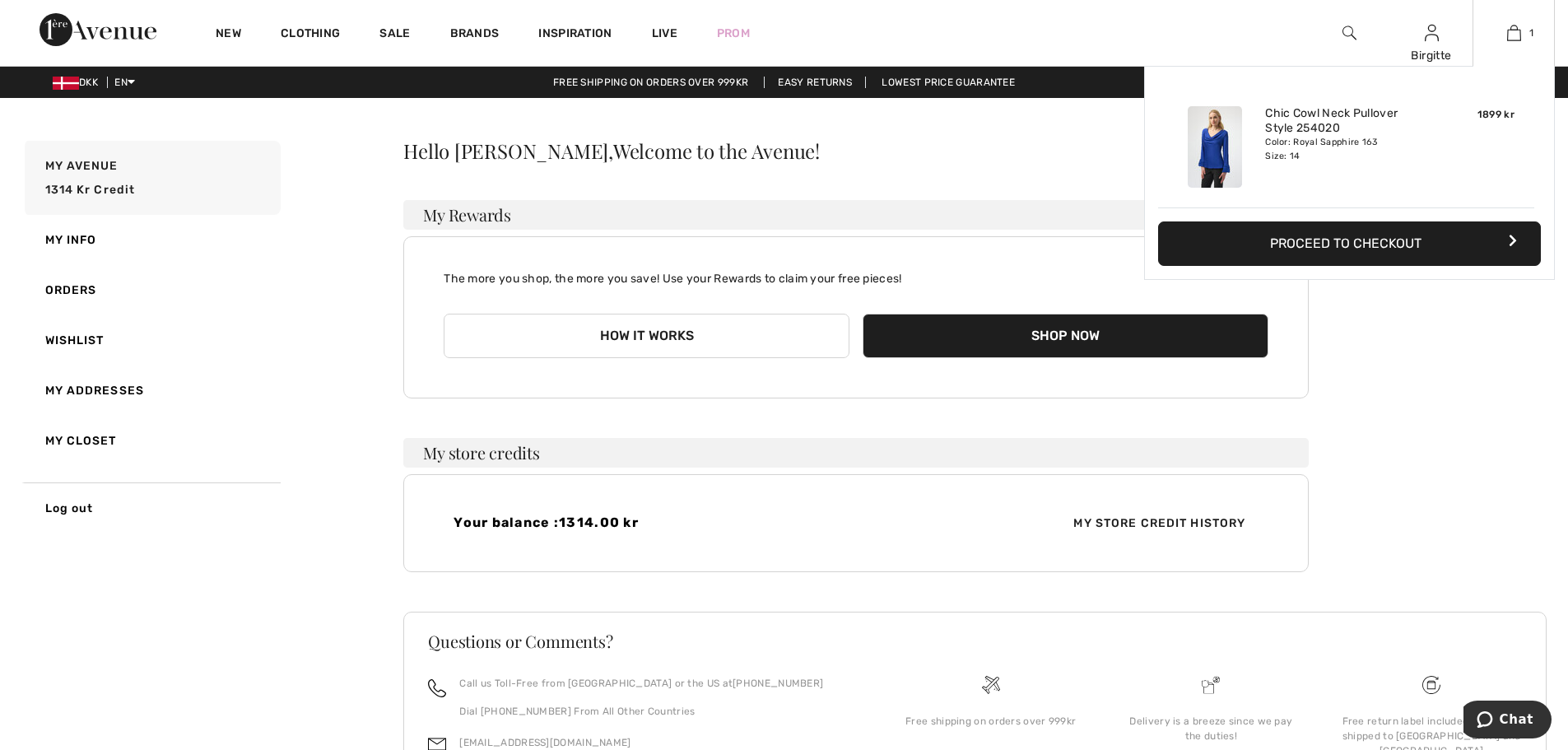
click at [1473, 242] on button "Proceed to Checkout" at bounding box center [1349, 243] width 382 height 44
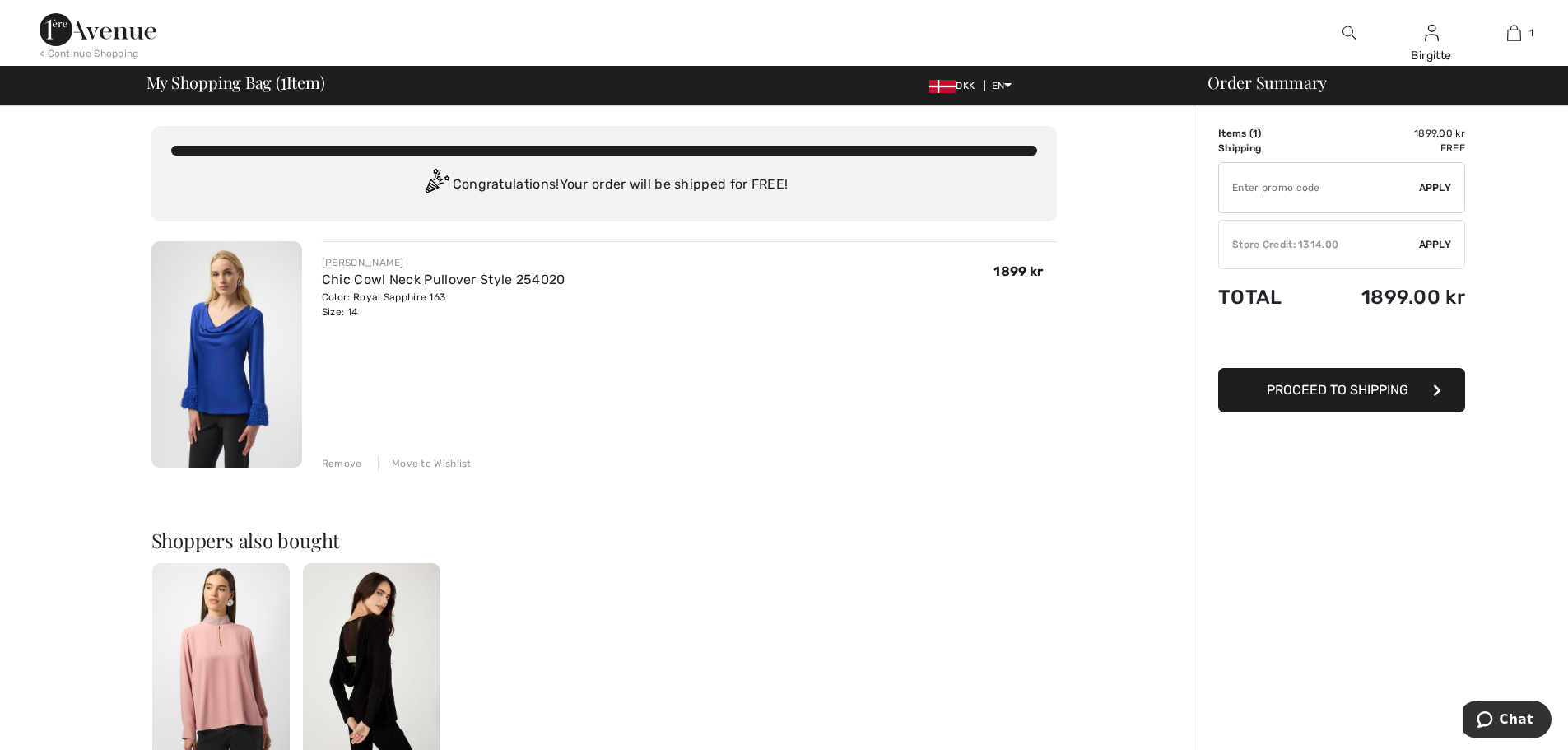
click at [1426, 238] on span "Apply" at bounding box center [1436, 244] width 33 height 15
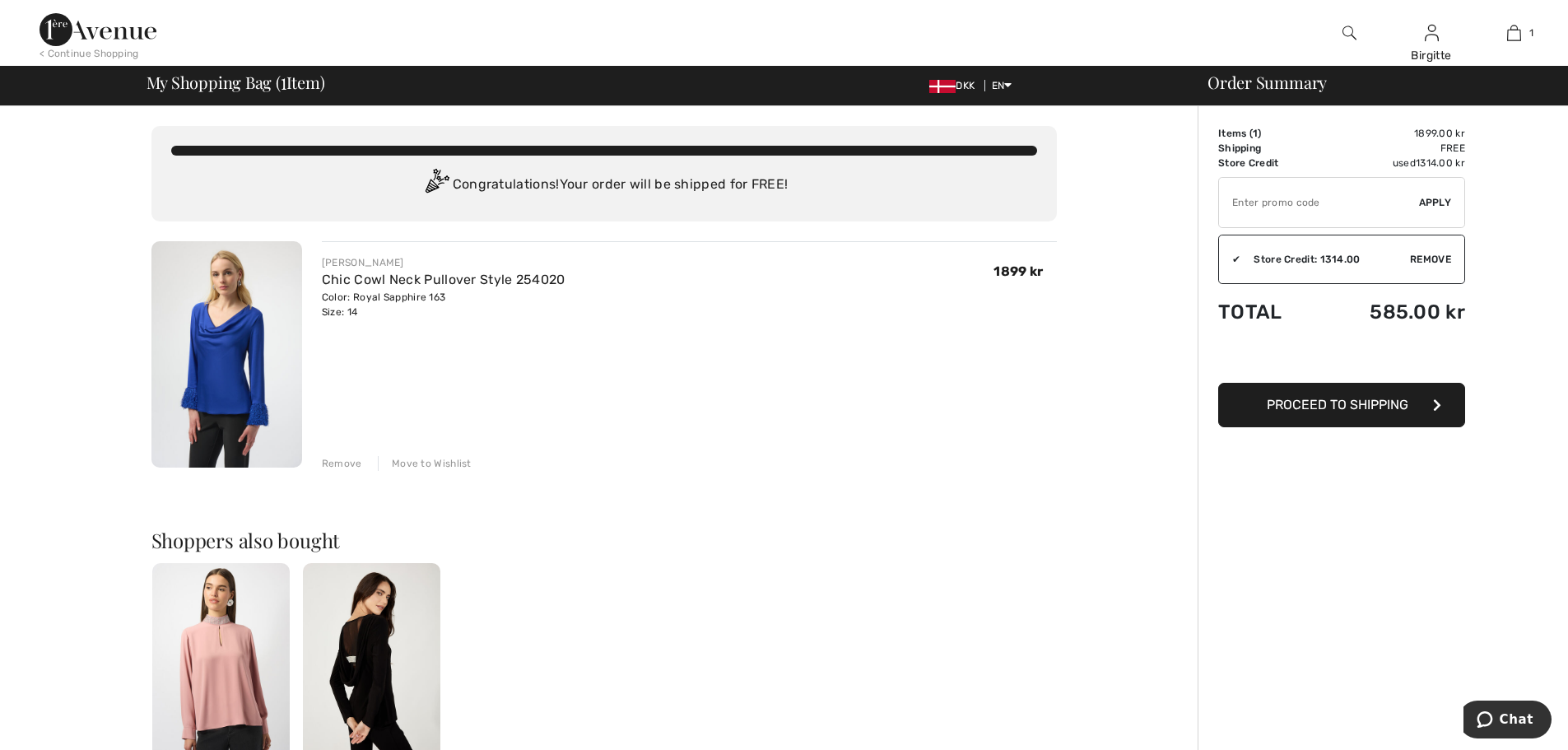
click at [1395, 405] on span "Proceed to Shipping" at bounding box center [1337, 404] width 142 height 16
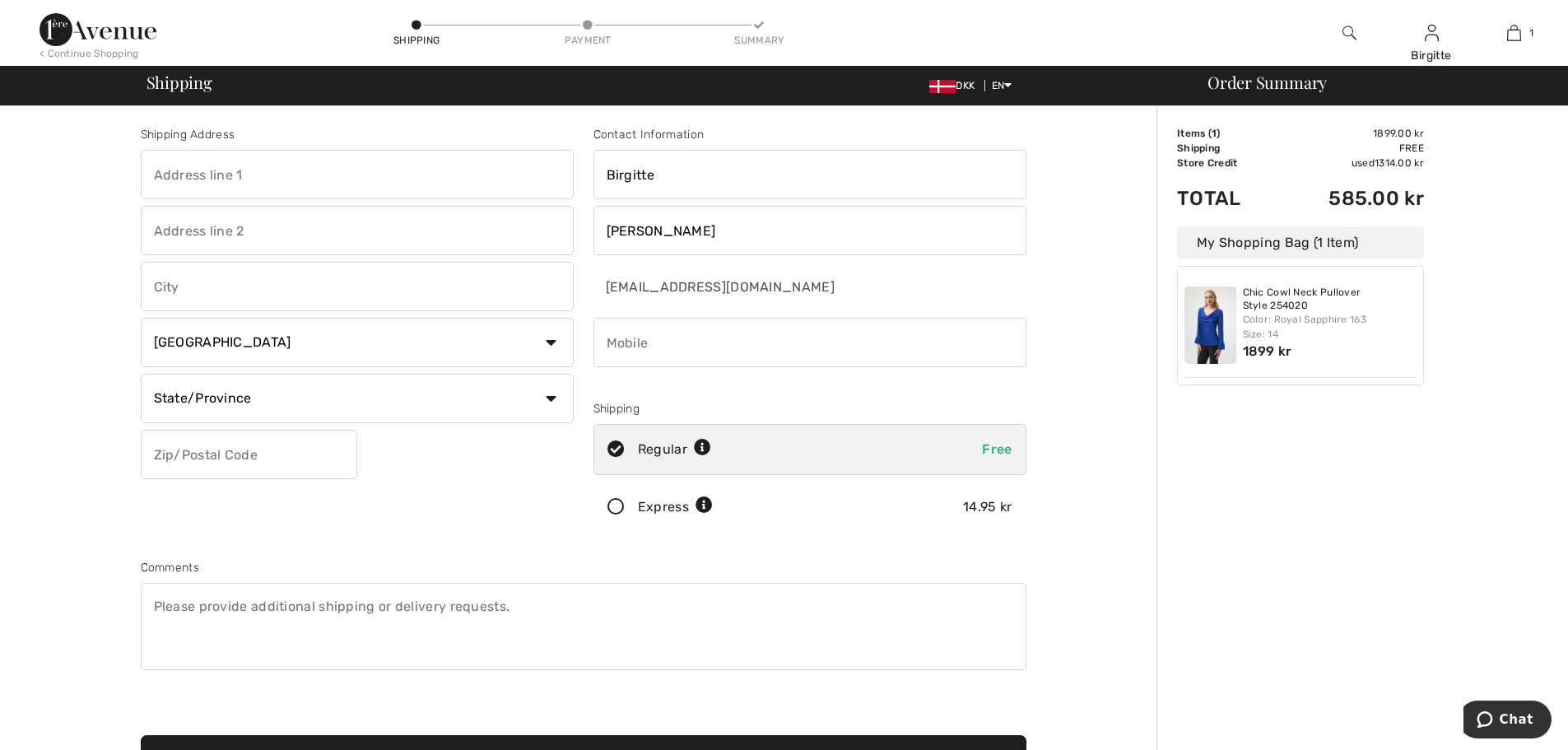
click at [648, 345] on input "phone" at bounding box center [810, 342] width 433 height 49
type input "004540273820"
click at [312, 289] on input "text" at bounding box center [357, 286] width 433 height 49
click at [470, 406] on select "State/Province [GEOGRAPHIC_DATA] [GEOGRAPHIC_DATA] [GEOGRAPHIC_DATA] [GEOGRAPHI…" at bounding box center [357, 398] width 433 height 49
click at [62, 455] on div "Shipping Address Can not be empty Country [GEOGRAPHIC_DATA] [GEOGRAPHIC_DATA] […" at bounding box center [583, 589] width 1146 height 967
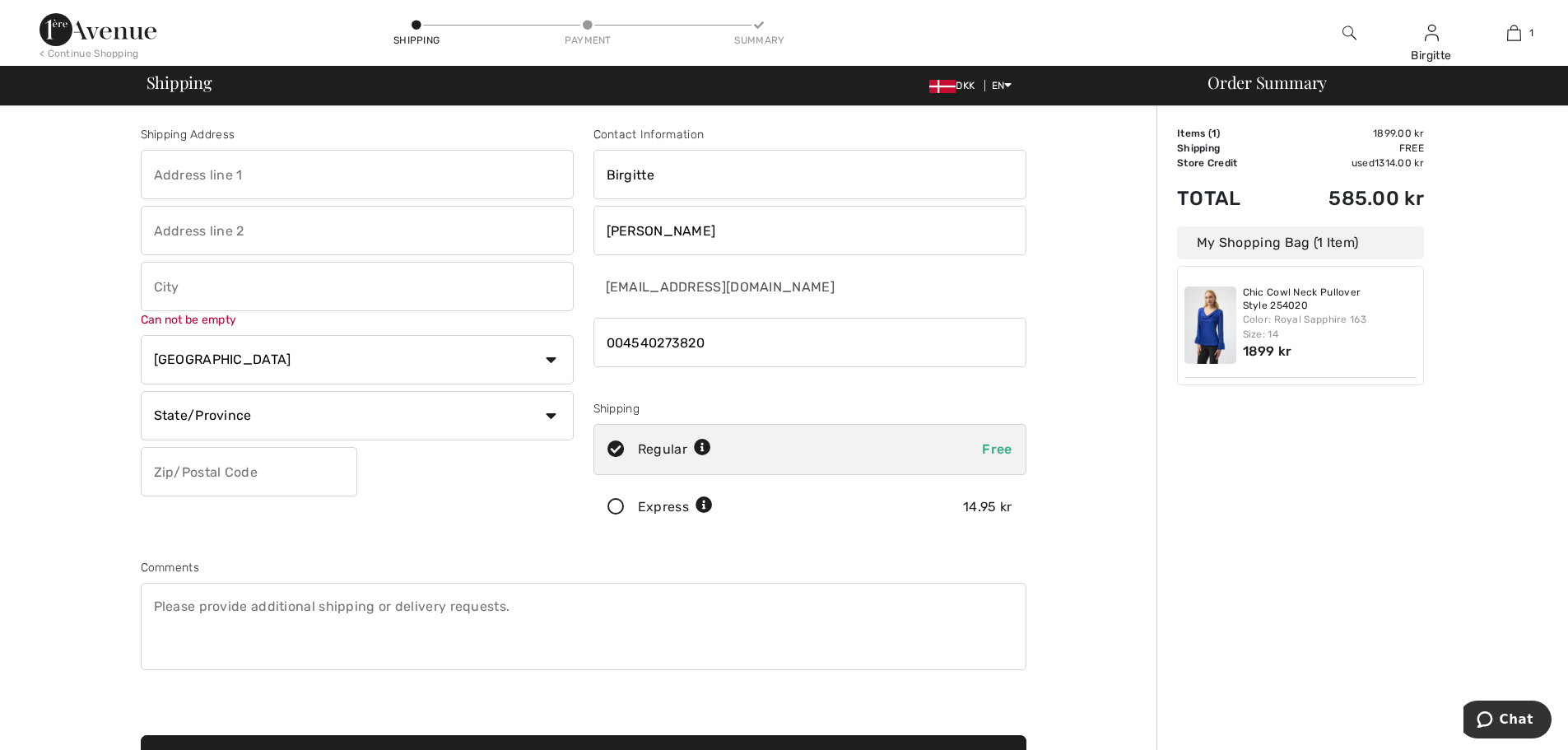
click at [242, 172] on input "text" at bounding box center [357, 174] width 433 height 49
click at [198, 291] on input "text" at bounding box center [357, 296] width 433 height 49
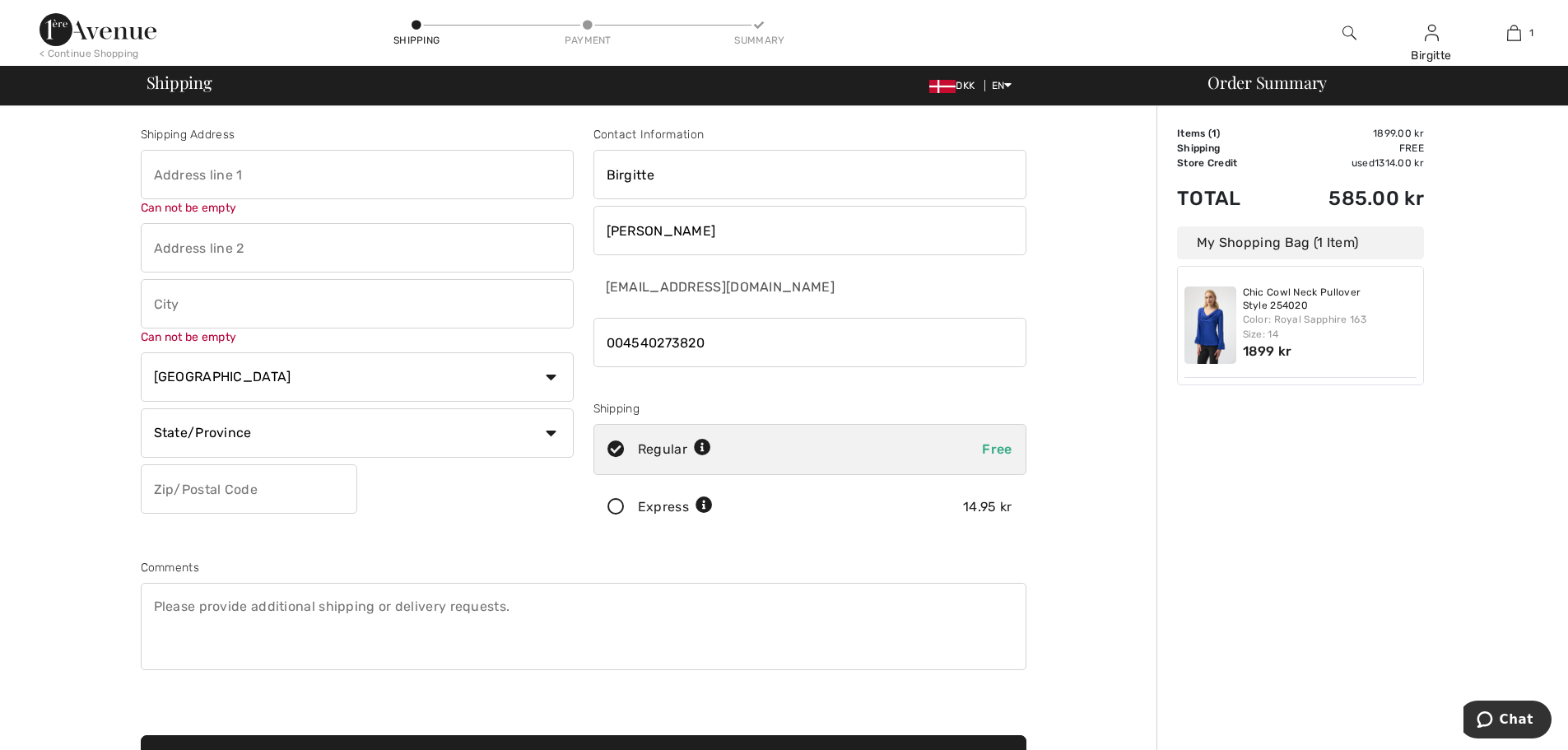
click at [205, 171] on input "text" at bounding box center [357, 174] width 433 height 49
type input "Asminderødhave 31"
click at [232, 314] on div "Can not be empty" at bounding box center [357, 309] width 433 height 67
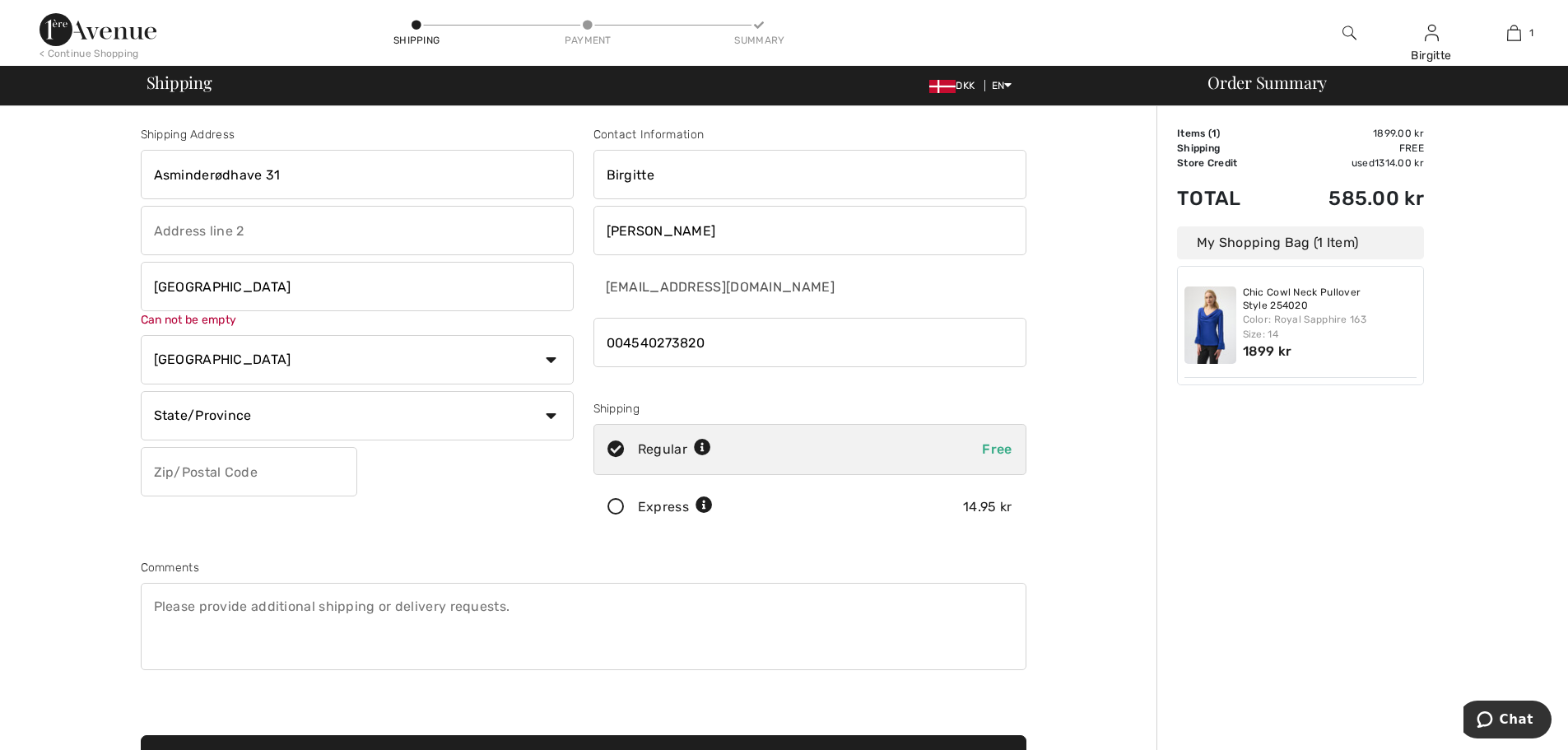
type input "Fredensborg"
click at [552, 358] on select "Country Canada United States Afghanistan Aland Islands Albania Algeria American…" at bounding box center [357, 357] width 433 height 49
select select "DK"
click at [141, 318] on select "Country Canada United States Afghanistan Aland Islands Albania Algeria American…" at bounding box center [357, 342] width 433 height 49
click at [220, 403] on input "text" at bounding box center [357, 398] width 433 height 49
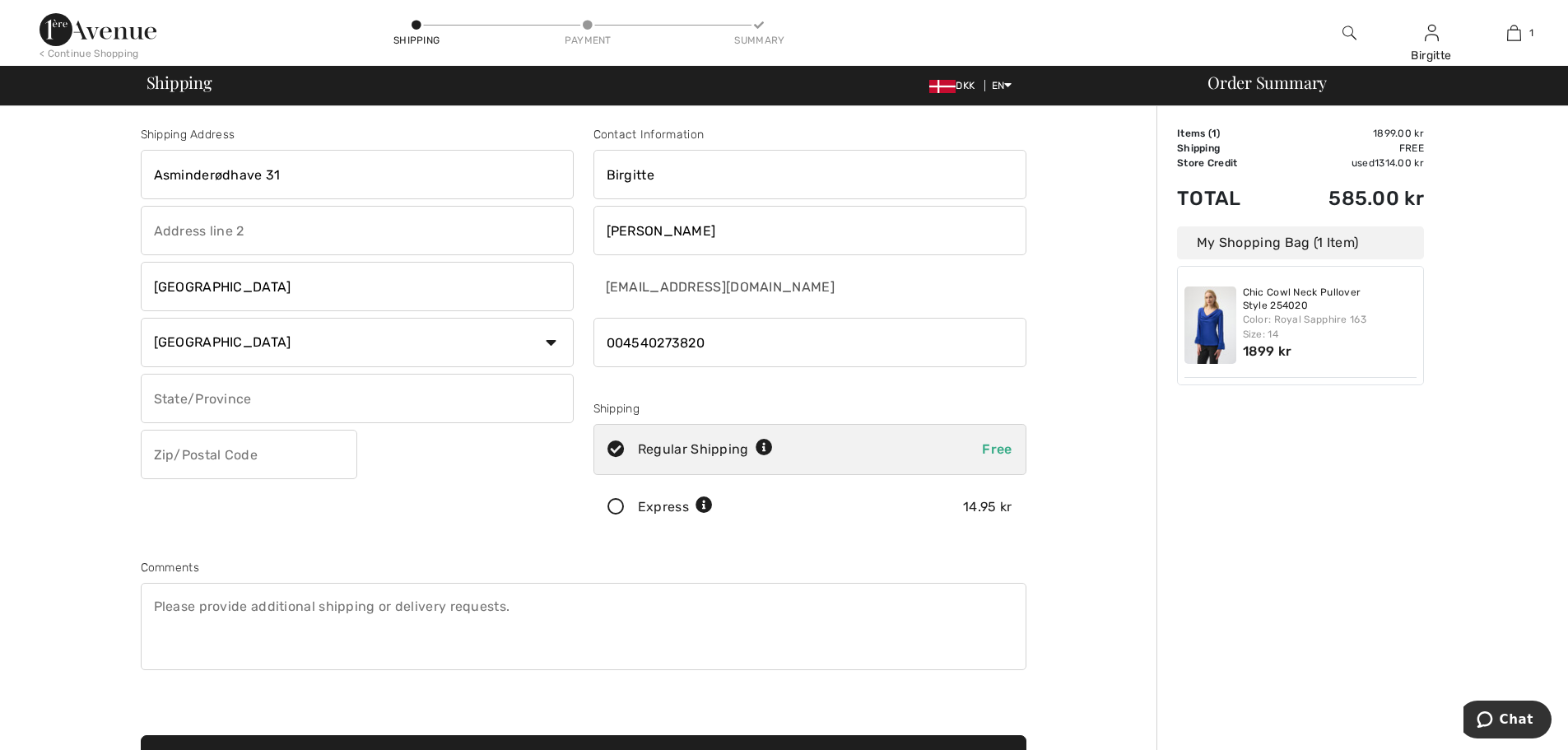
click at [253, 452] on input "text" at bounding box center [249, 454] width 217 height 49
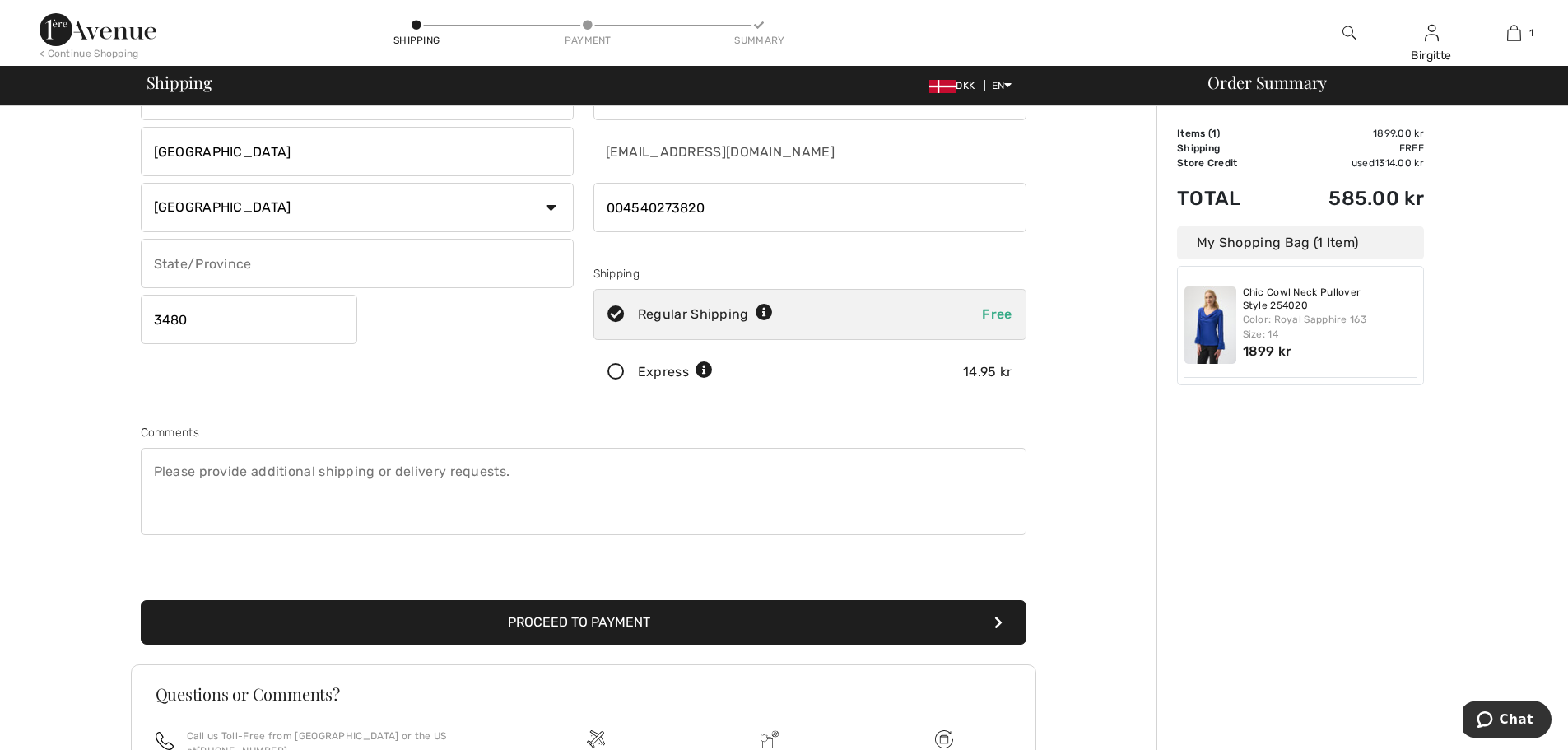
scroll to position [165, 0]
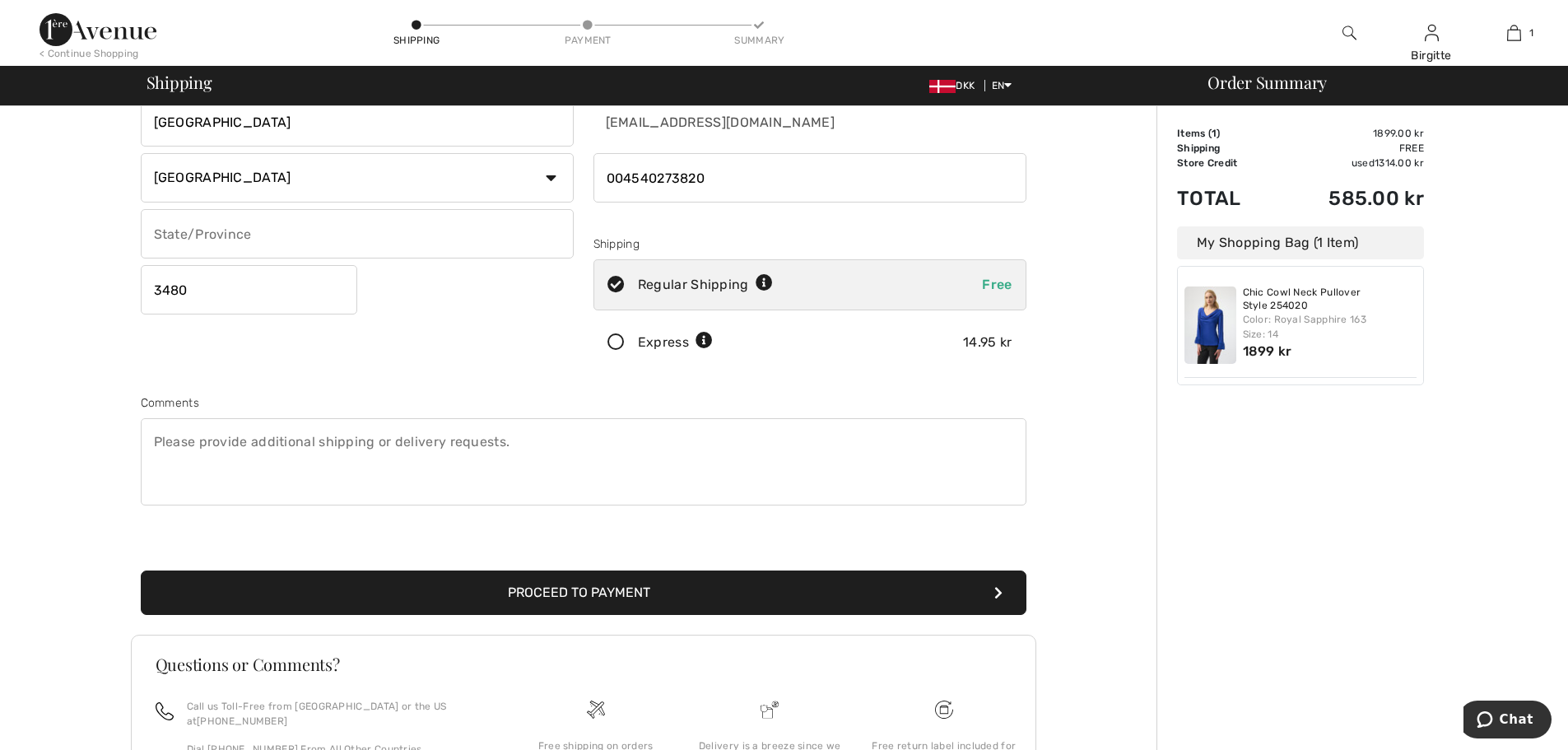
type input "3480"
click at [564, 588] on button "Proceed to Payment" at bounding box center [583, 592] width 886 height 44
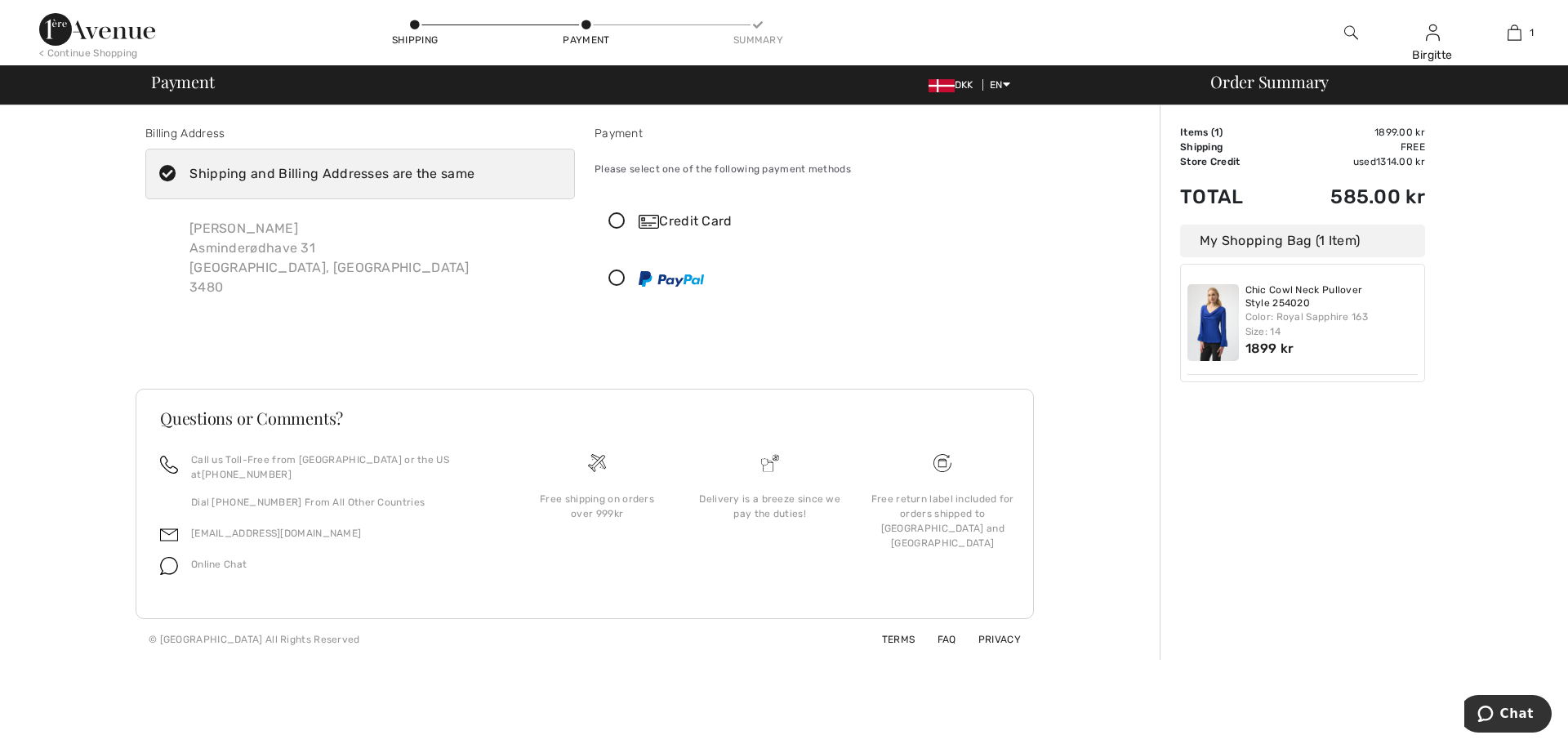
click at [618, 219] on icon at bounding box center [617, 222] width 43 height 17
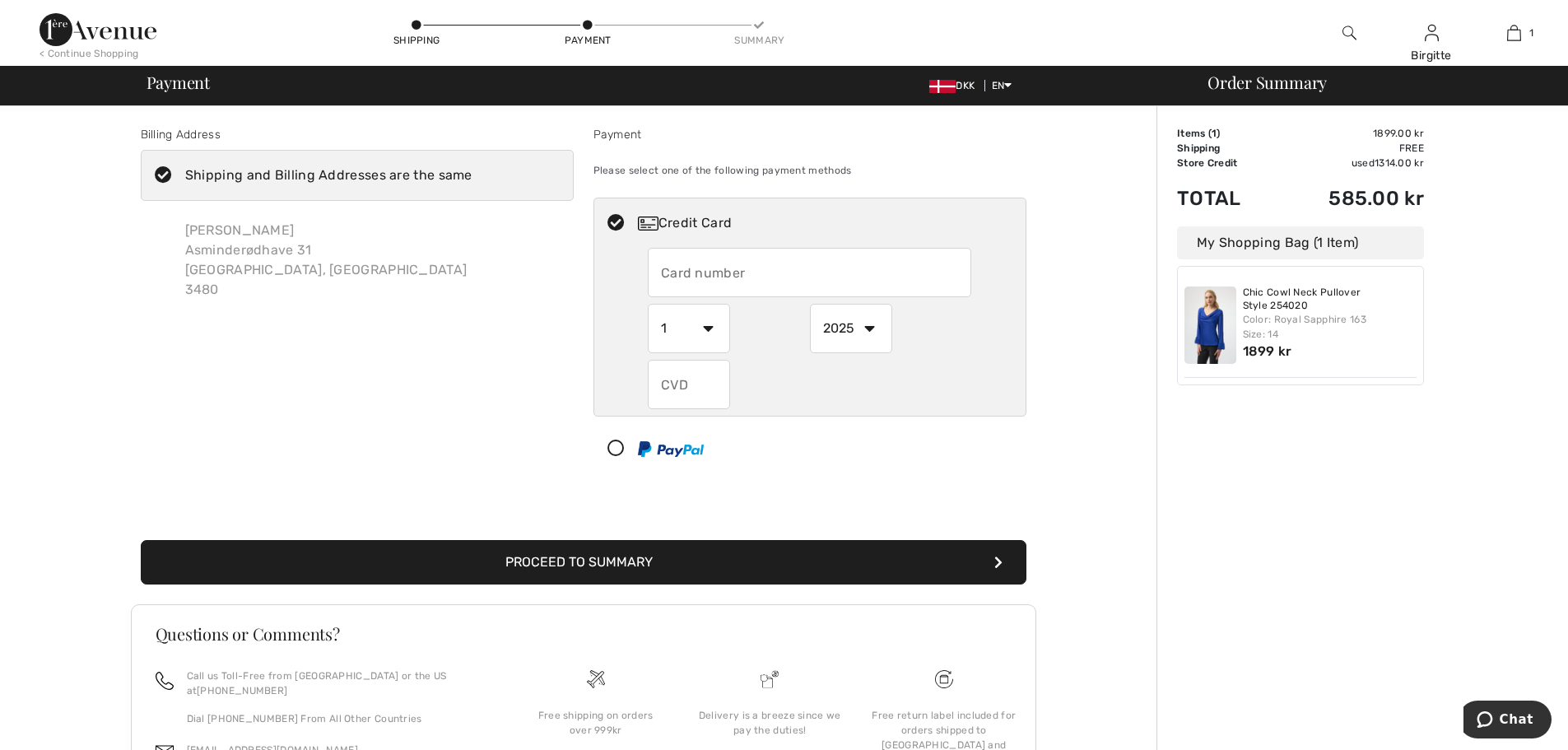
click at [692, 273] on input "text" at bounding box center [809, 272] width 323 height 49
type input "4571344529208724"
click at [712, 326] on select "1 2 3 4 5 6 7 8 9 10 11 12" at bounding box center [688, 328] width 82 height 49
select select "7"
click at [647, 303] on select "1 2 3 4 5 6 7 8 9 10 11 12" at bounding box center [688, 328] width 82 height 49
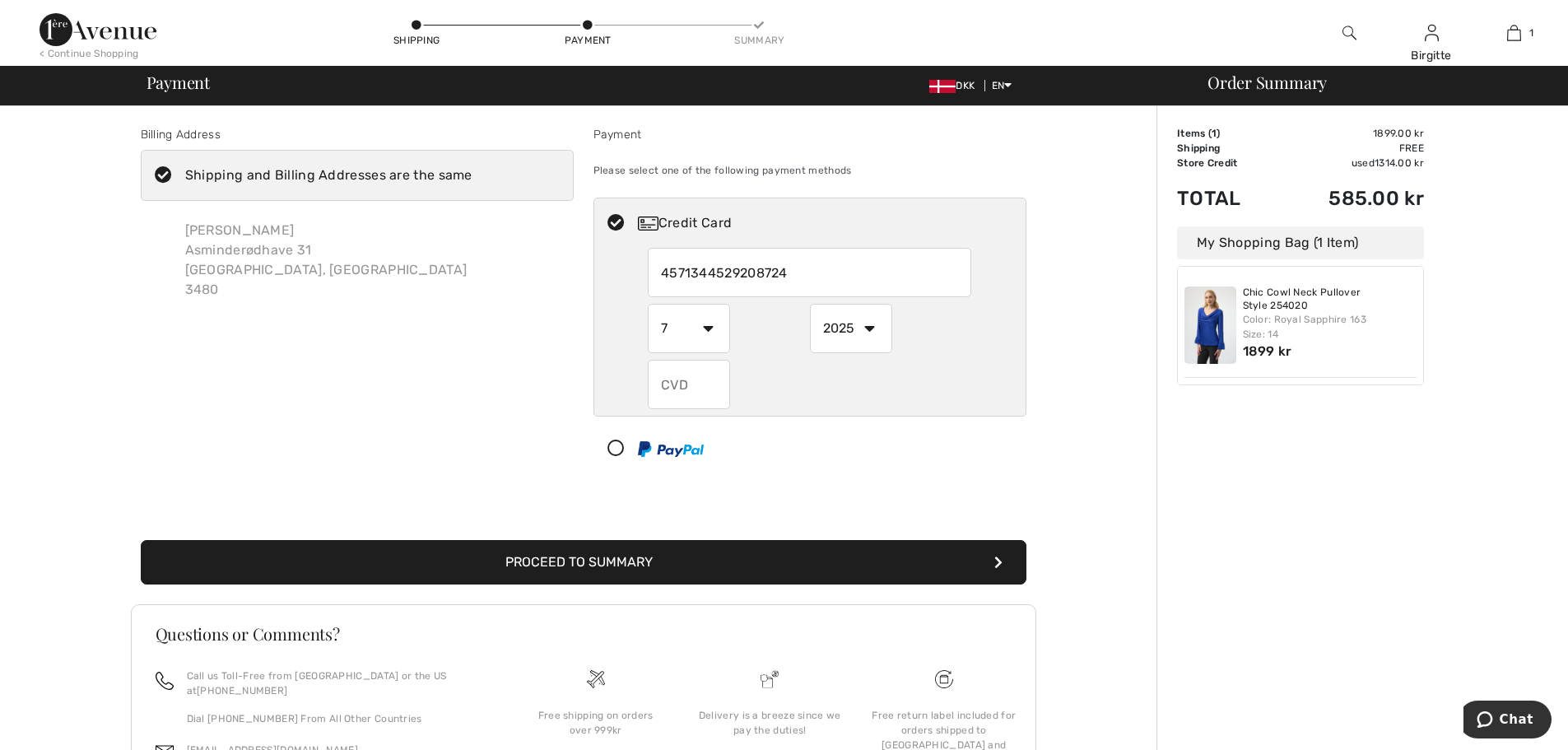
click at [872, 328] on select "2025 2026 2027 2028 2029 2030 2031 2032 2033 2034 2035" at bounding box center [851, 328] width 82 height 49
select select "2026"
click at [810, 303] on select "2025 2026 2027 2028 2029 2030 2031 2032 2033 2034 2035" at bounding box center [851, 328] width 82 height 49
click at [701, 389] on input "text" at bounding box center [688, 384] width 82 height 49
type input "547"
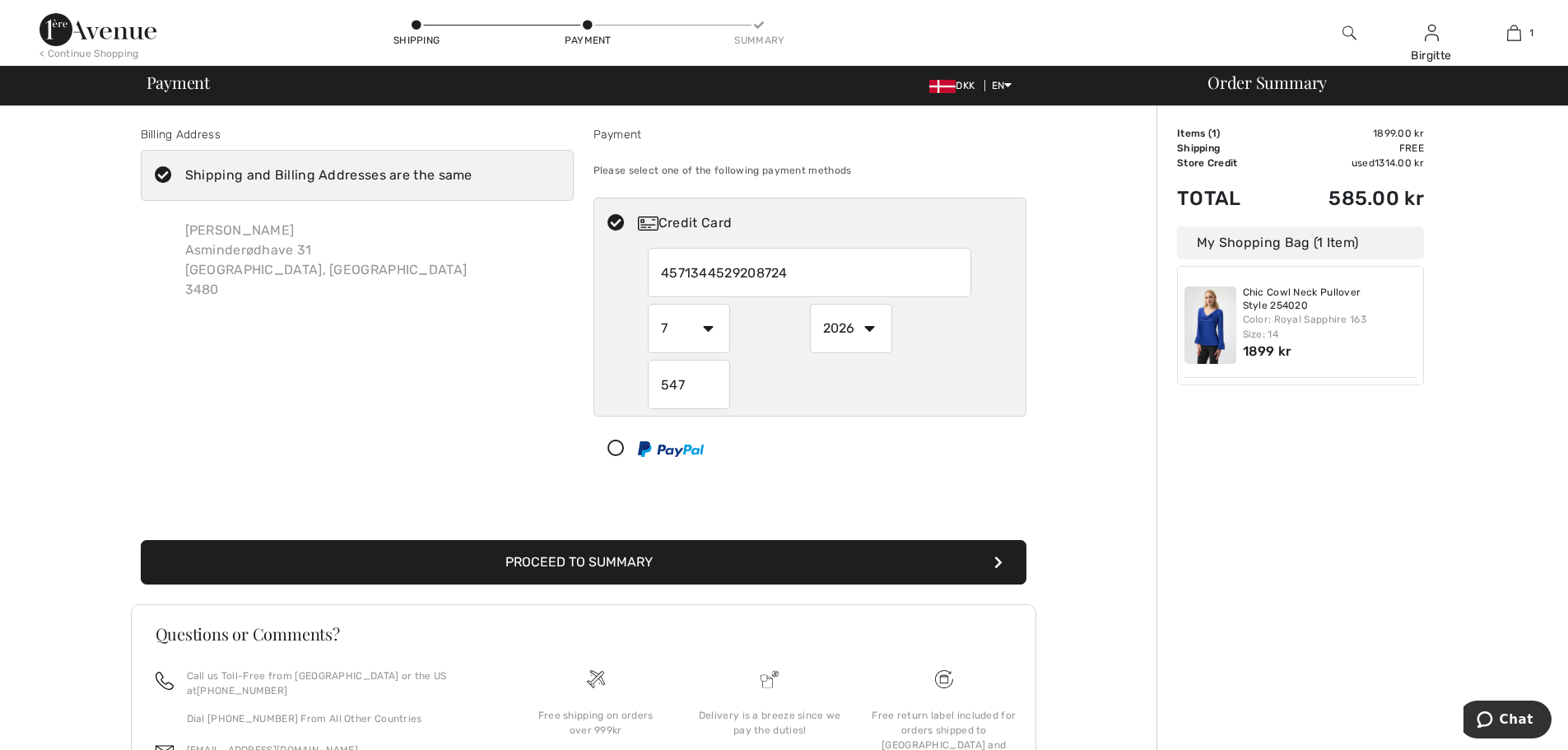
click at [659, 556] on button "Proceed to Summary" at bounding box center [583, 562] width 886 height 44
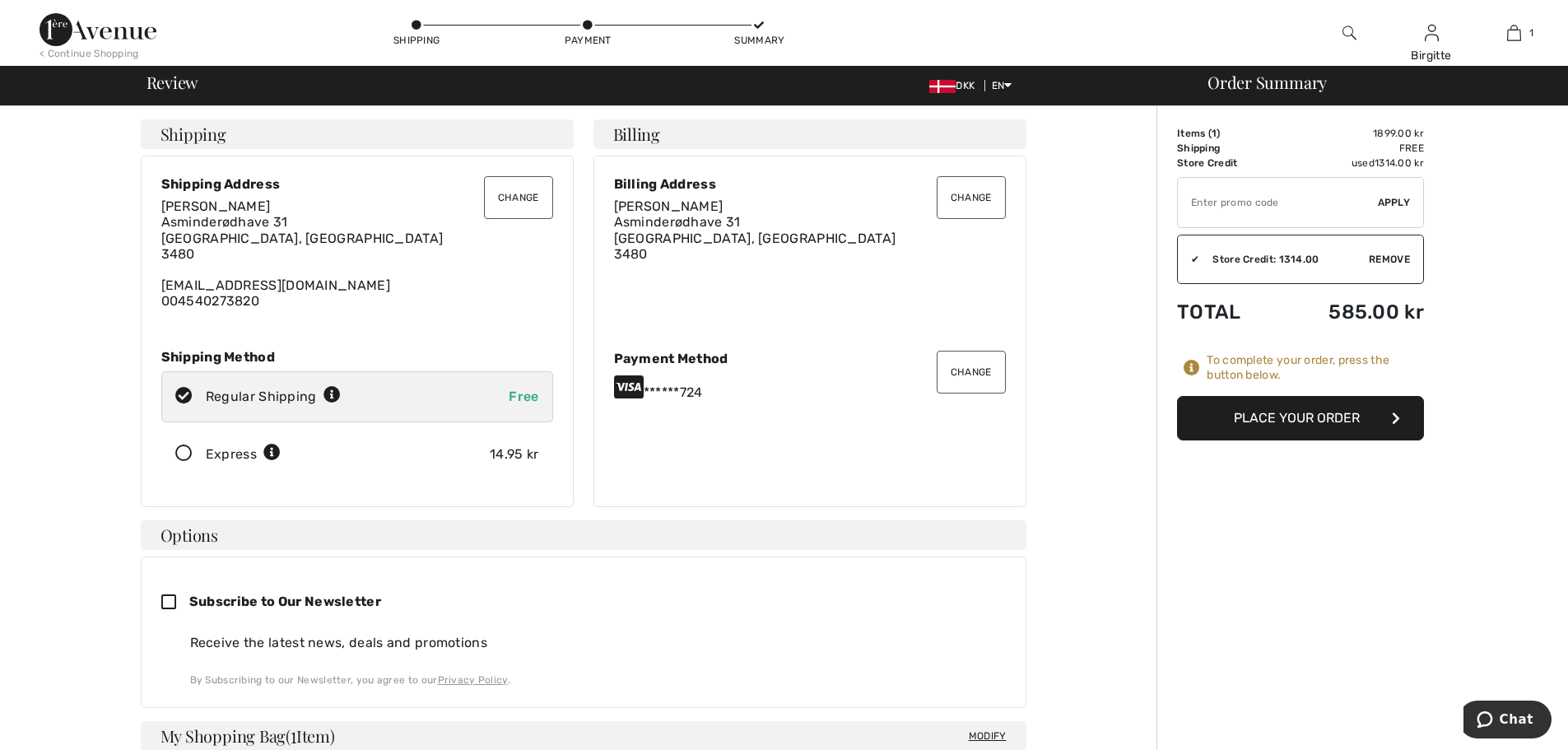
click at [1331, 420] on button "Place Your Order" at bounding box center [1300, 418] width 247 height 44
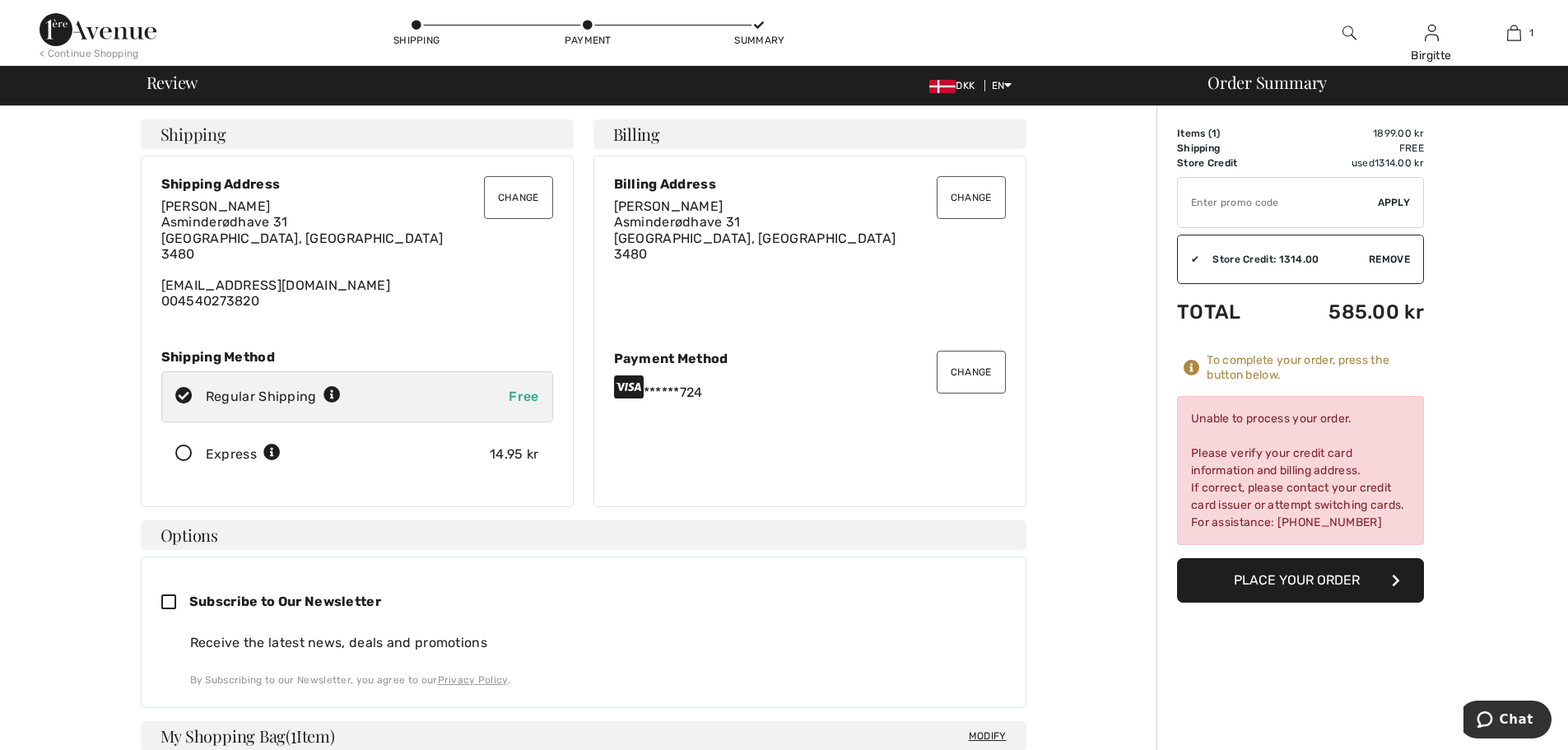
click at [628, 386] on icon at bounding box center [629, 387] width 30 height 27
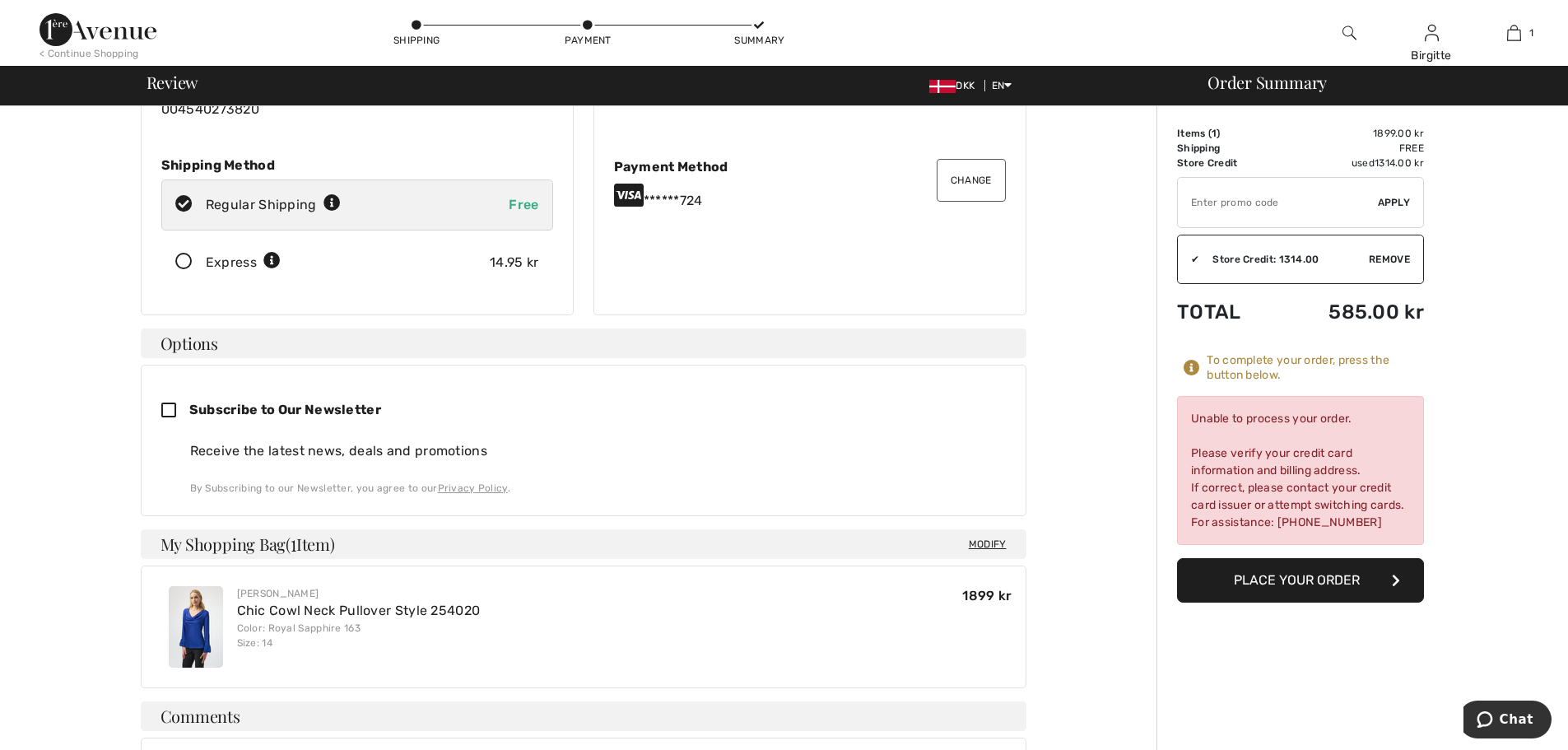
scroll to position [165, 0]
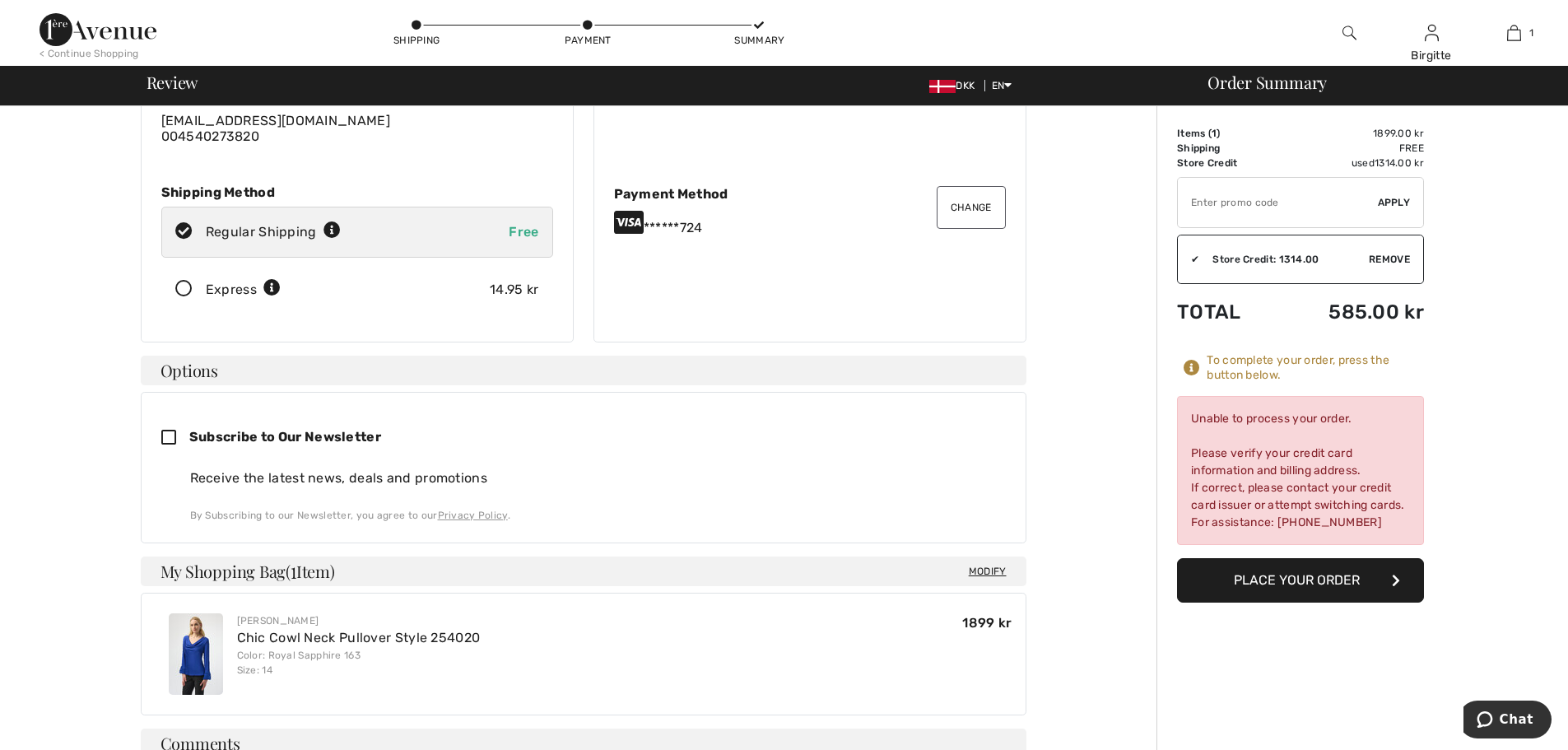
click at [1330, 580] on button "Place Your Order" at bounding box center [1300, 580] width 247 height 44
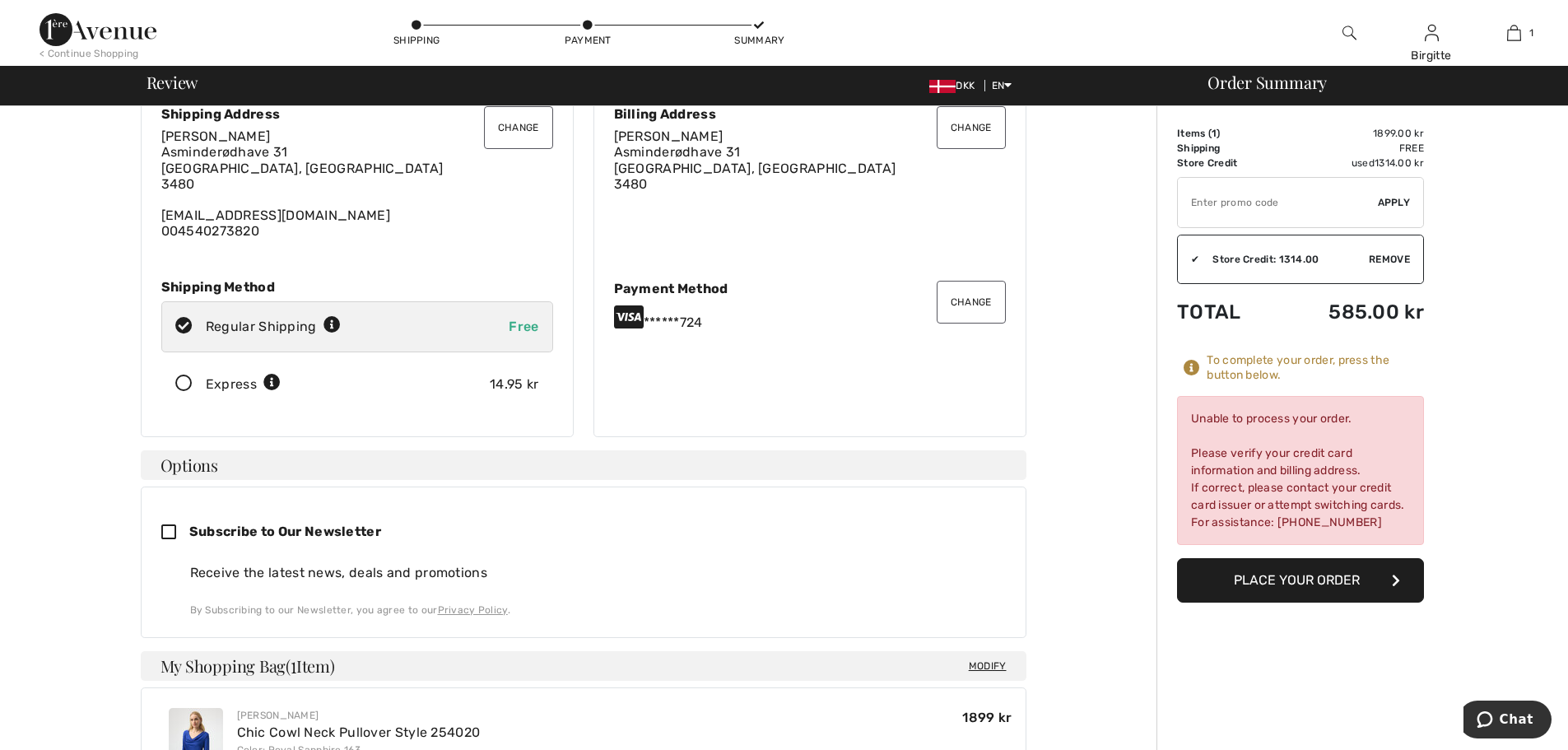
scroll to position [0, 0]
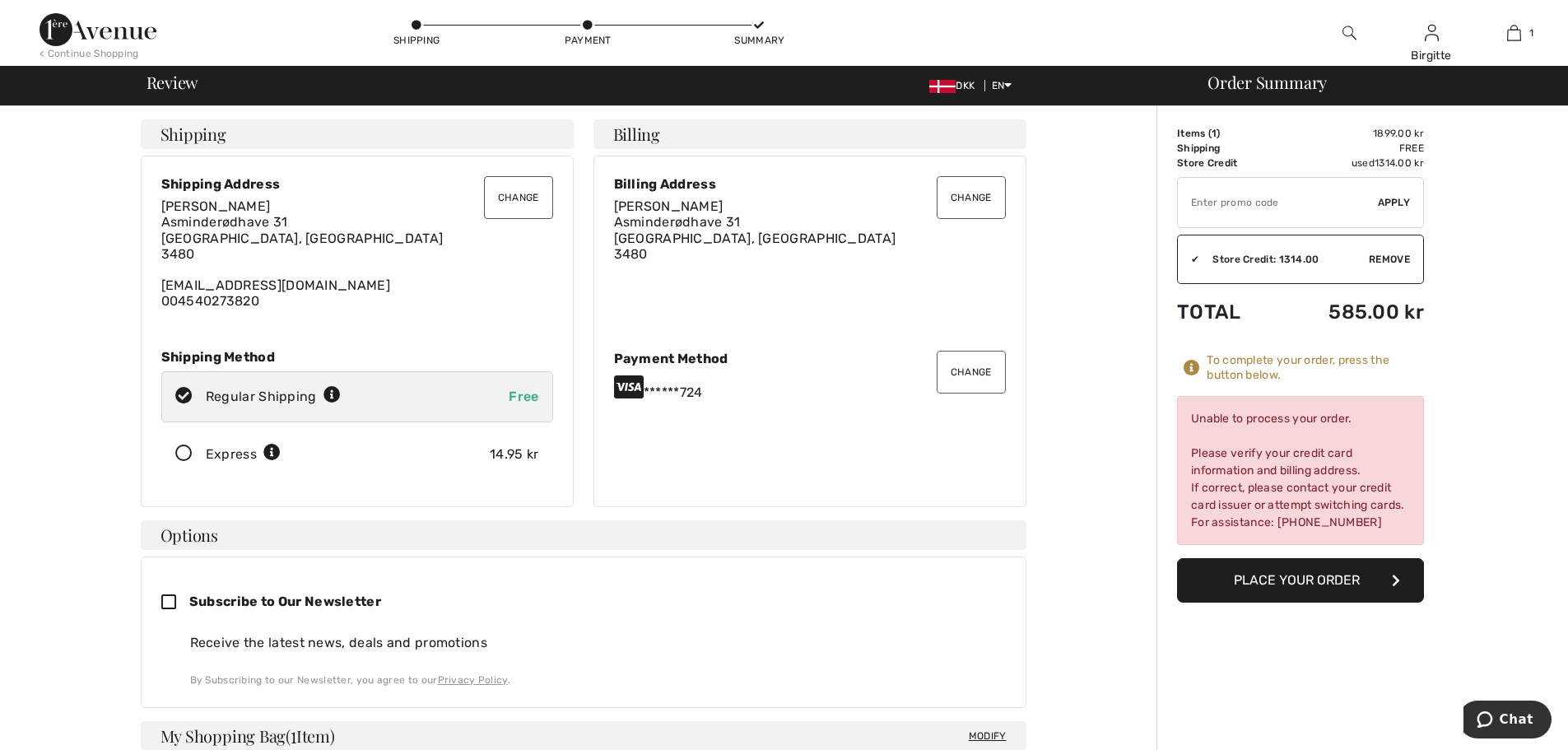
click at [975, 372] on button "Change" at bounding box center [971, 372] width 69 height 42
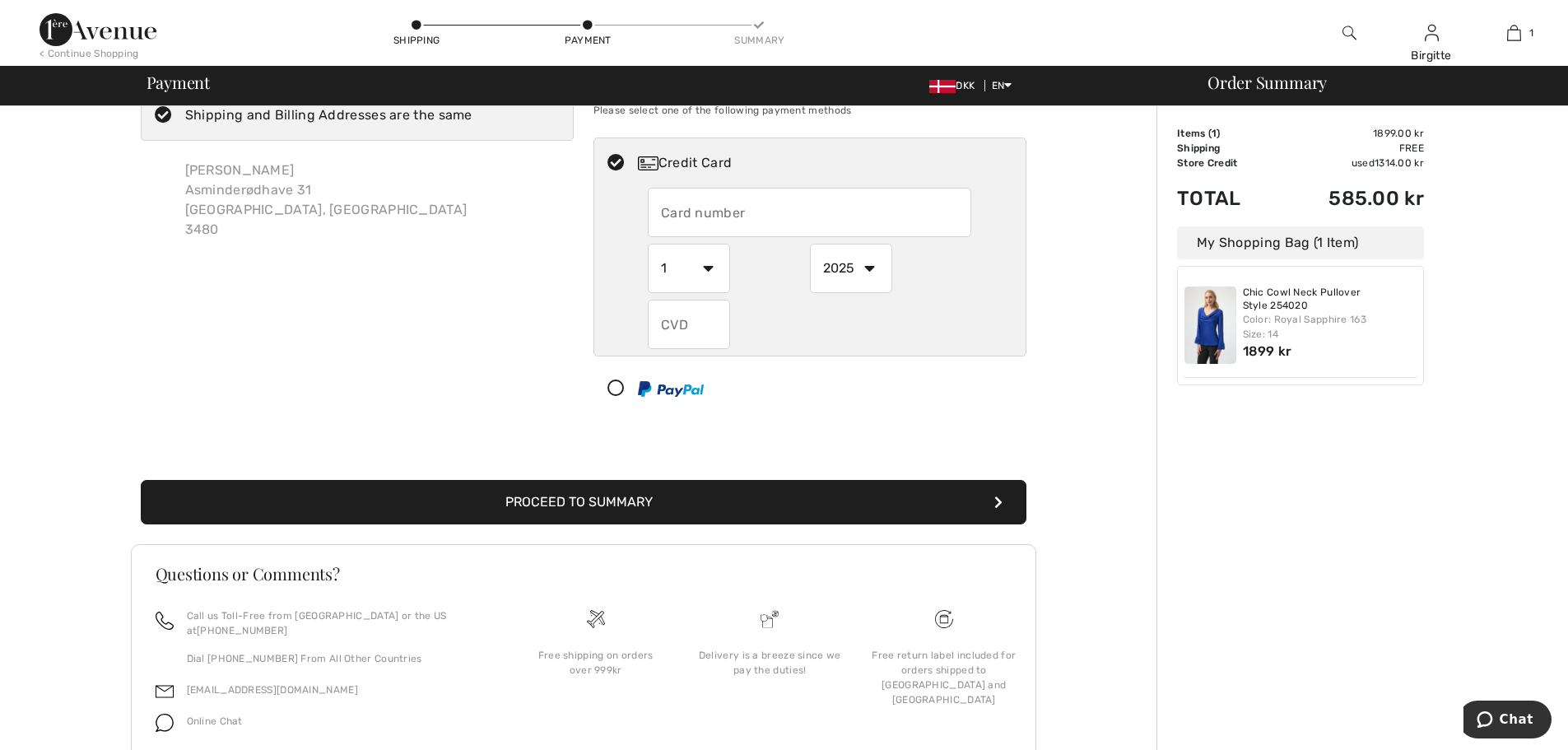
click at [705, 209] on input "text" at bounding box center [809, 212] width 323 height 49
radio input "true"
type input "4571344528208724"
click at [712, 267] on select "1 2 3 4 5 6 7 8 9 10 11 12" at bounding box center [688, 268] width 82 height 49
radio input "true"
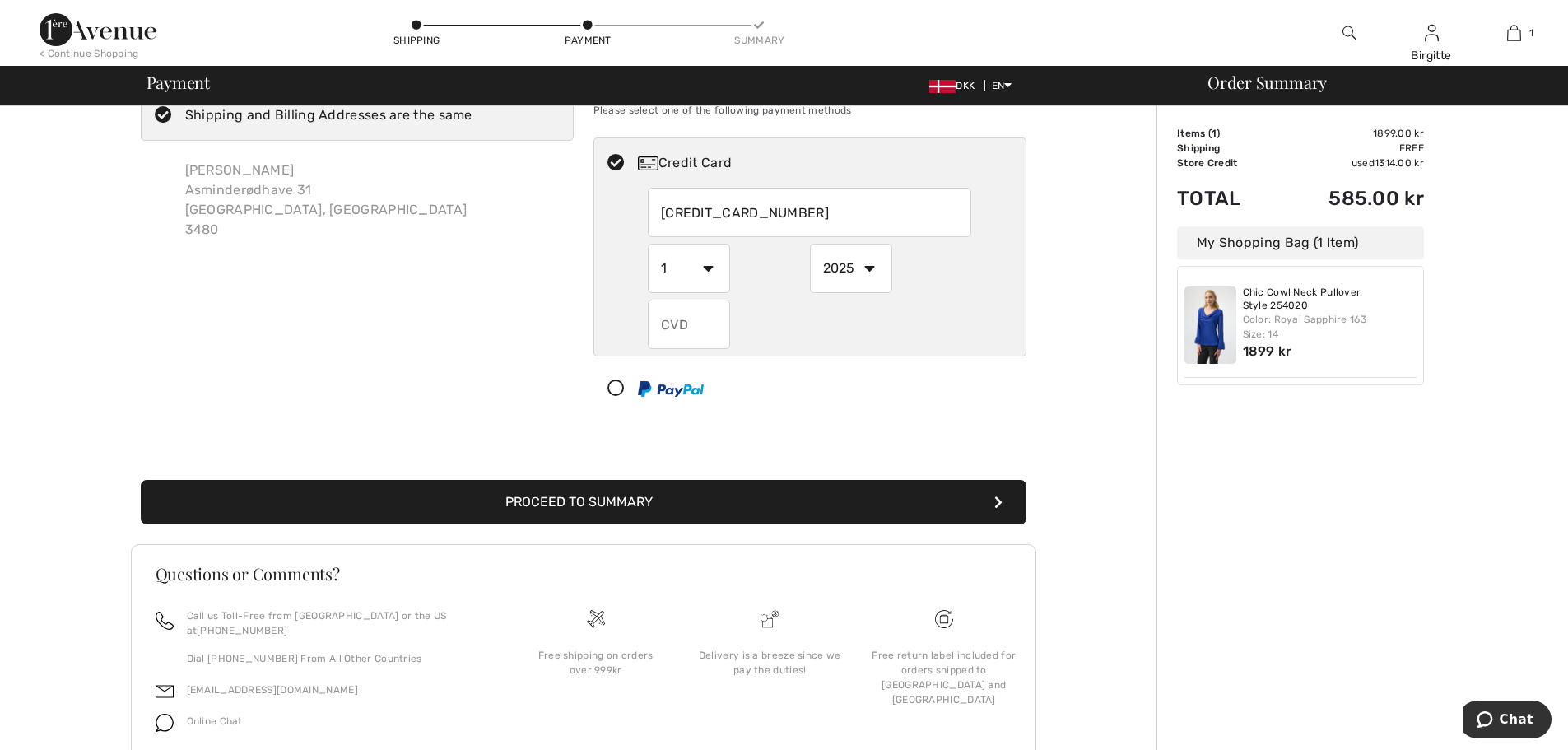
select select "7"
click at [647, 243] on select "1 2 3 4 5 6 7 8 9 10 11 12" at bounding box center [688, 268] width 82 height 49
click at [867, 268] on select "2025 2026 2027 2028 2029 2030 2031 2032 2033 2034 2035" at bounding box center [851, 268] width 82 height 49
radio input "true"
select select "2026"
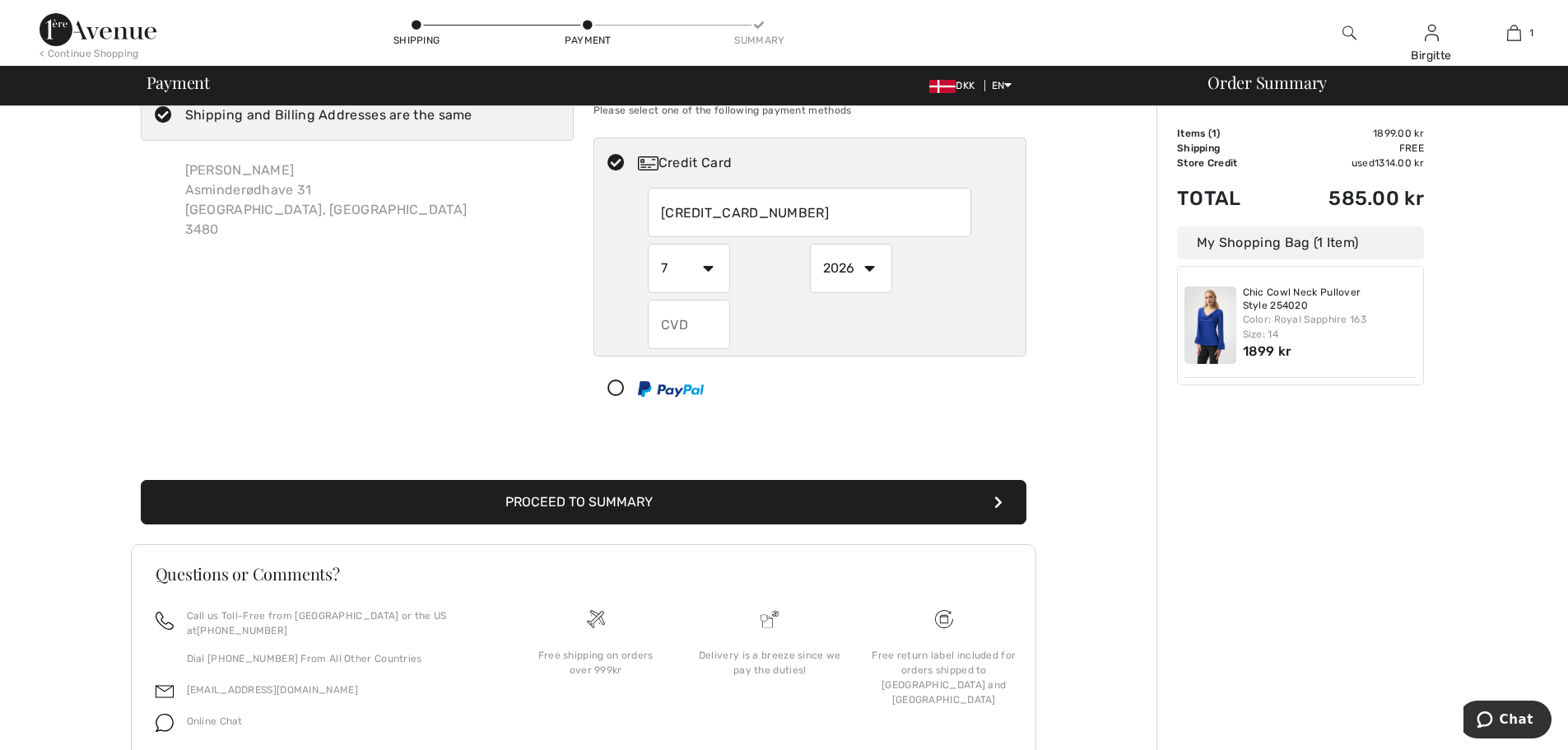
click at [810, 243] on select "2025 2026 2027 2028 2029 2030 2031 2032 2033 2034 2035" at bounding box center [851, 268] width 82 height 49
click at [706, 332] on input "text" at bounding box center [688, 324] width 82 height 49
radio input "true"
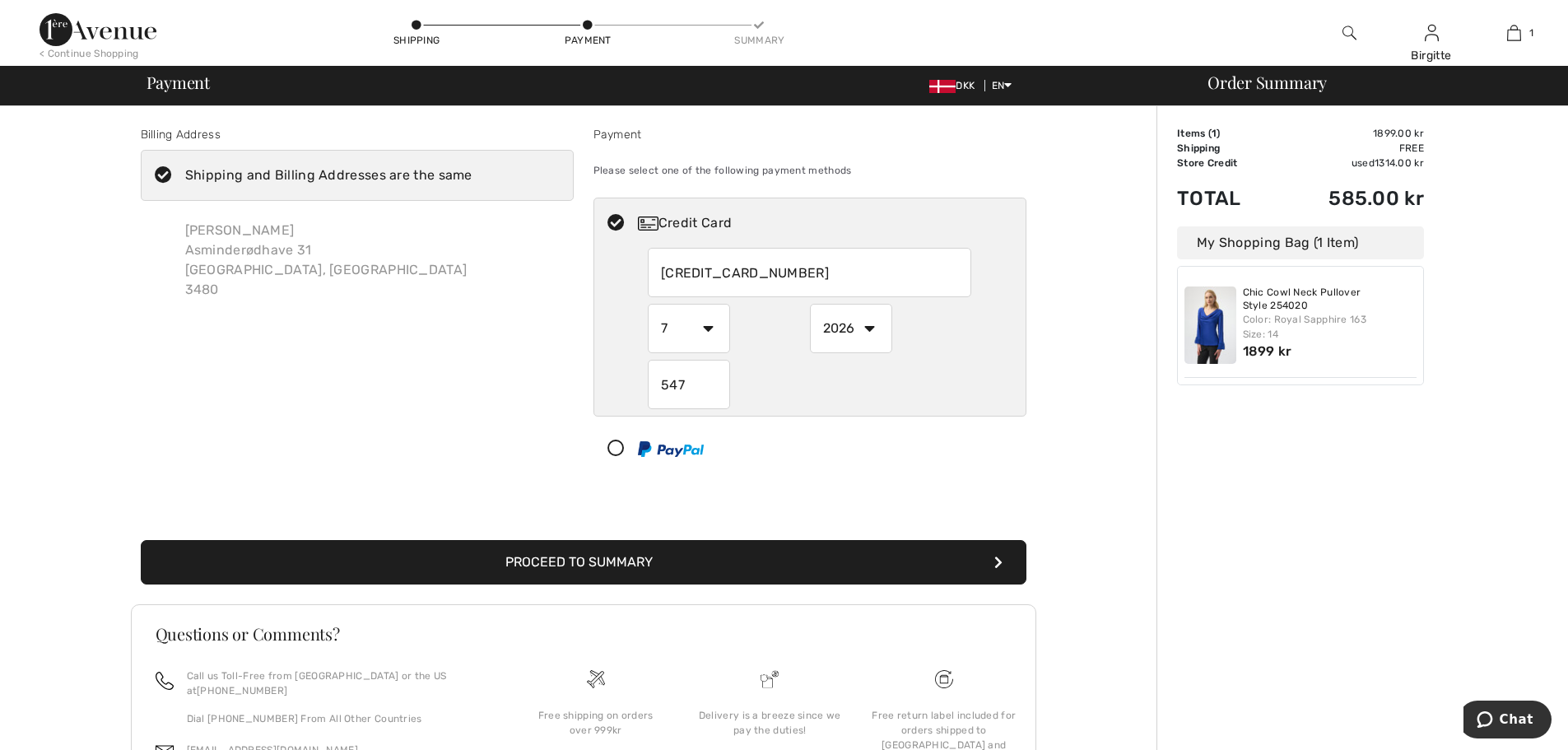
type input "547"
click at [775, 563] on button "Proceed to Summary" at bounding box center [583, 562] width 886 height 44
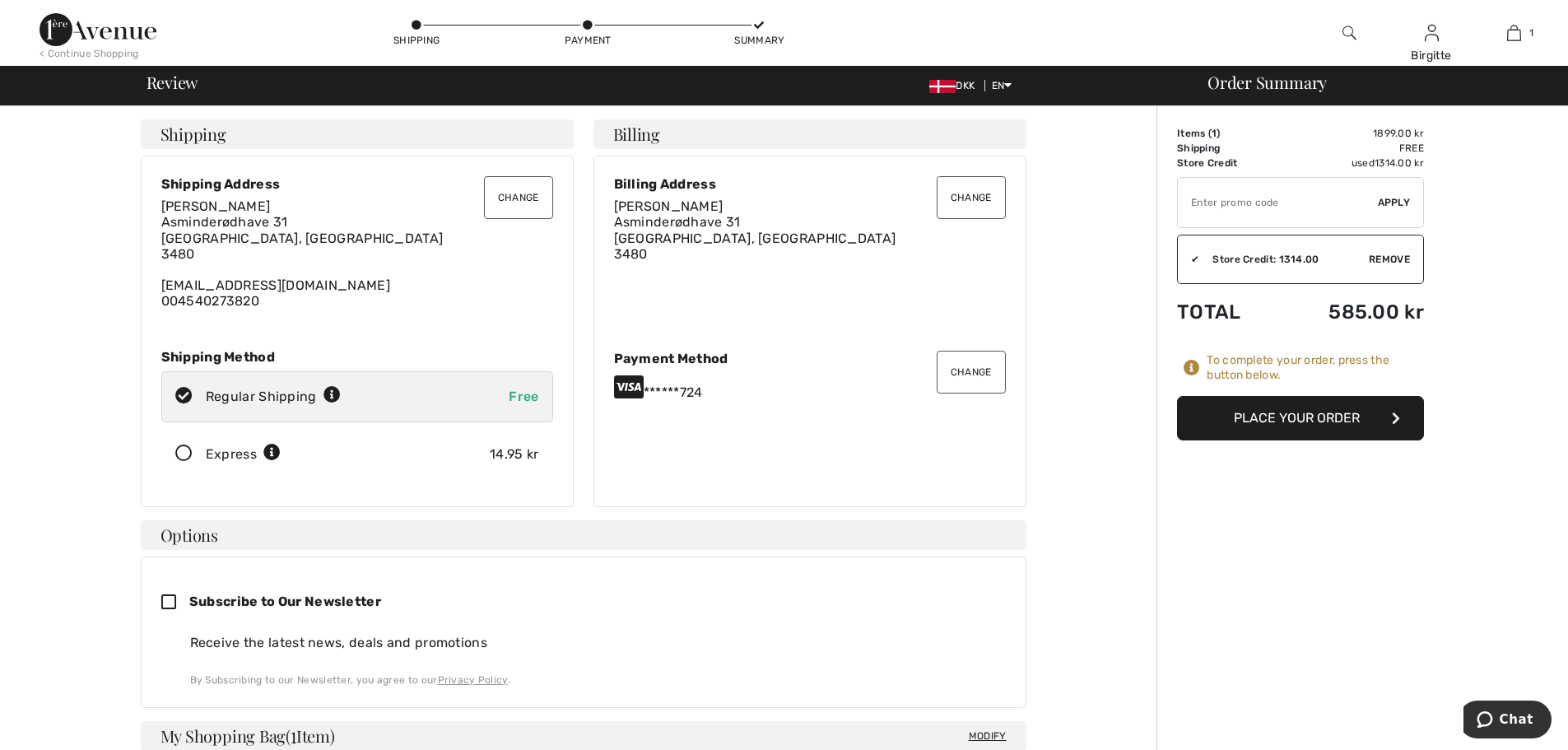
click at [1336, 414] on button "Place Your Order" at bounding box center [1300, 418] width 247 height 44
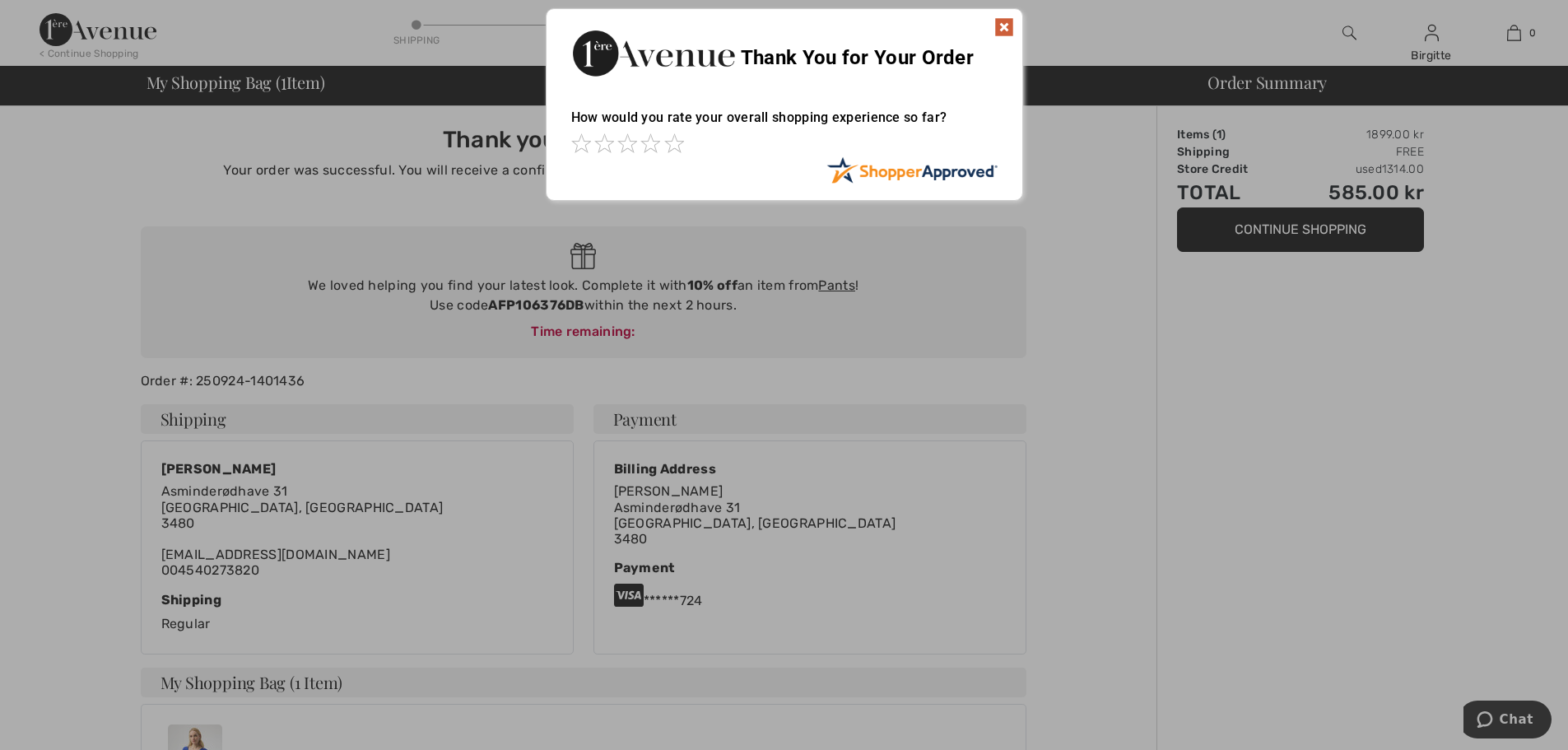
scroll to position [82, 0]
